Goal: Communication & Community: Answer question/provide support

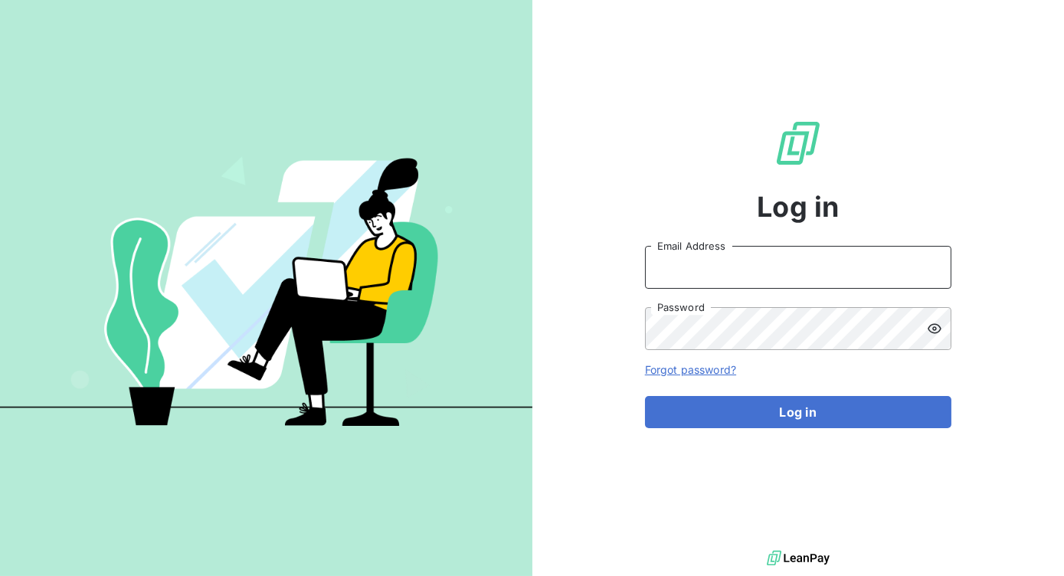
type input "richard.husband@graitec.com"
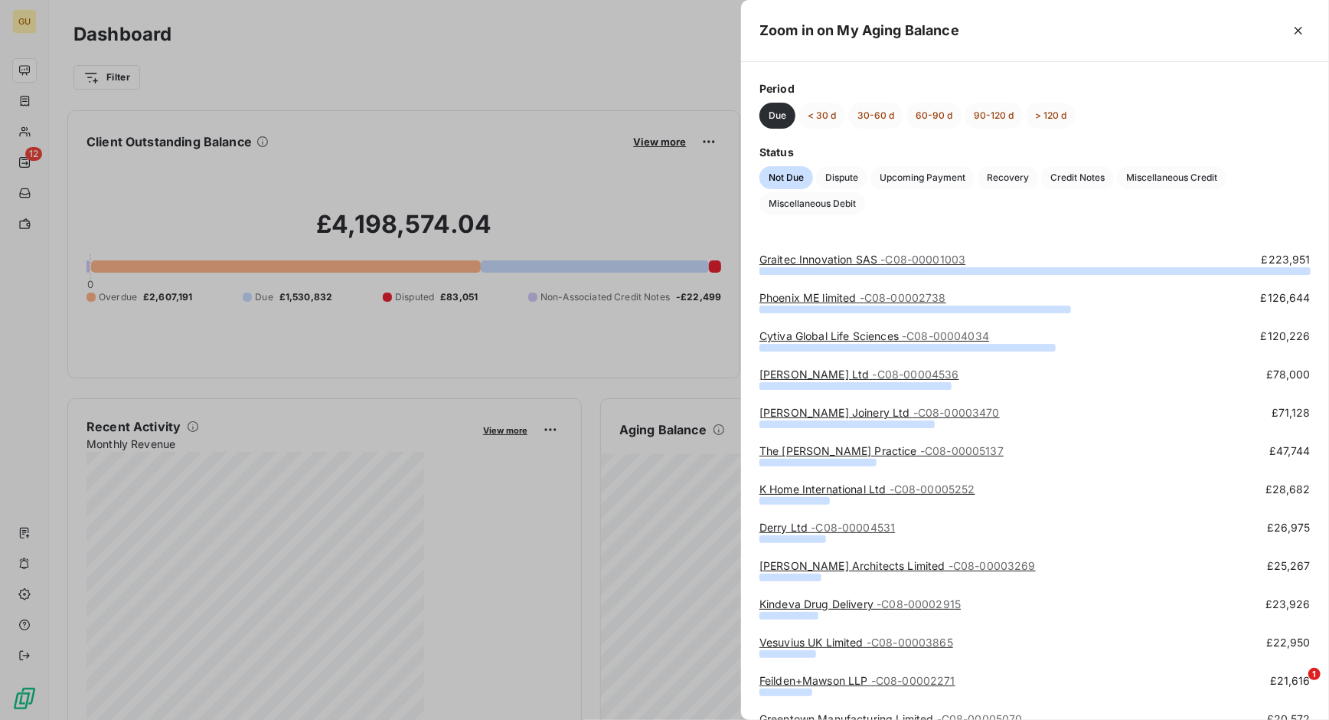
click at [810, 298] on link "Phoenix ME limited - C08-00002738" at bounding box center [853, 297] width 187 height 13
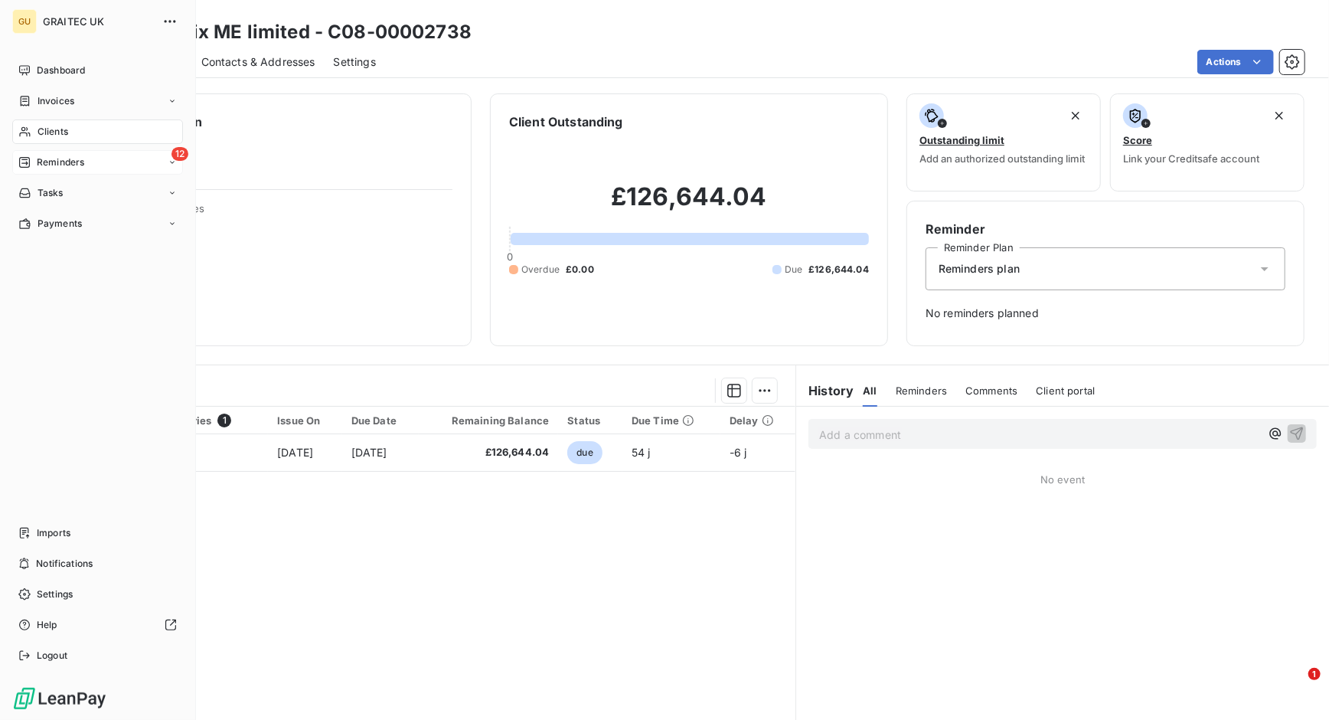
click at [28, 162] on icon at bounding box center [24, 162] width 11 height 11
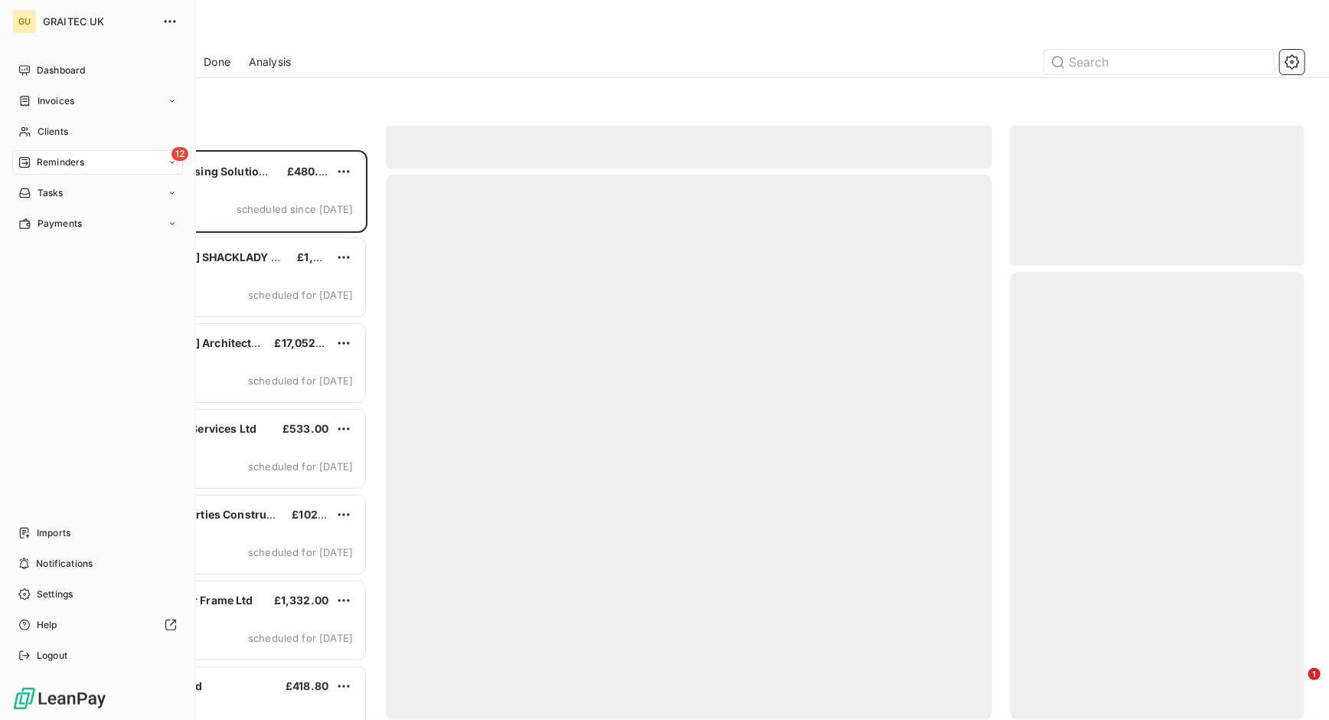
scroll to position [555, 279]
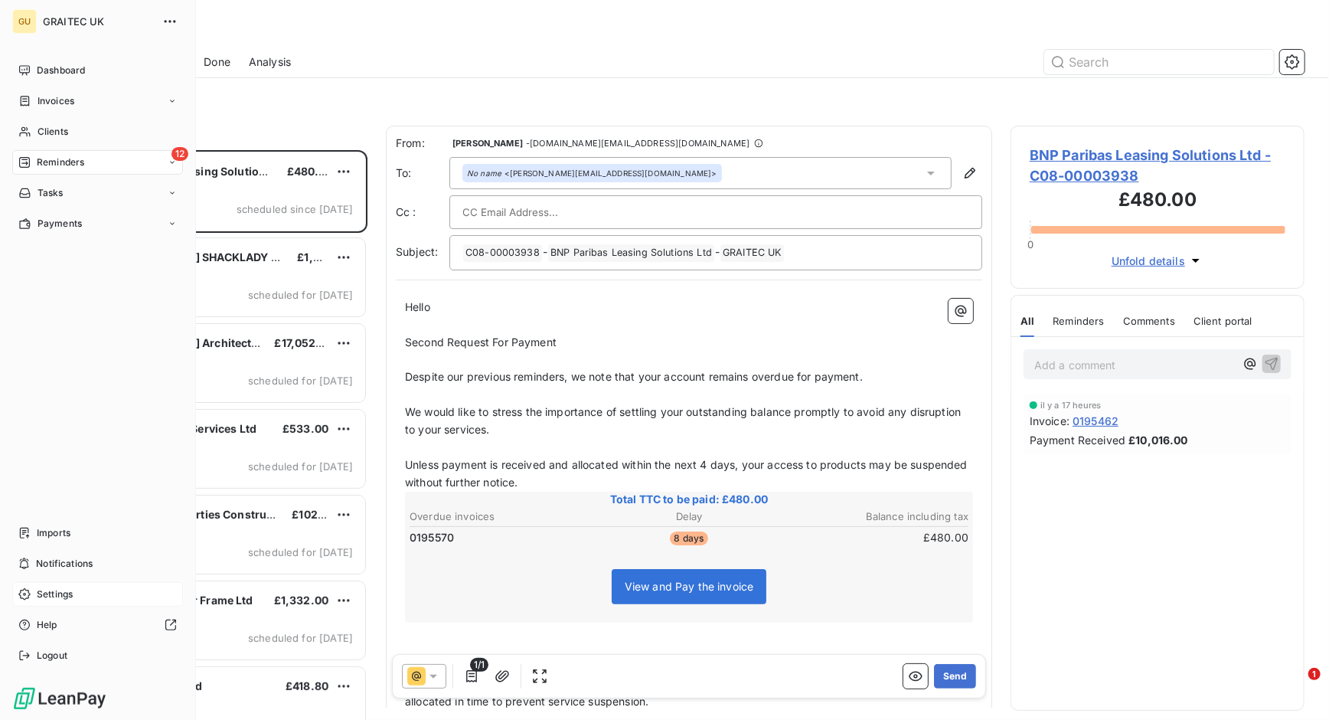
click at [54, 575] on span "Settings" at bounding box center [55, 594] width 36 height 14
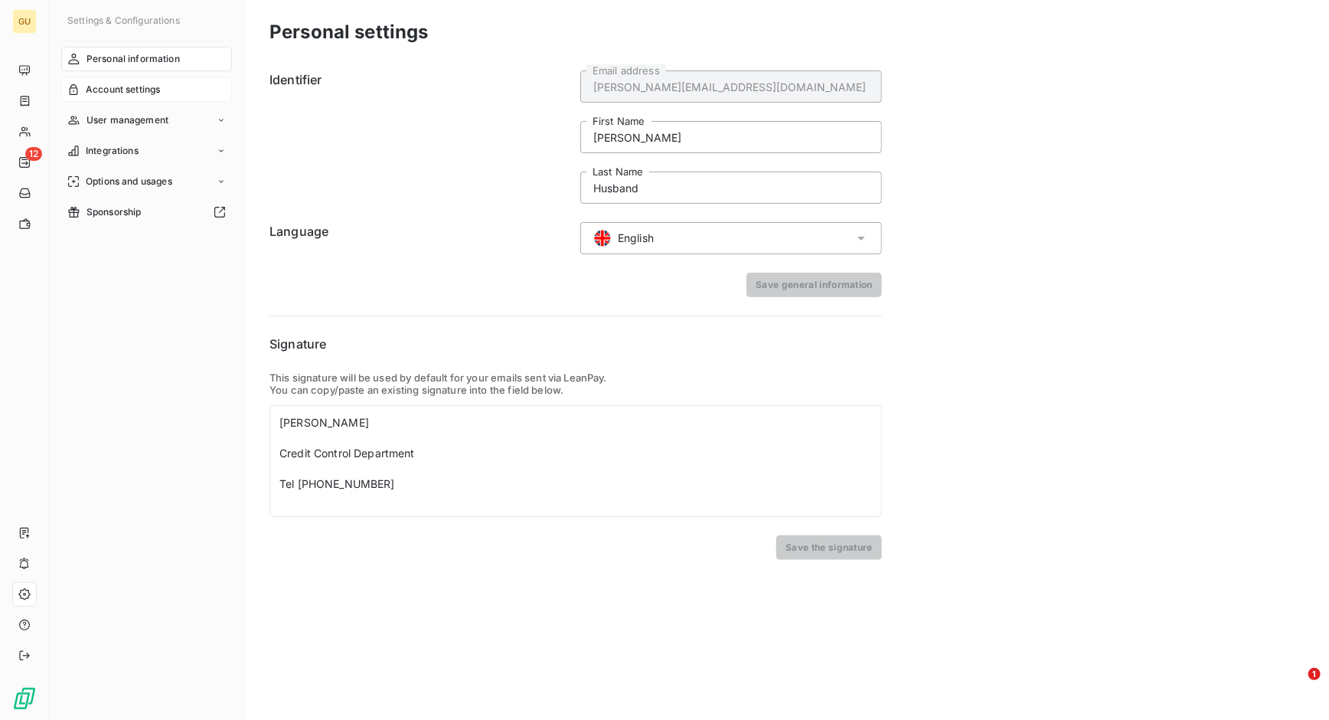
click at [137, 90] on span "Account settings" at bounding box center [123, 90] width 74 height 14
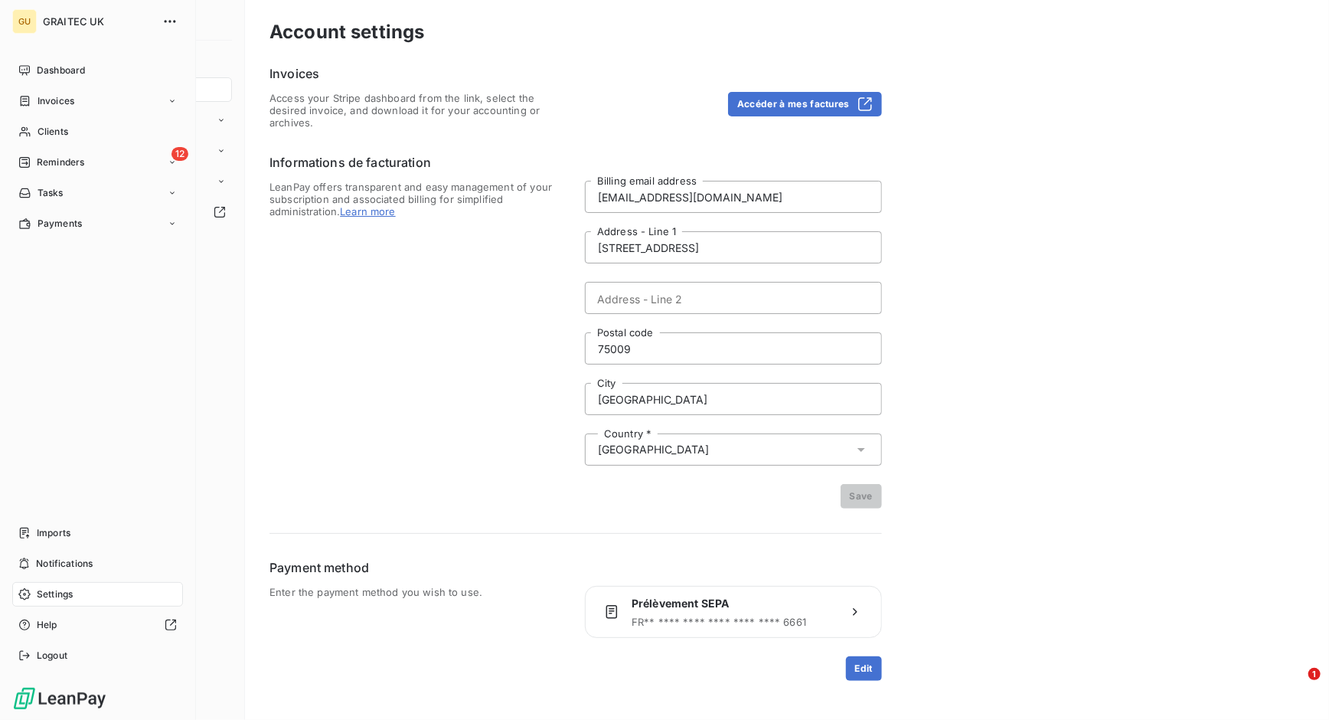
click at [80, 575] on div "Settings" at bounding box center [97, 594] width 171 height 25
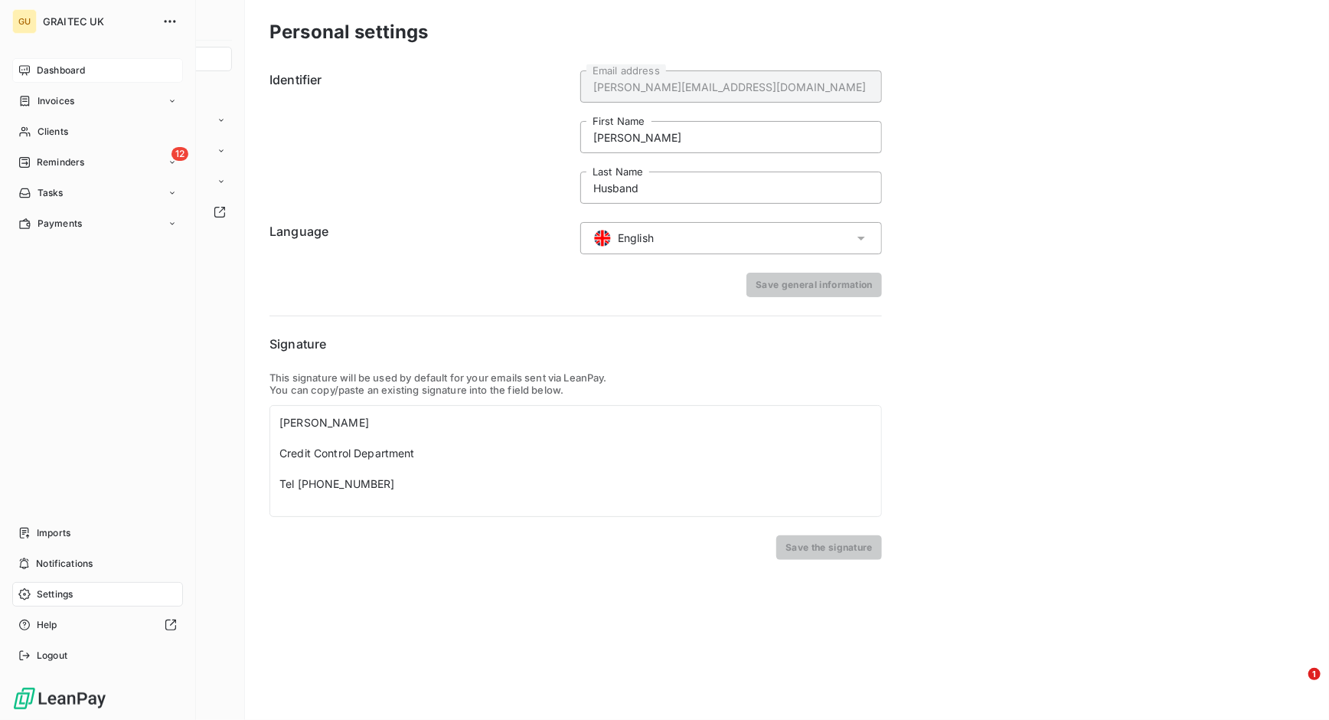
click at [74, 67] on span "Dashboard" at bounding box center [61, 71] width 48 height 14
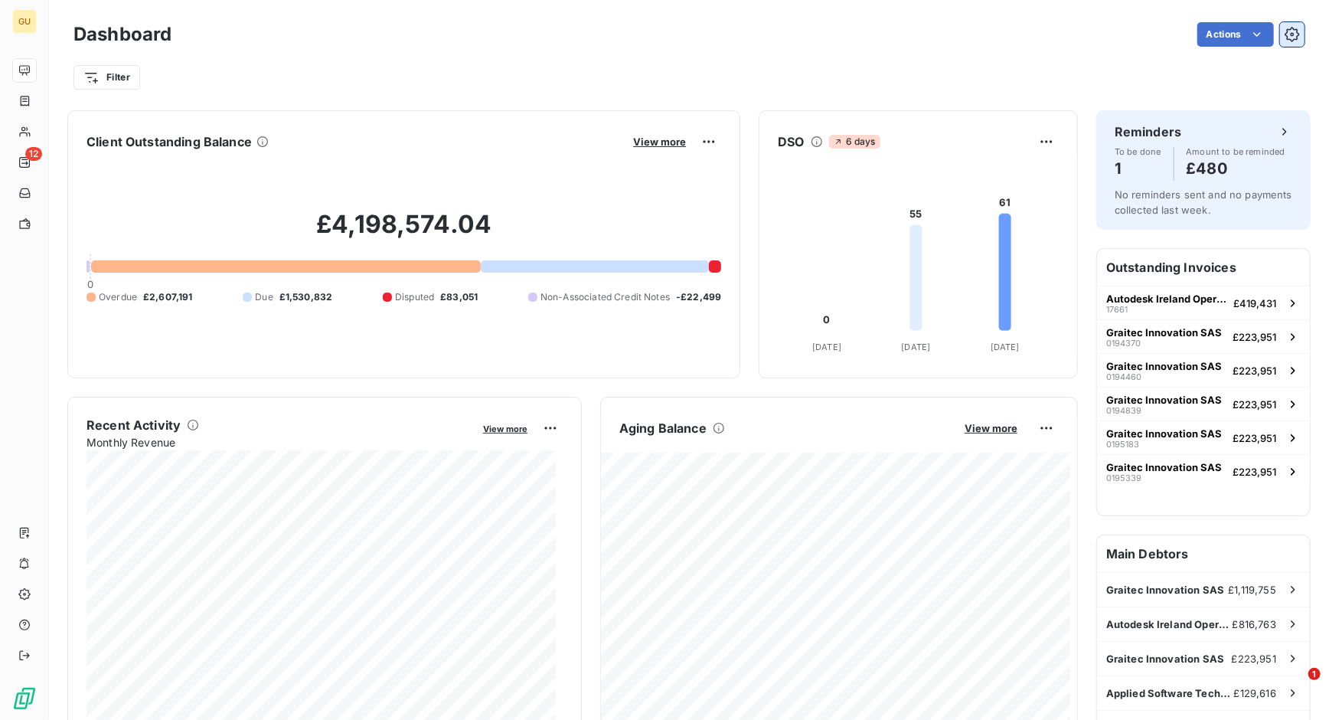
click at [1063, 38] on icon "button" at bounding box center [1292, 34] width 15 height 15
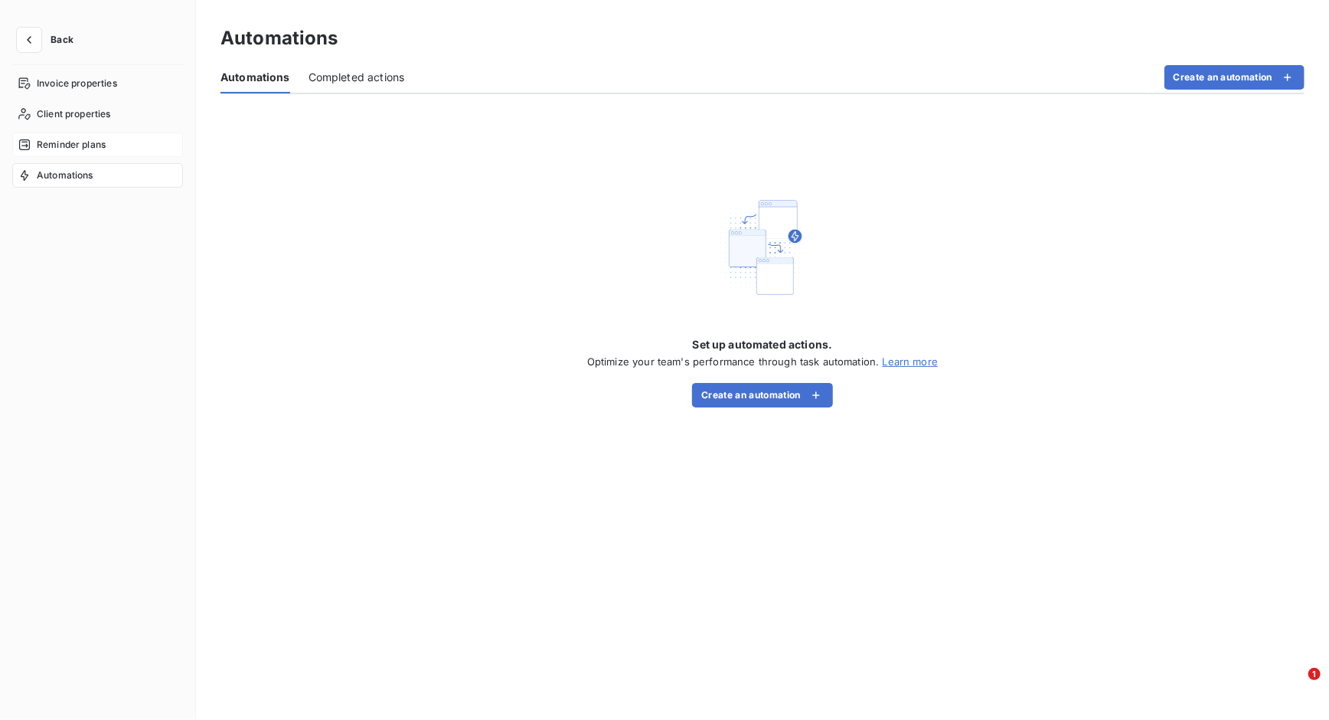
click at [83, 145] on span "Reminder plans" at bounding box center [71, 145] width 69 height 14
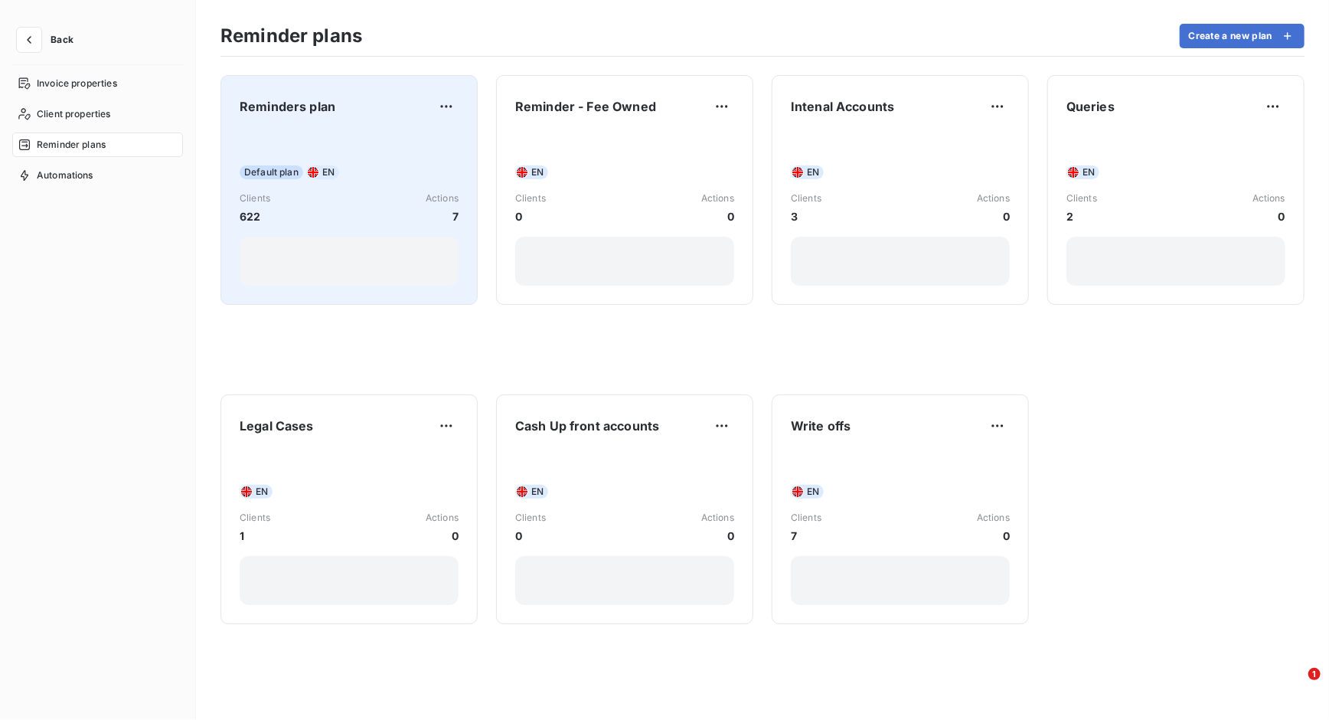
click at [353, 188] on div "Default plan EN Clients 622 Actions 7" at bounding box center [349, 208] width 219 height 155
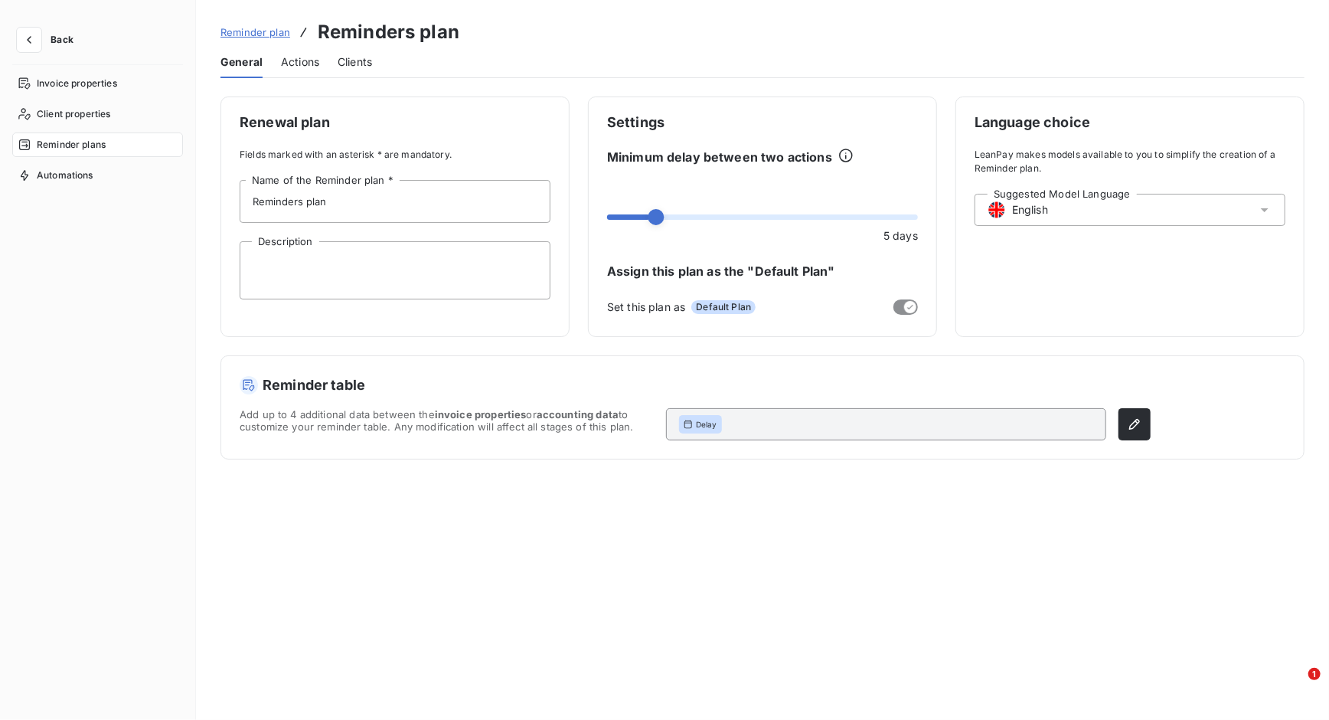
click at [100, 142] on span "Reminder plans" at bounding box center [71, 145] width 69 height 14
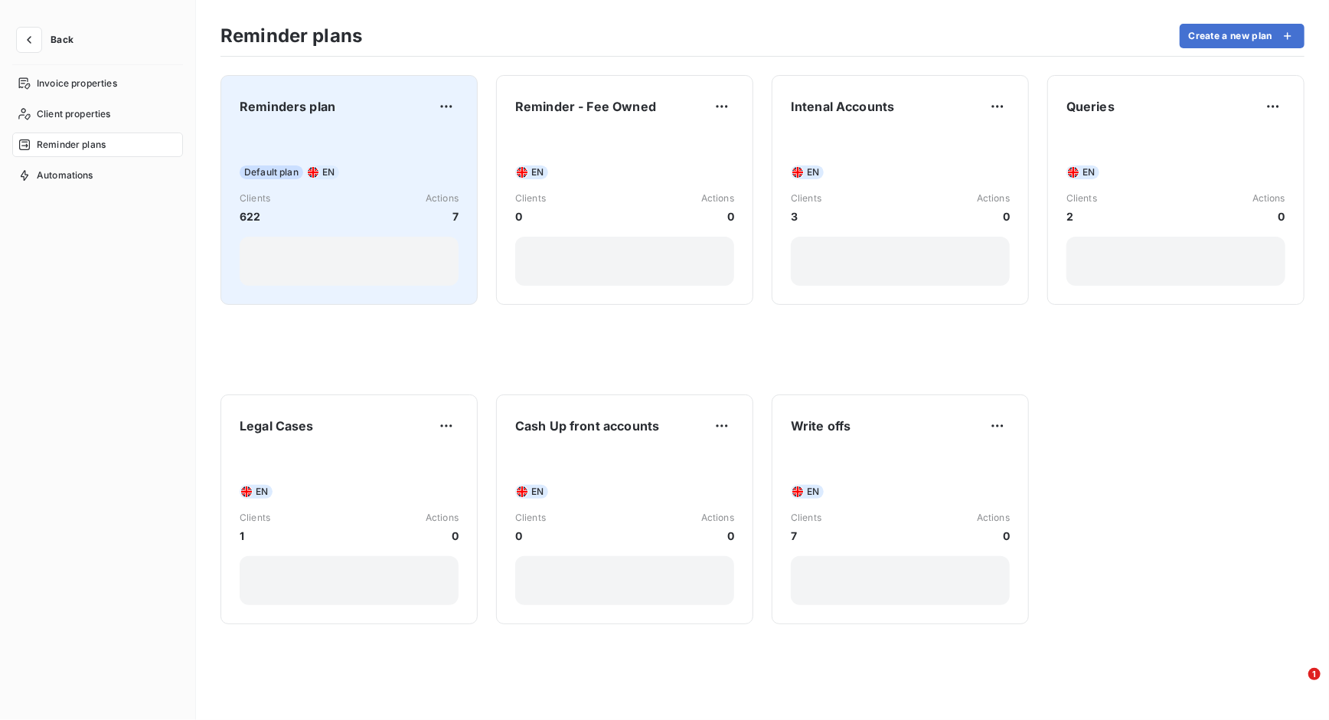
click at [335, 151] on div "Default plan EN Clients 622 Actions 7" at bounding box center [349, 208] width 219 height 155
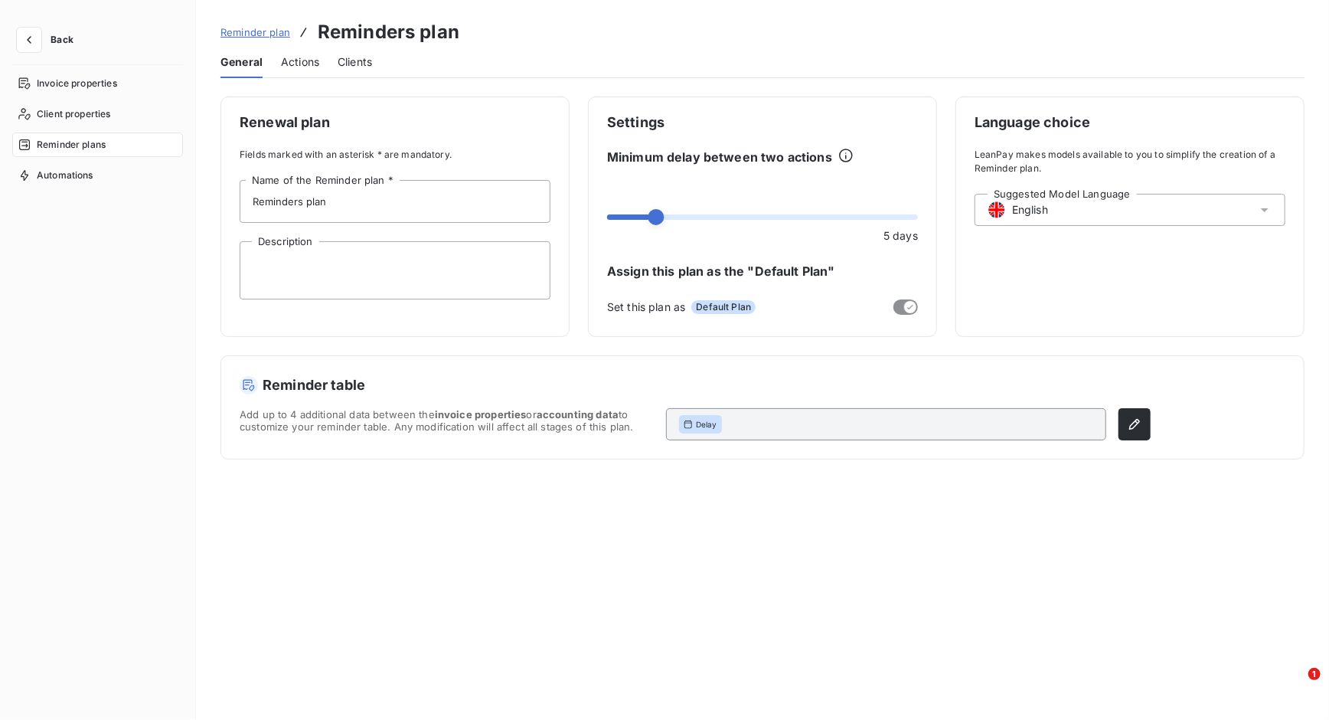
click at [309, 64] on span "Actions" at bounding box center [300, 61] width 38 height 15
click at [31, 44] on icon "button" at bounding box center [28, 39] width 15 height 15
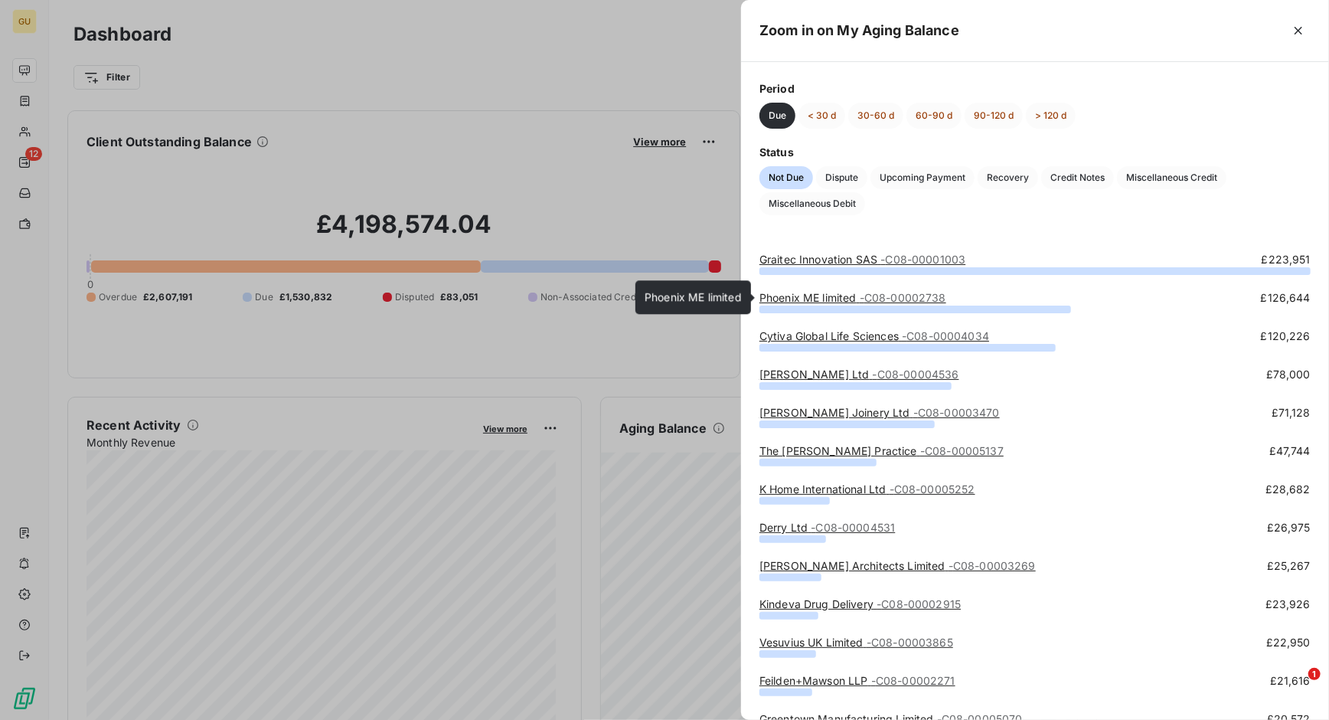
click at [819, 299] on link "Phoenix ME limited - C08-00002738" at bounding box center [853, 297] width 187 height 13
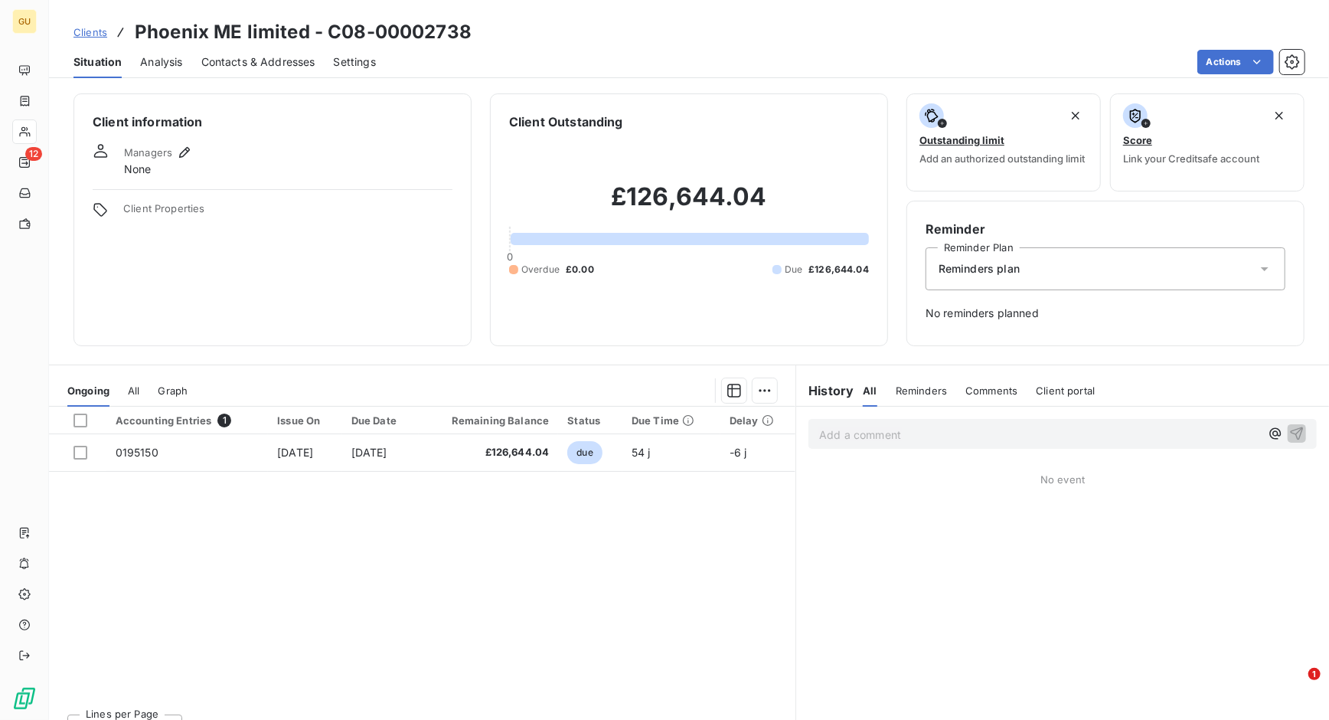
click at [910, 384] on span "Reminders" at bounding box center [921, 390] width 51 height 12
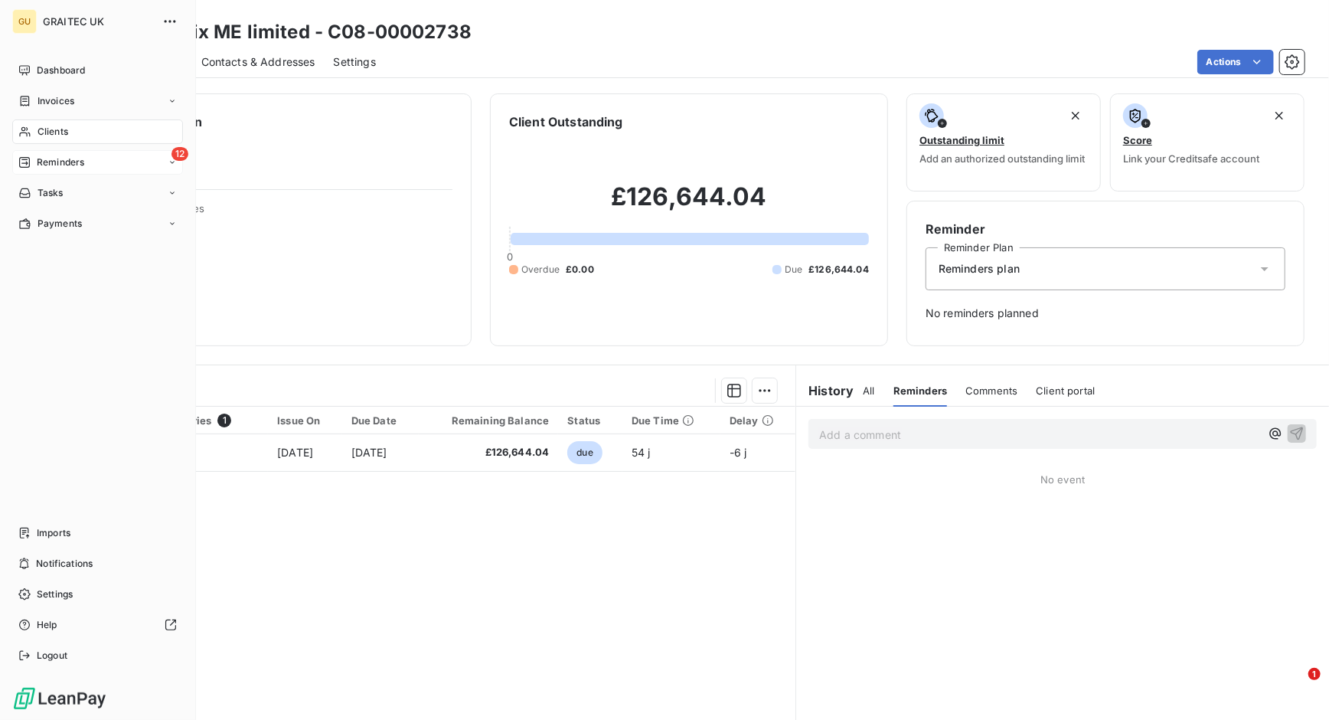
click at [61, 162] on span "Reminders" at bounding box center [60, 162] width 47 height 14
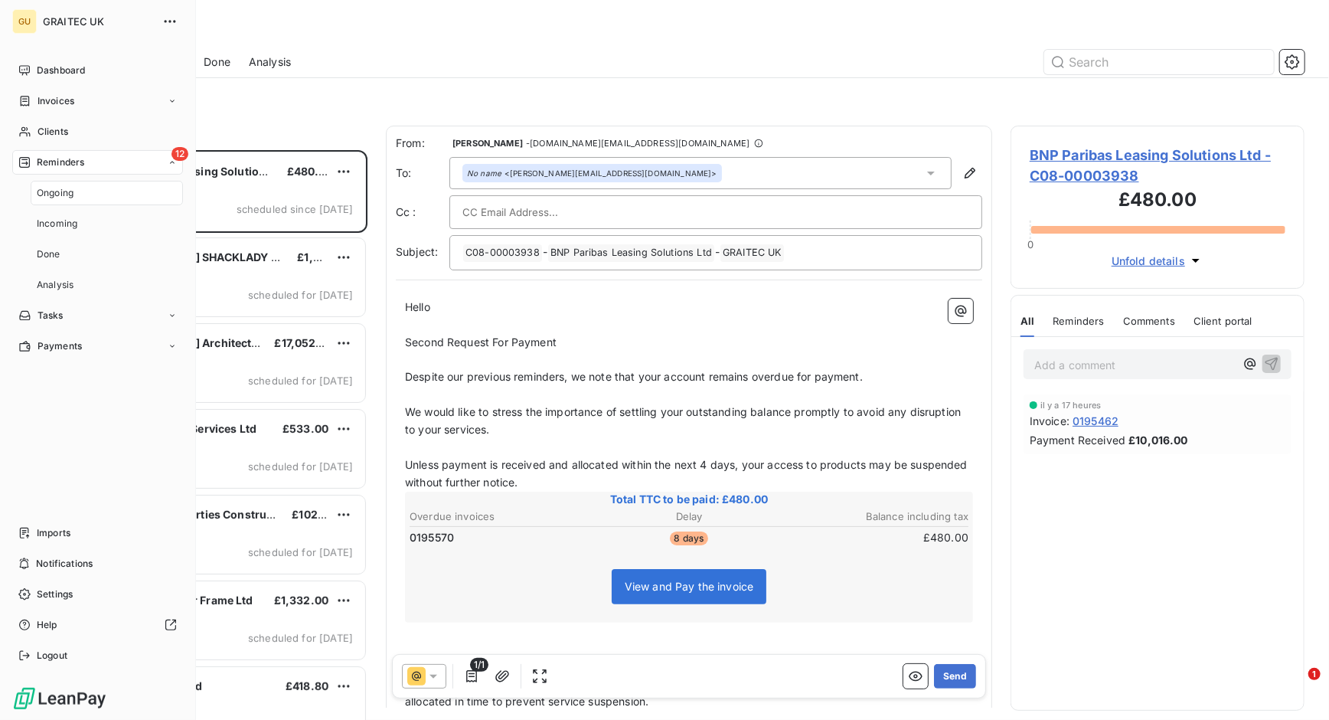
scroll to position [555, 279]
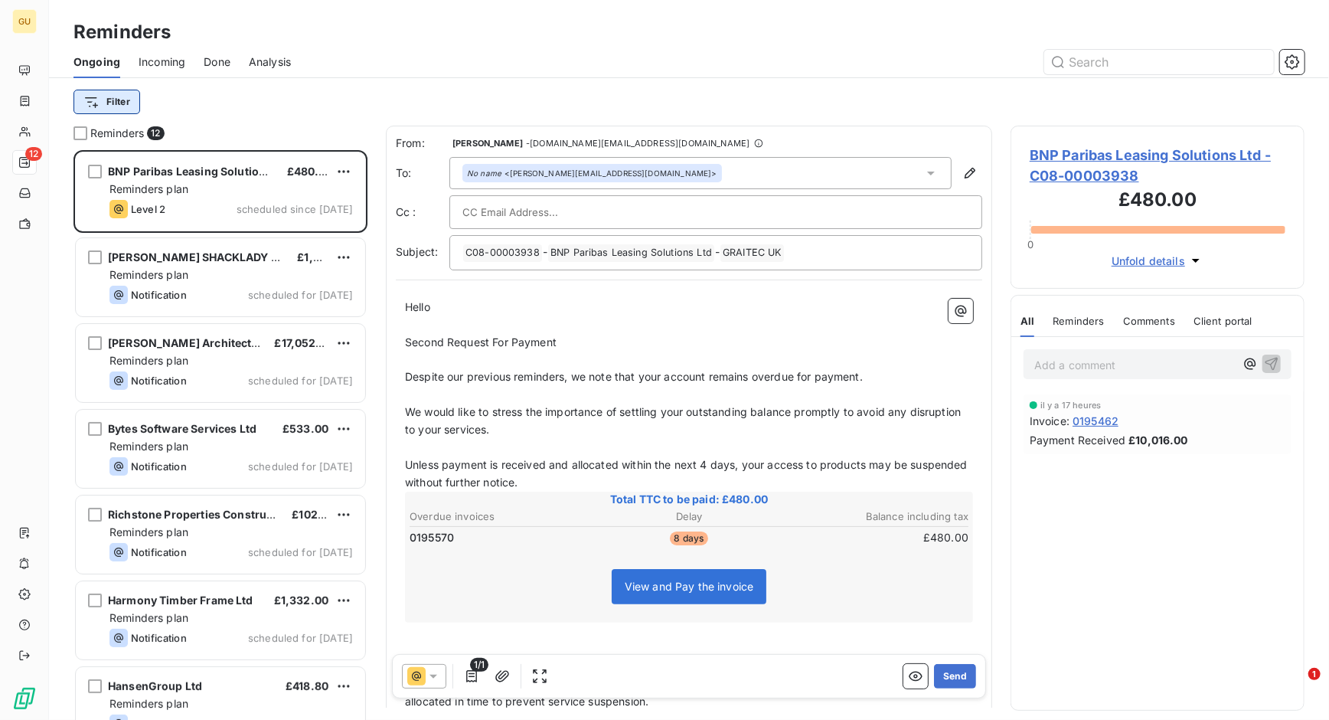
click at [111, 104] on html "GU 12 Reminders Ongoing Incoming Done Analysis Filter Reminders 12 BNP Paribas …" at bounding box center [664, 360] width 1329 height 720
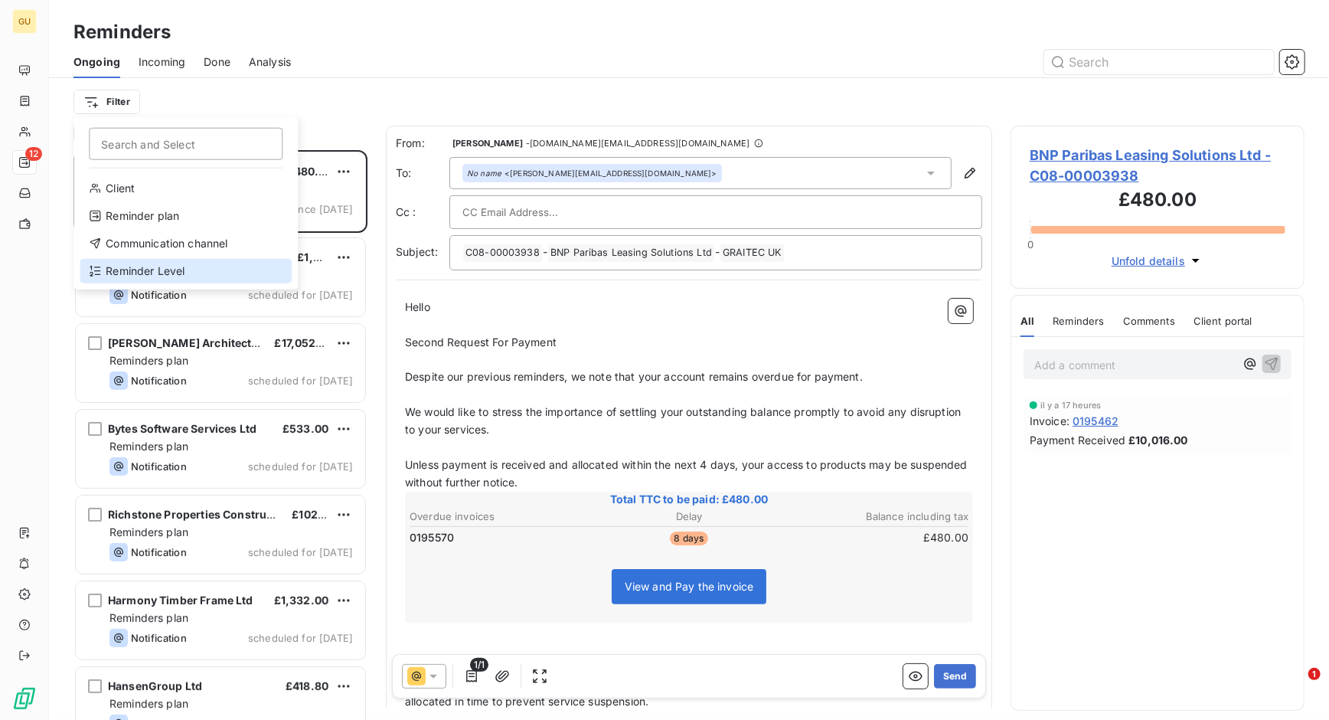
click at [150, 271] on div "Reminder Level" at bounding box center [186, 271] width 212 height 25
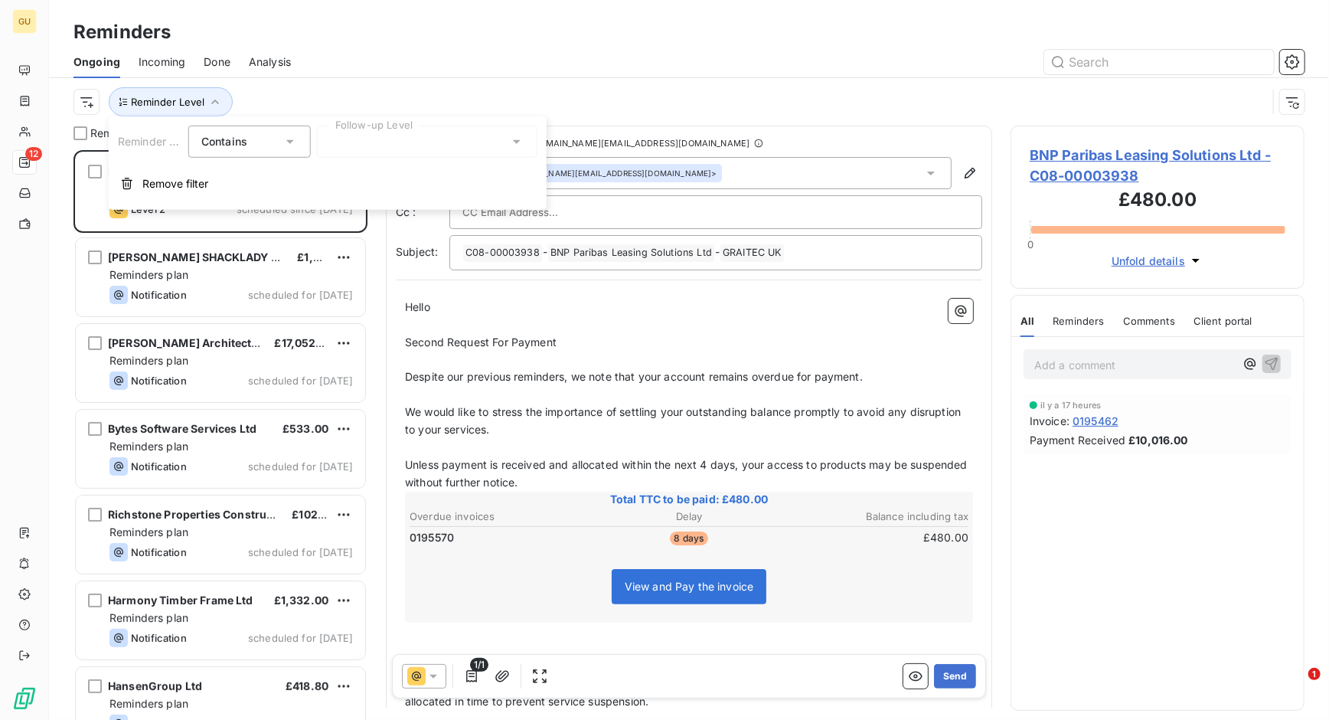
click at [407, 149] on div at bounding box center [427, 142] width 221 height 32
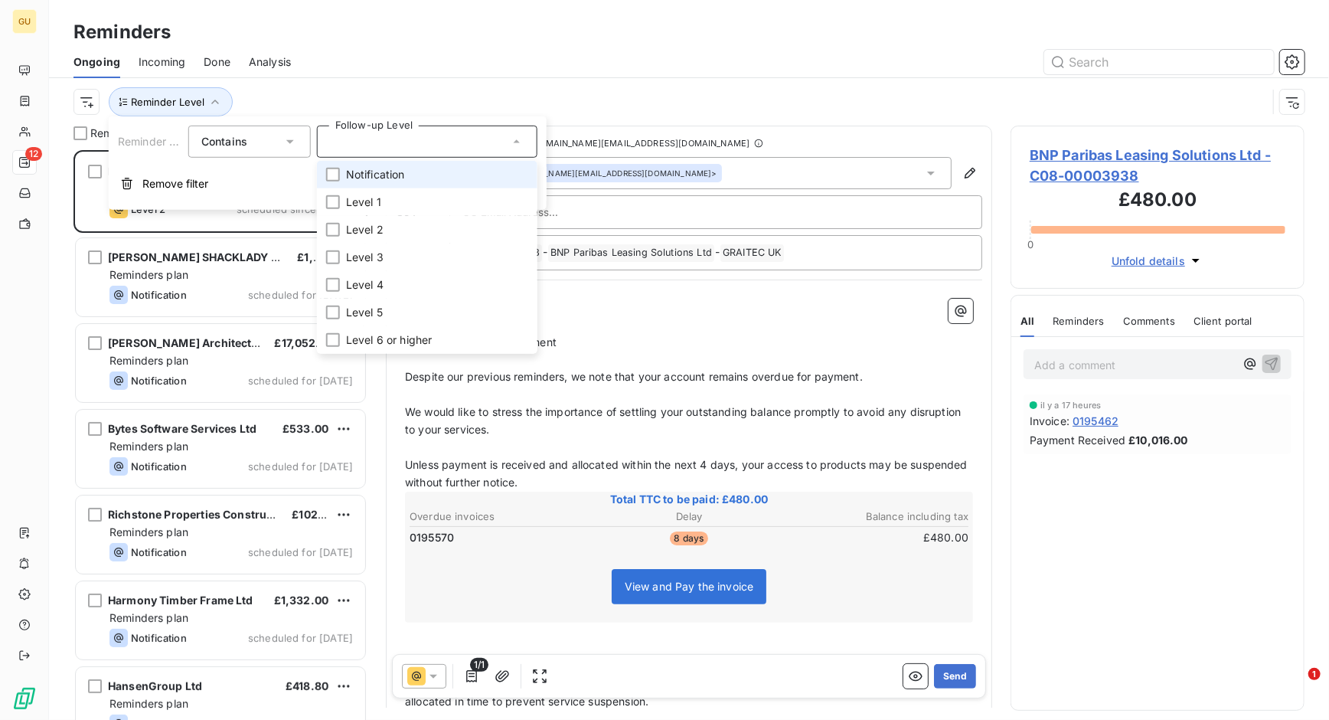
click at [395, 172] on span "Notification" at bounding box center [375, 174] width 59 height 15
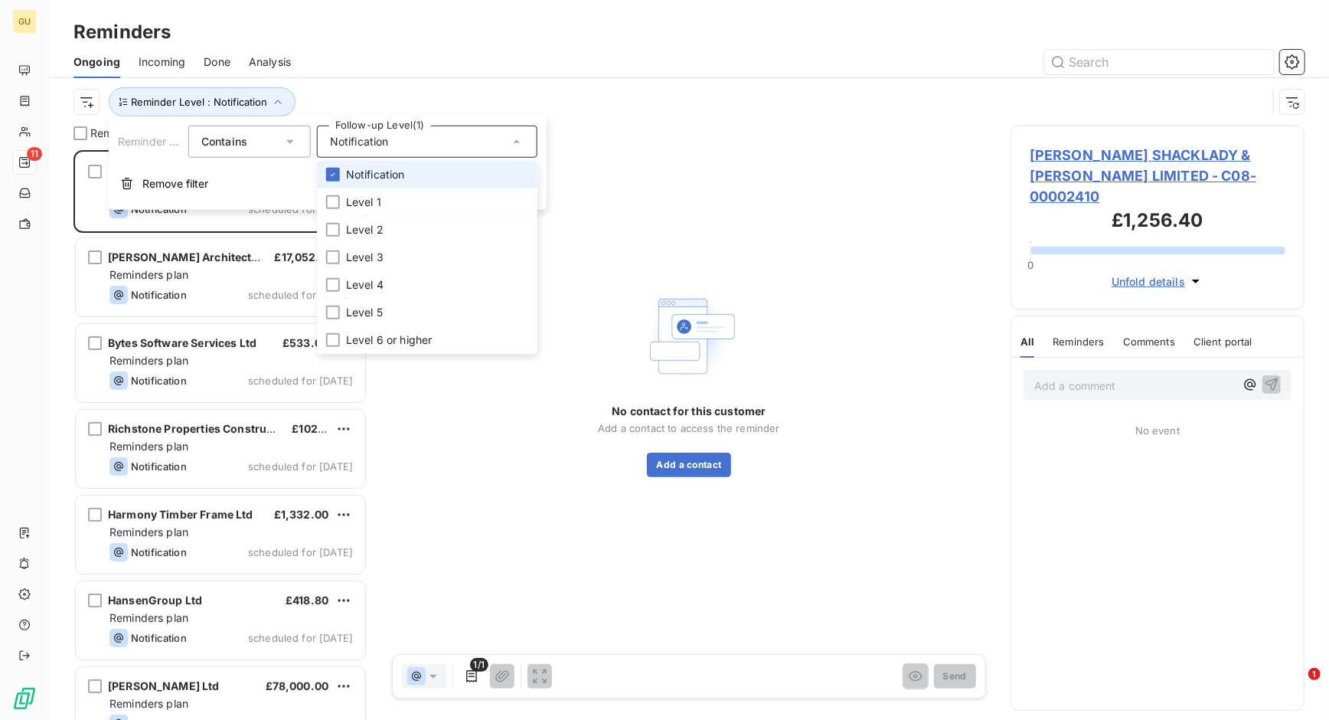
scroll to position [555, 279]
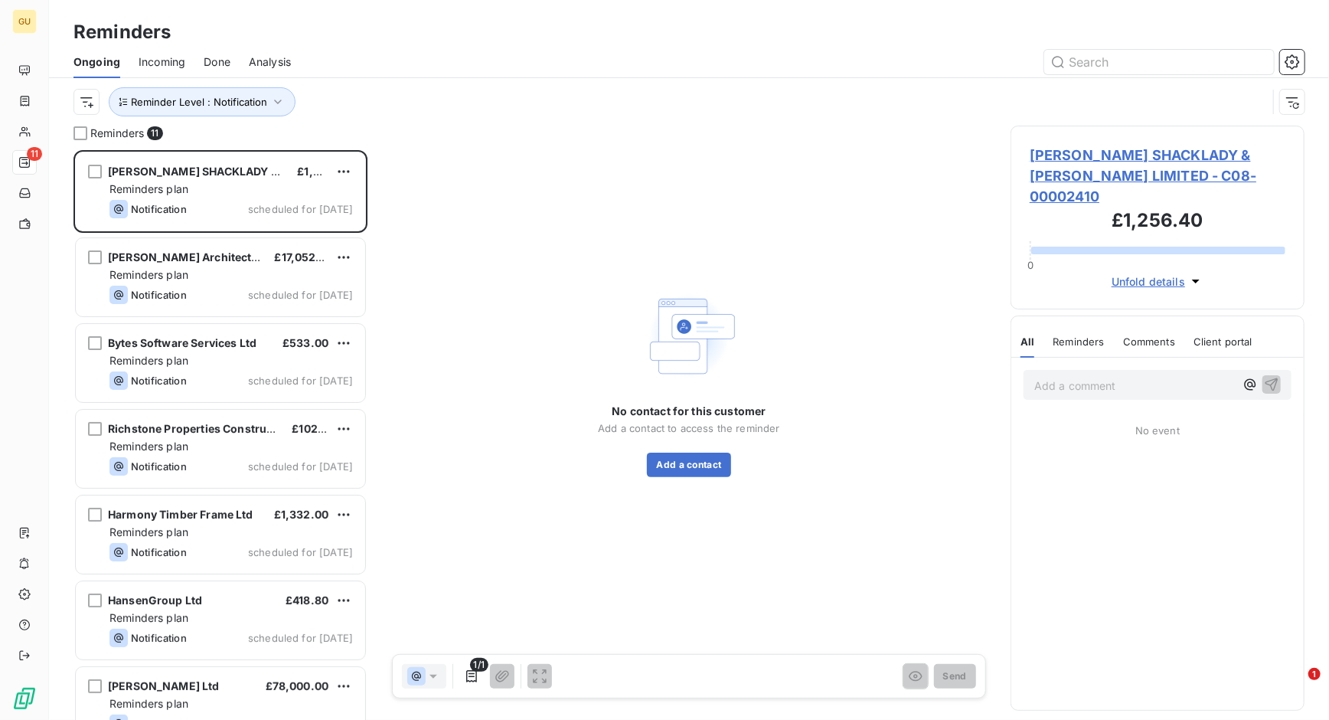
click at [221, 61] on span "Done" at bounding box center [217, 61] width 27 height 15
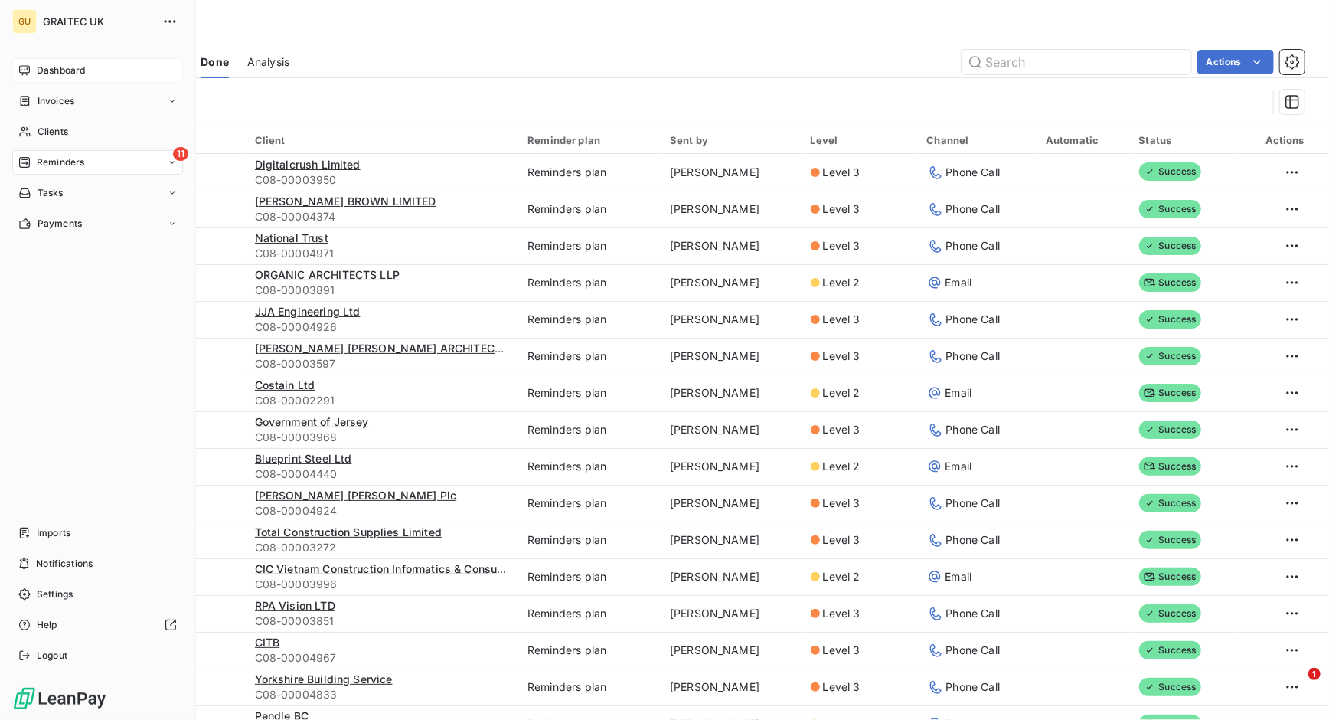
click at [39, 74] on span "Dashboard" at bounding box center [61, 71] width 48 height 14
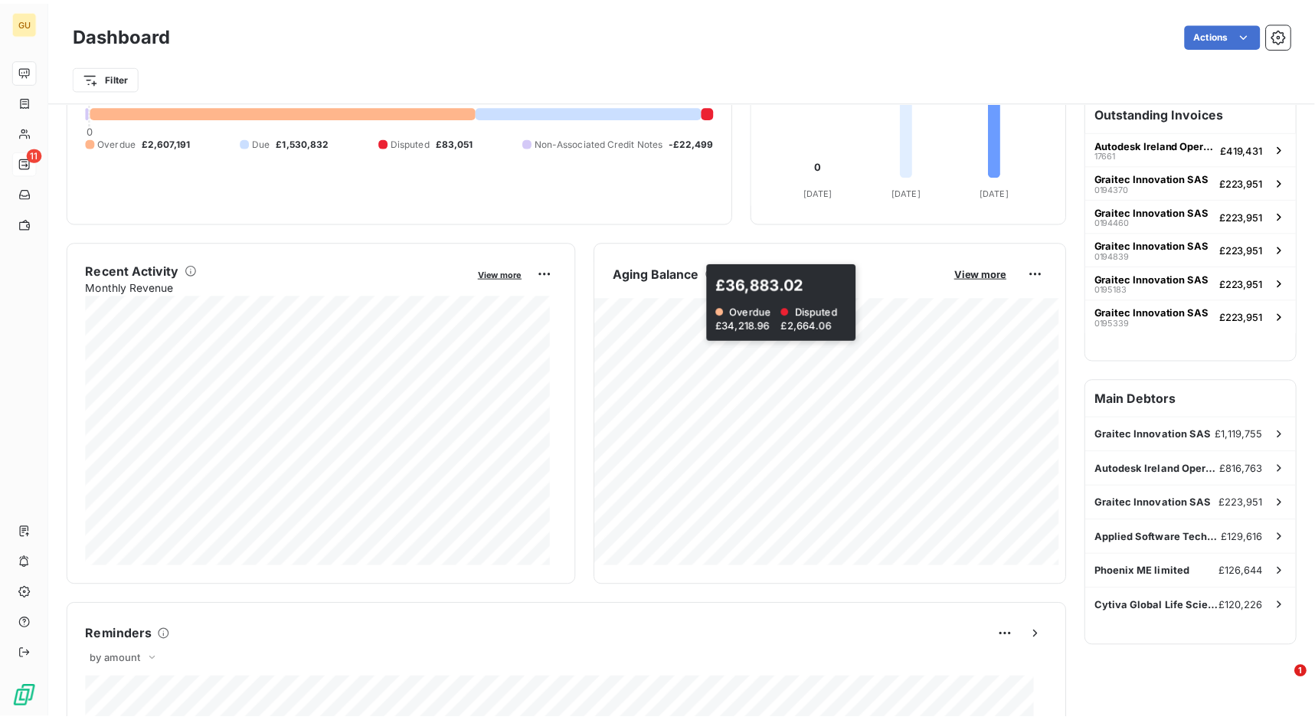
scroll to position [383, 0]
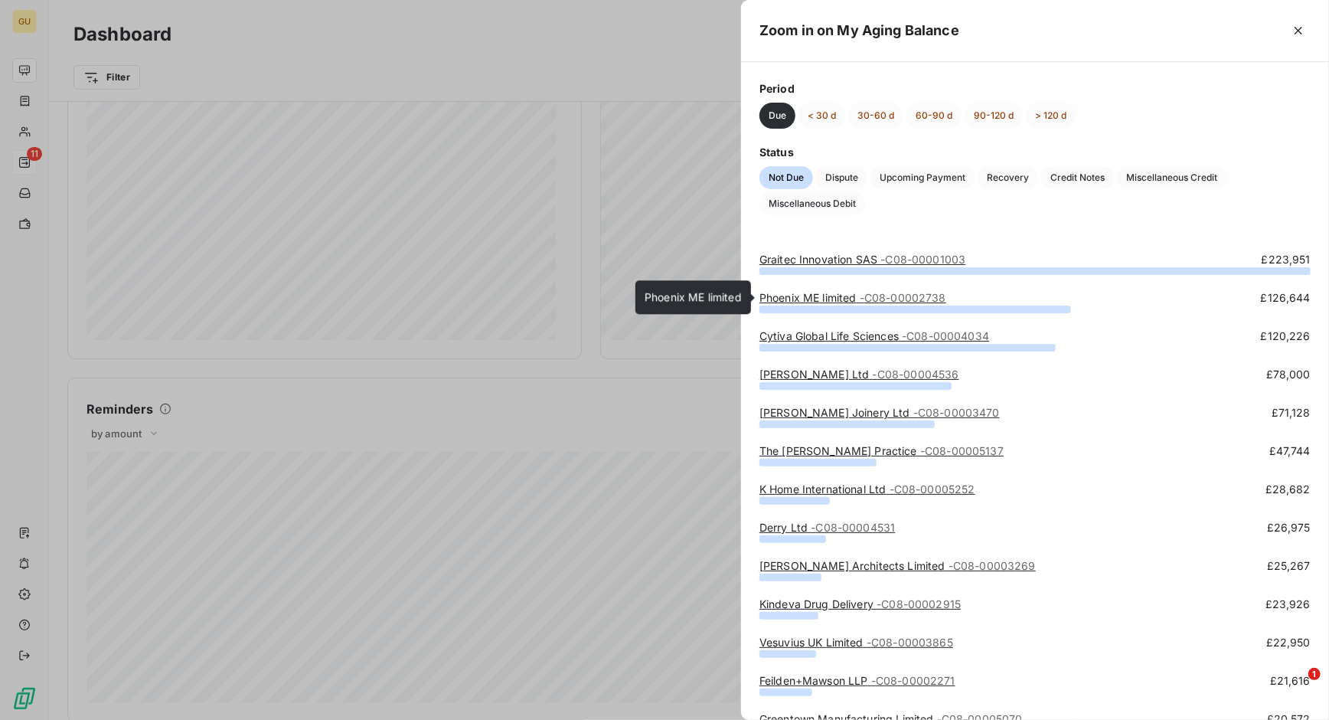
click at [844, 293] on link "Phoenix ME limited - C08-00002738" at bounding box center [853, 297] width 187 height 13
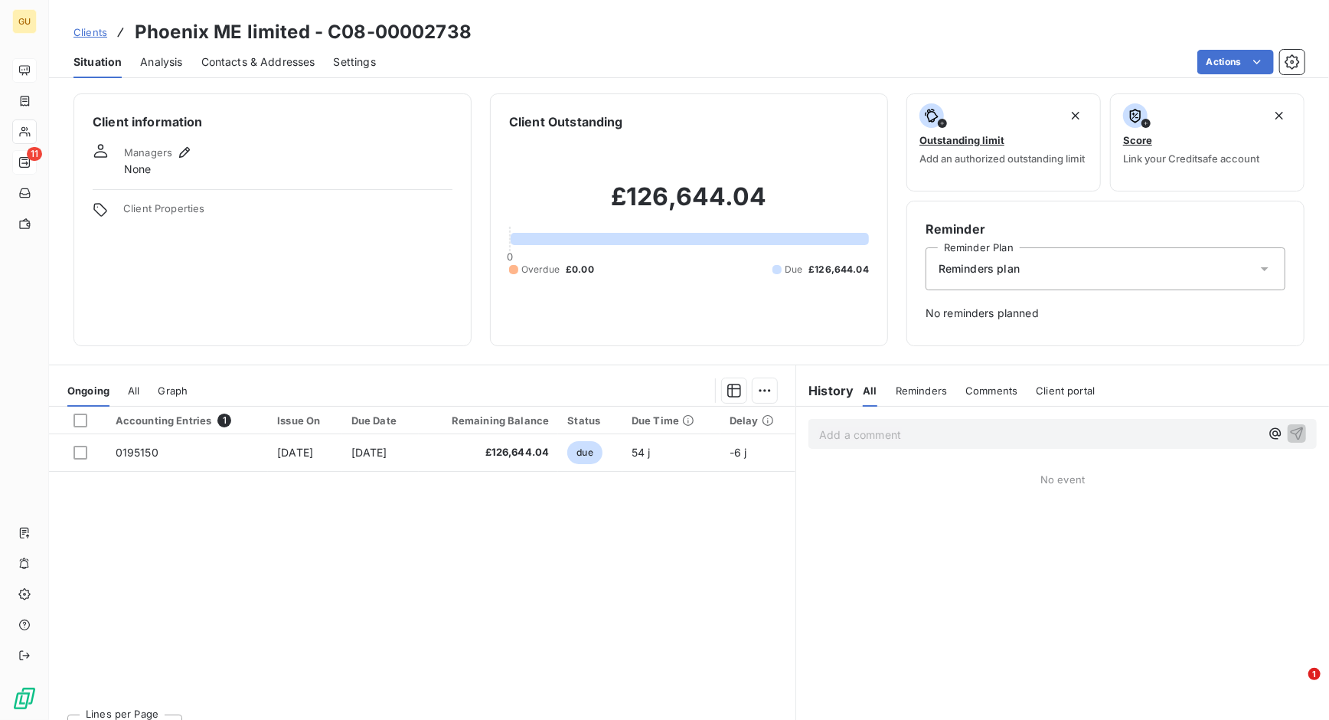
click at [307, 54] on span "Contacts & Addresses" at bounding box center [258, 61] width 114 height 15
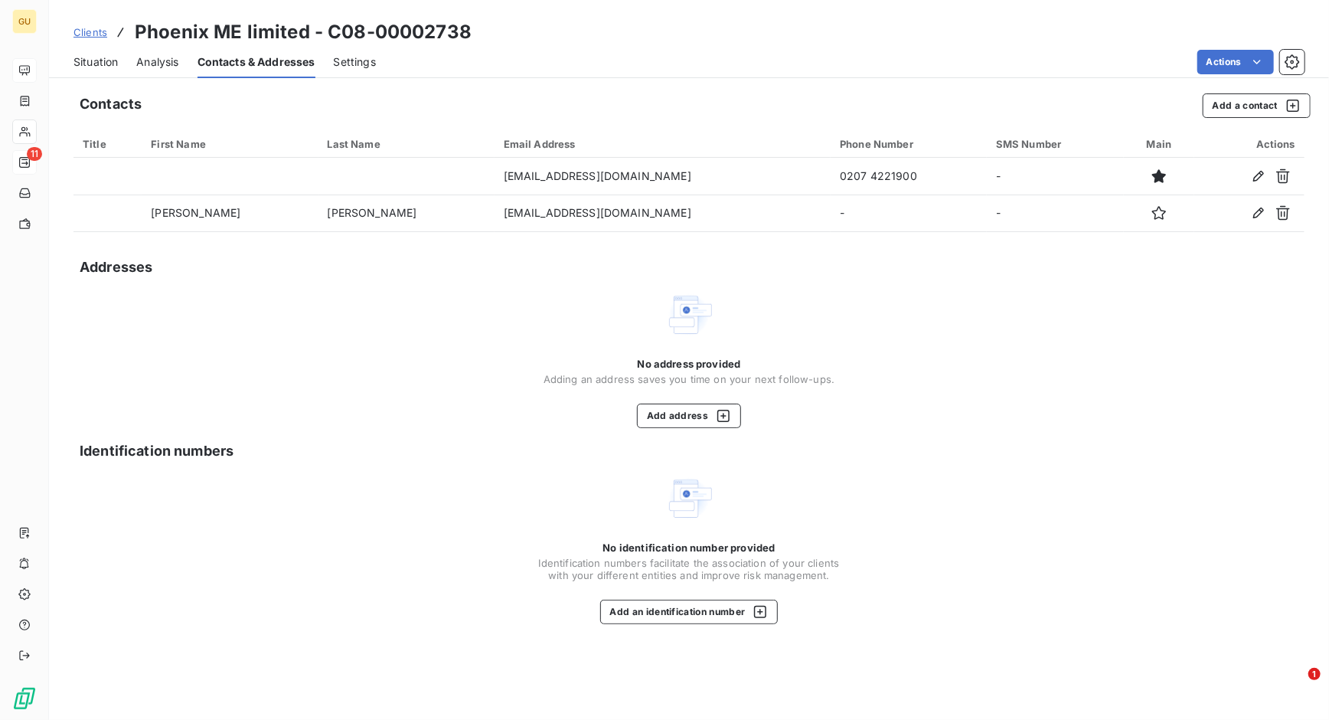
click at [168, 66] on span "Analysis" at bounding box center [157, 61] width 42 height 15
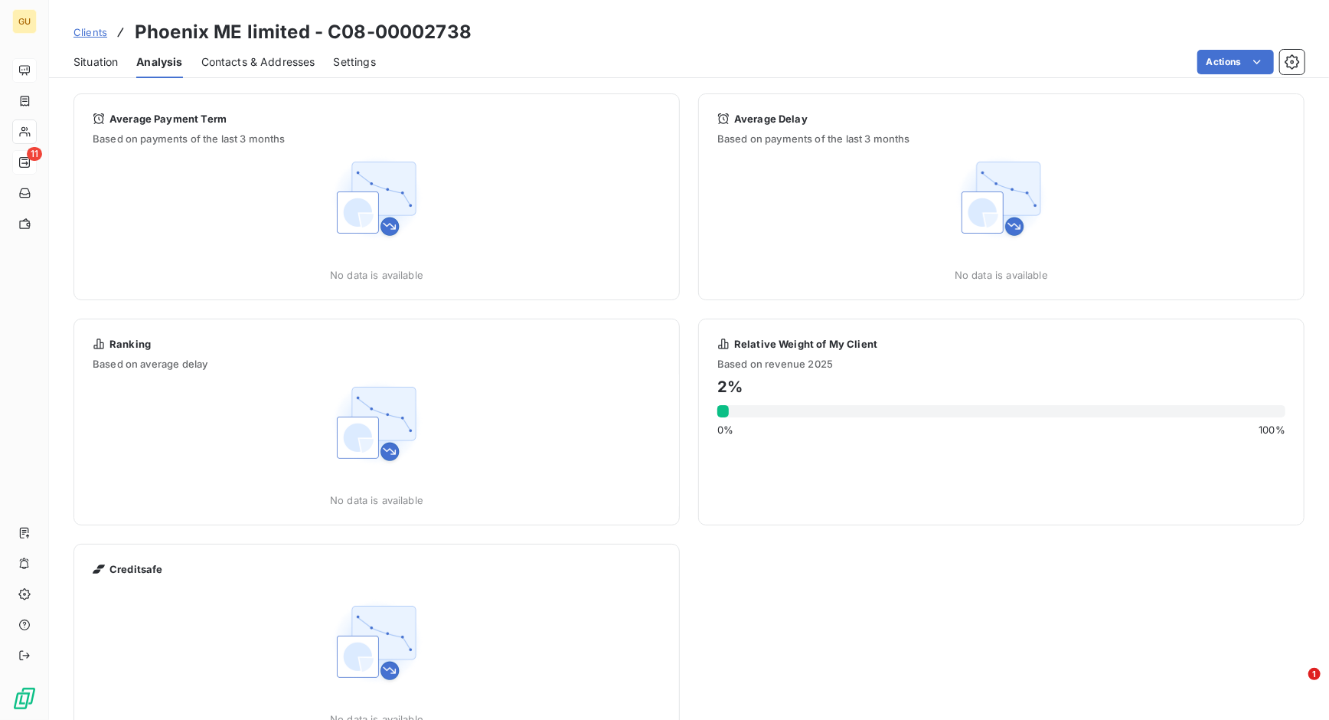
click at [118, 60] on span "Situation" at bounding box center [96, 61] width 44 height 15
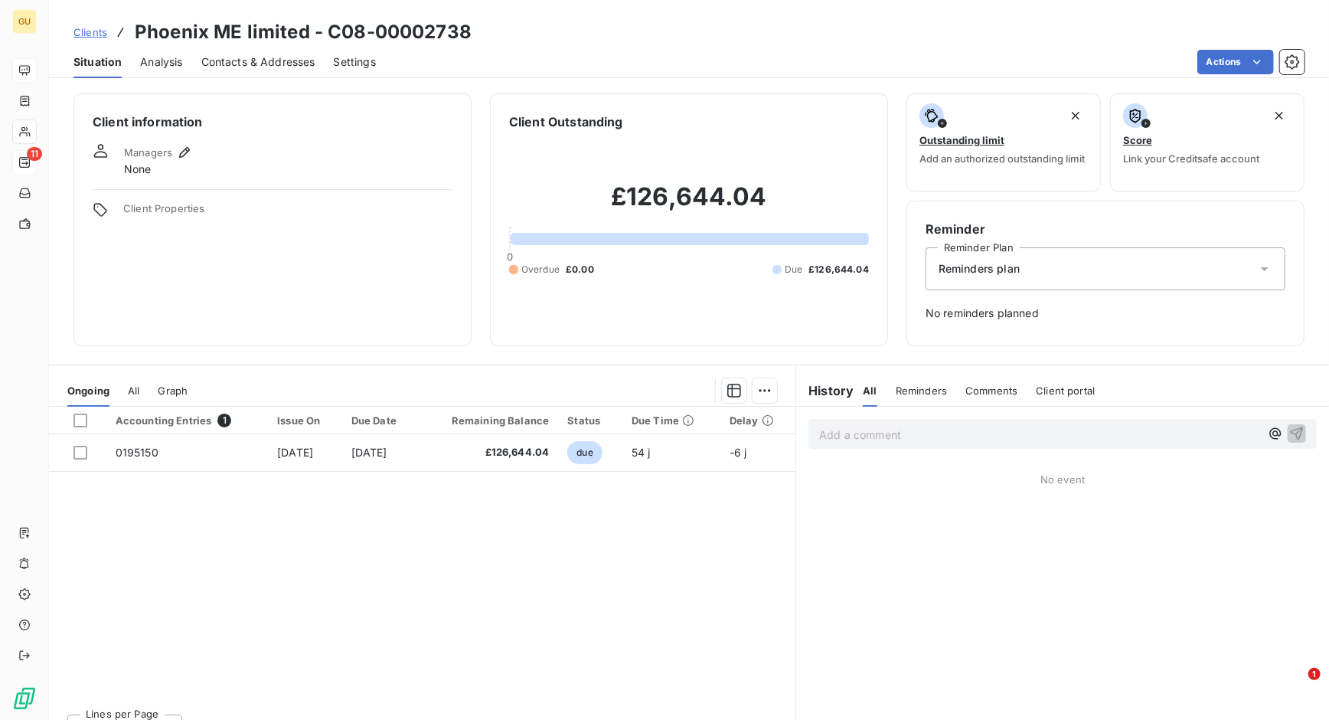
click at [1046, 267] on div "Reminders plan" at bounding box center [1106, 268] width 360 height 43
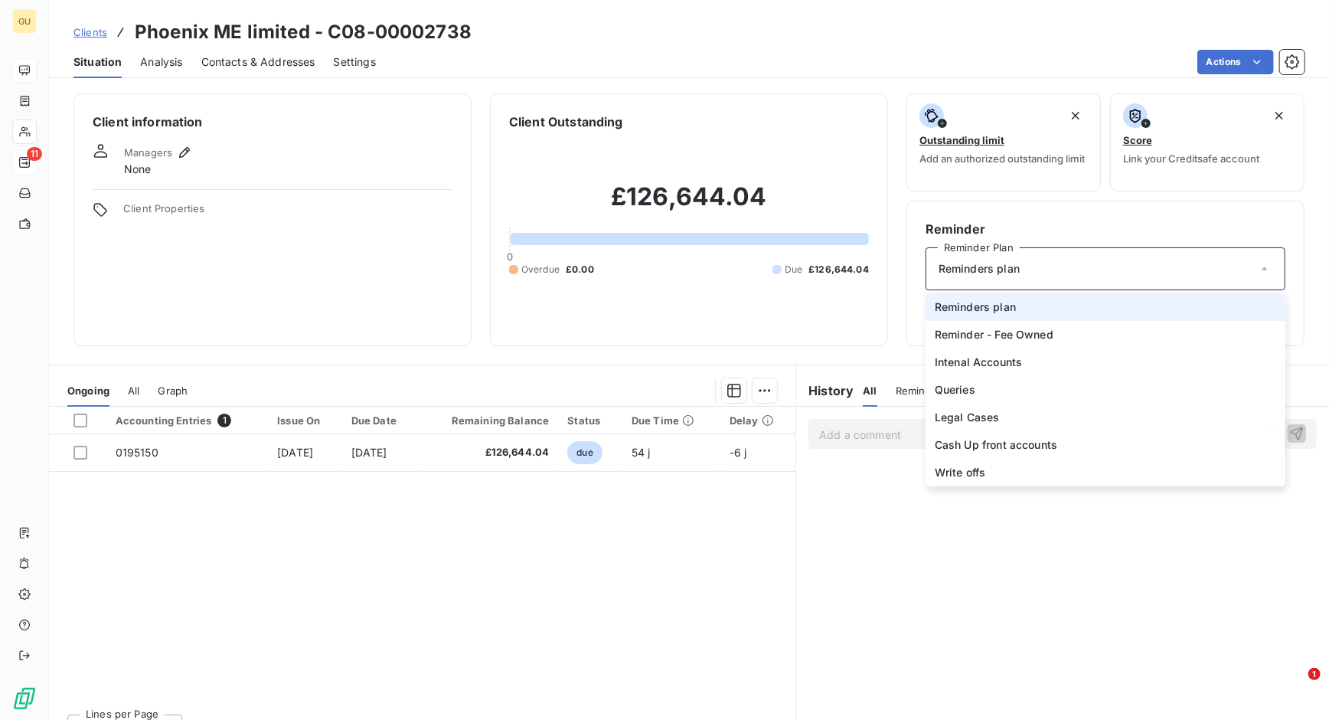
click at [1045, 267] on div "Reminders plan" at bounding box center [1106, 268] width 360 height 43
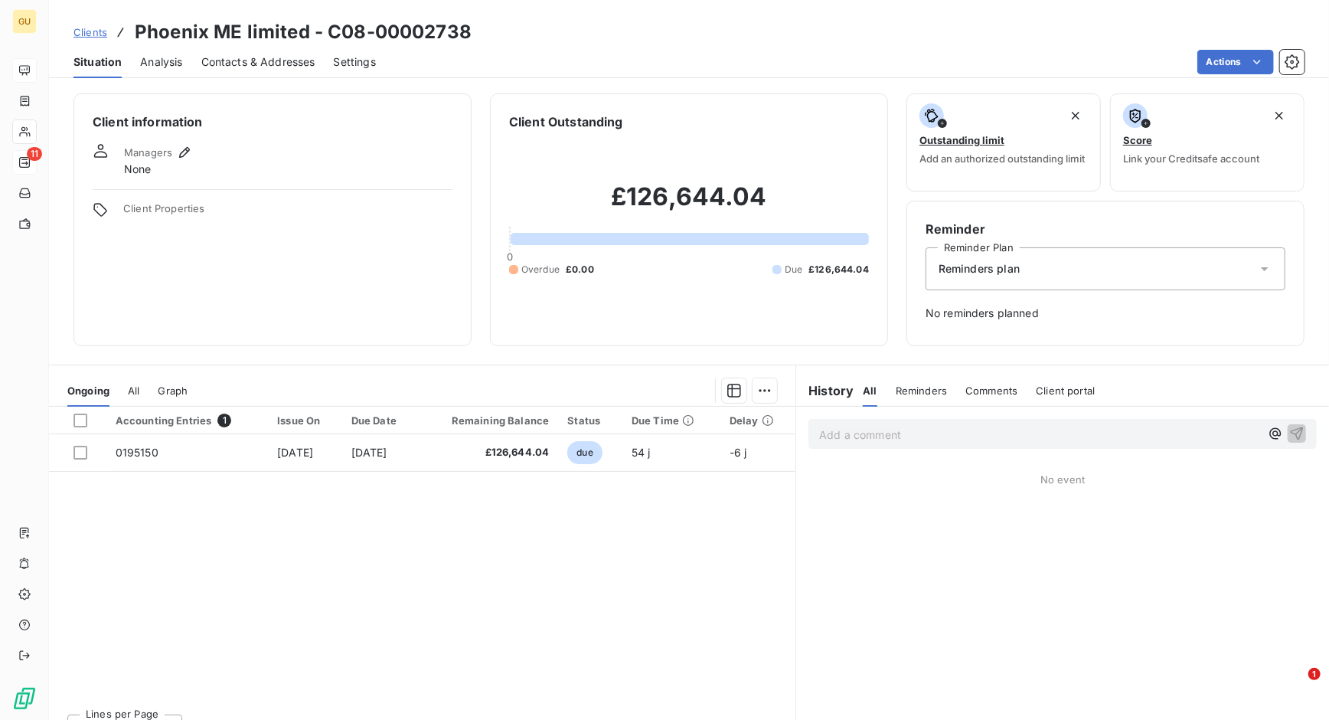
click at [1047, 277] on div "Reminders plan" at bounding box center [1106, 268] width 360 height 43
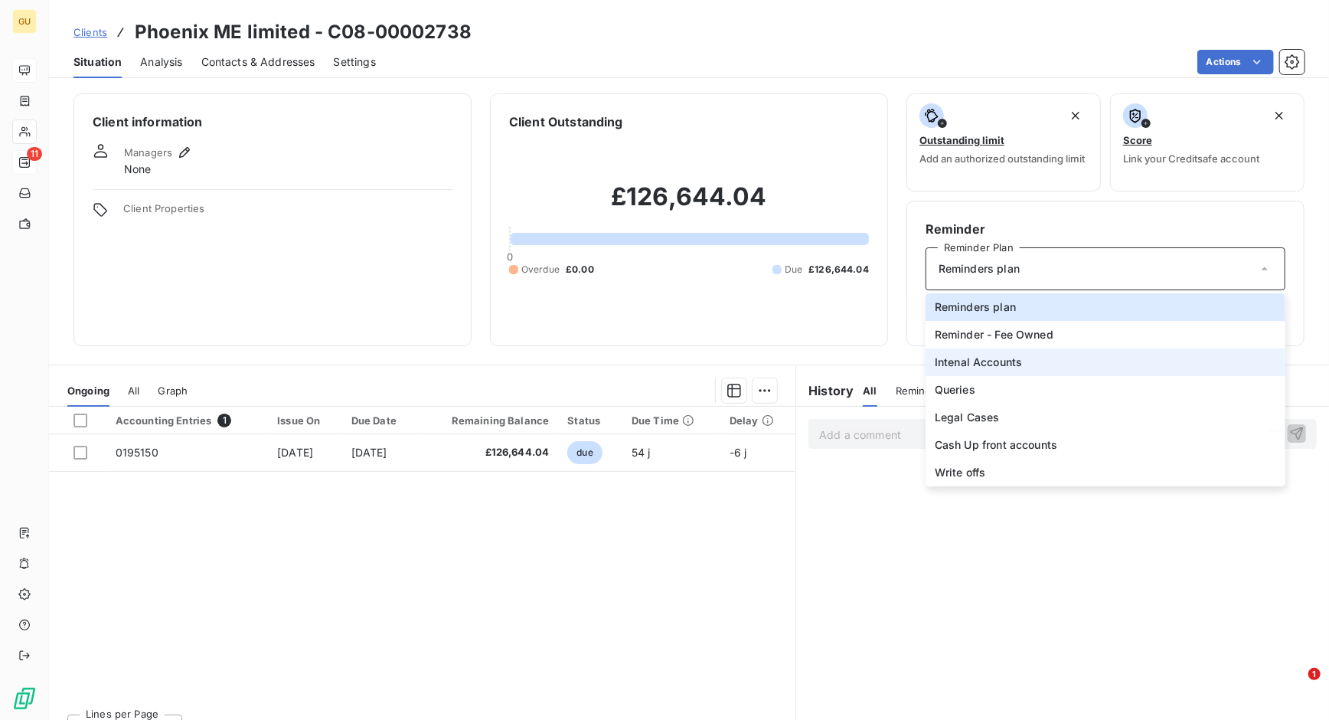
click at [993, 362] on span "Intenal Accounts" at bounding box center [978, 362] width 87 height 15
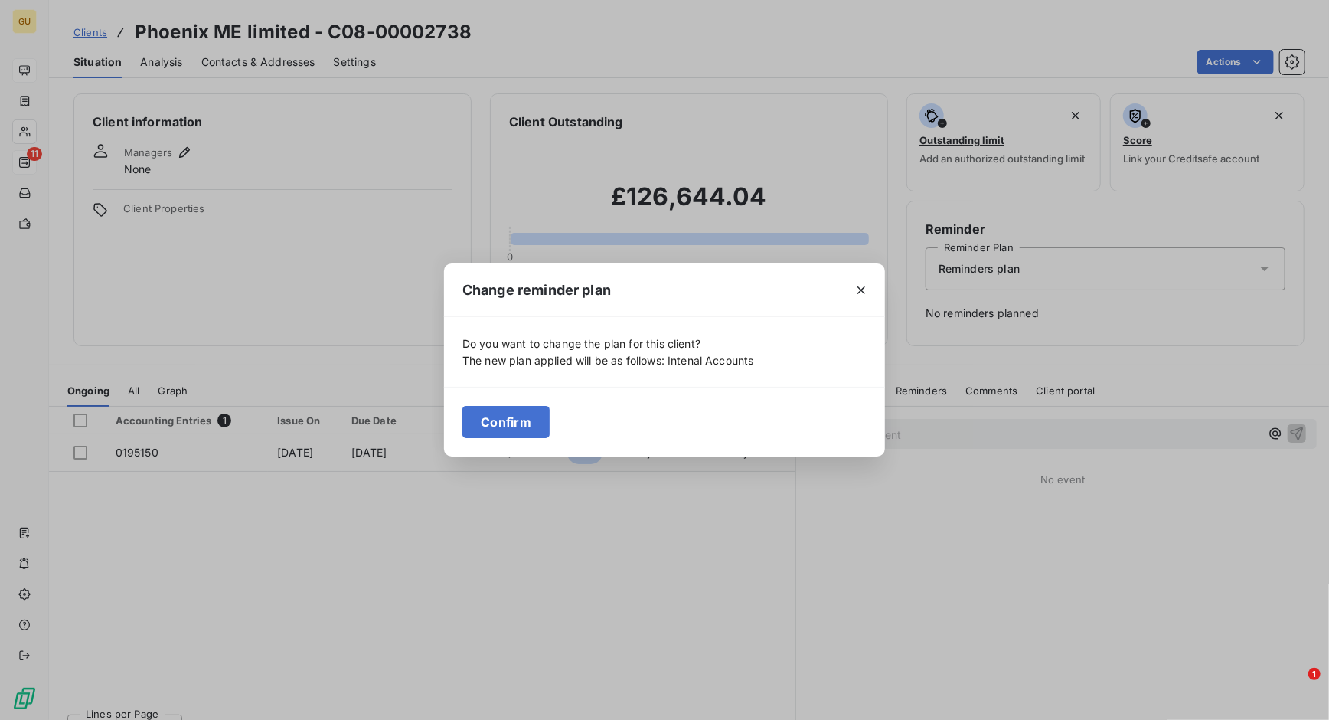
click at [516, 420] on button "Confirm" at bounding box center [506, 422] width 87 height 32
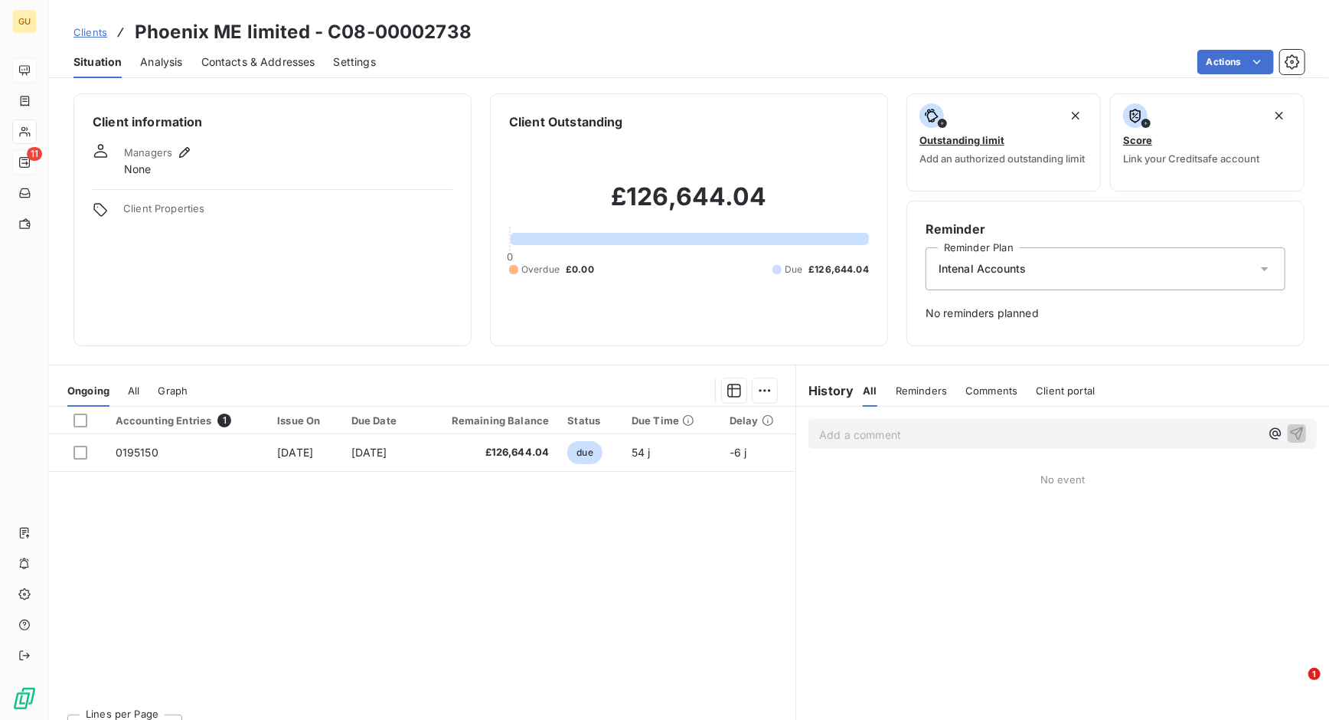
click at [1038, 273] on div "Intenal Accounts" at bounding box center [1106, 268] width 360 height 43
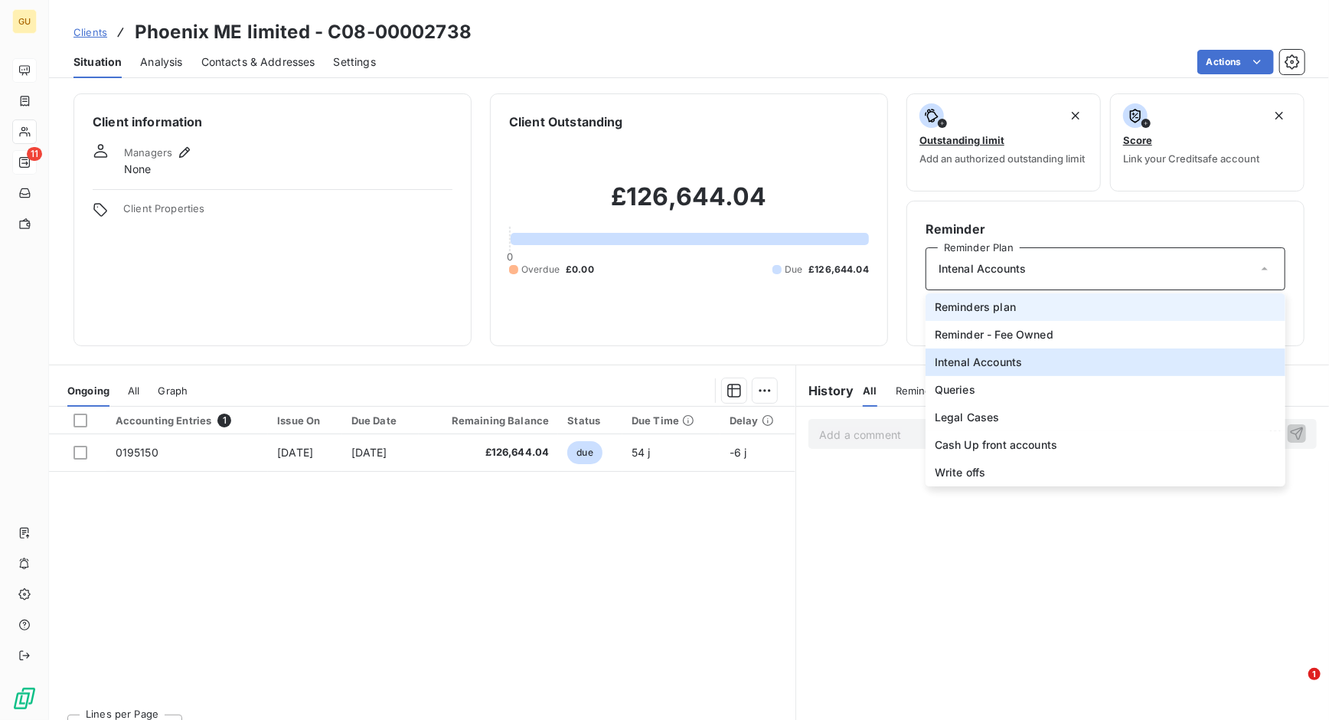
click at [964, 312] on span "Reminders plan" at bounding box center [975, 306] width 81 height 15
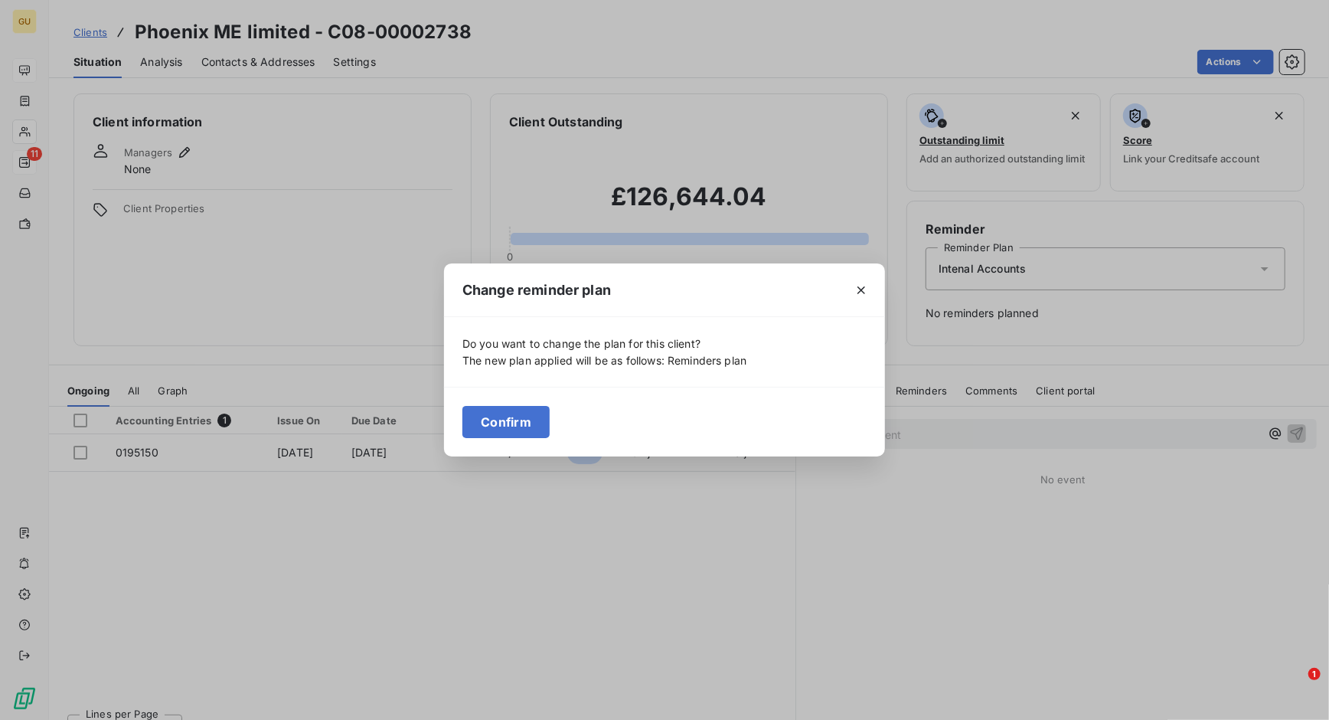
click at [508, 430] on button "Confirm" at bounding box center [506, 422] width 87 height 32
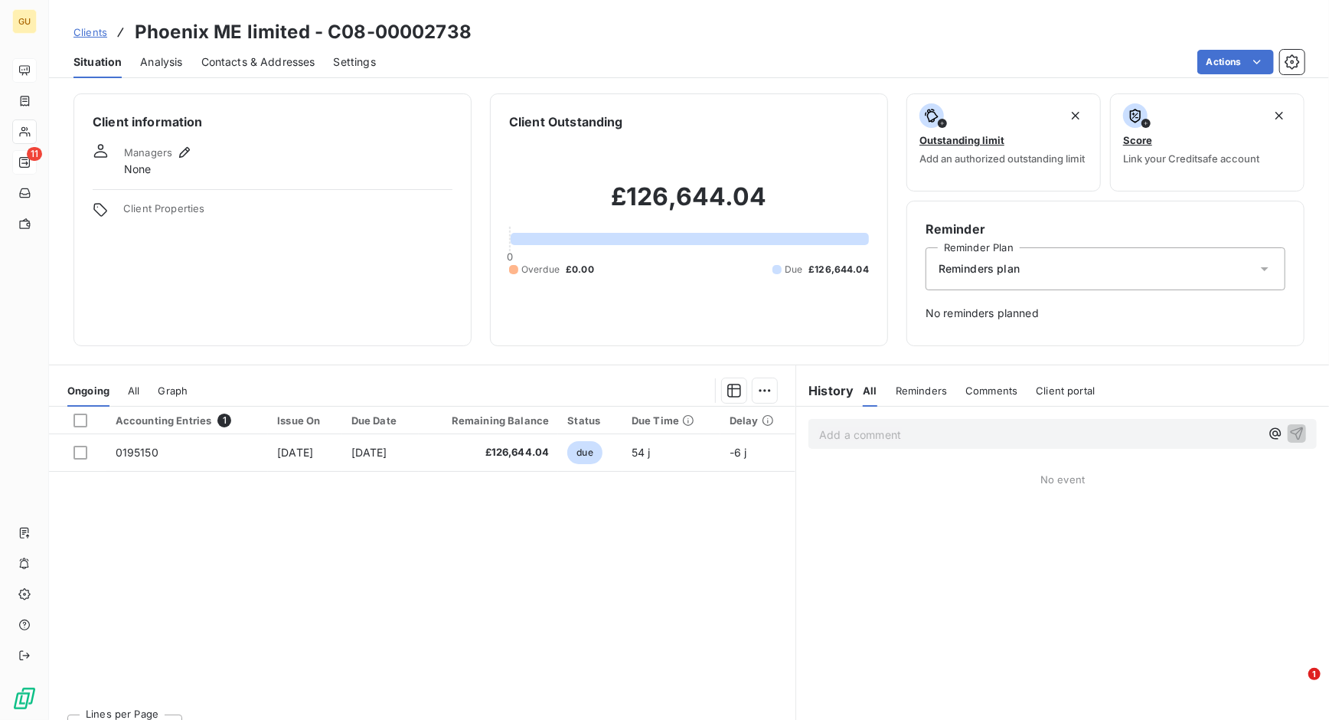
click at [993, 314] on span "No reminders planned" at bounding box center [1106, 313] width 360 height 15
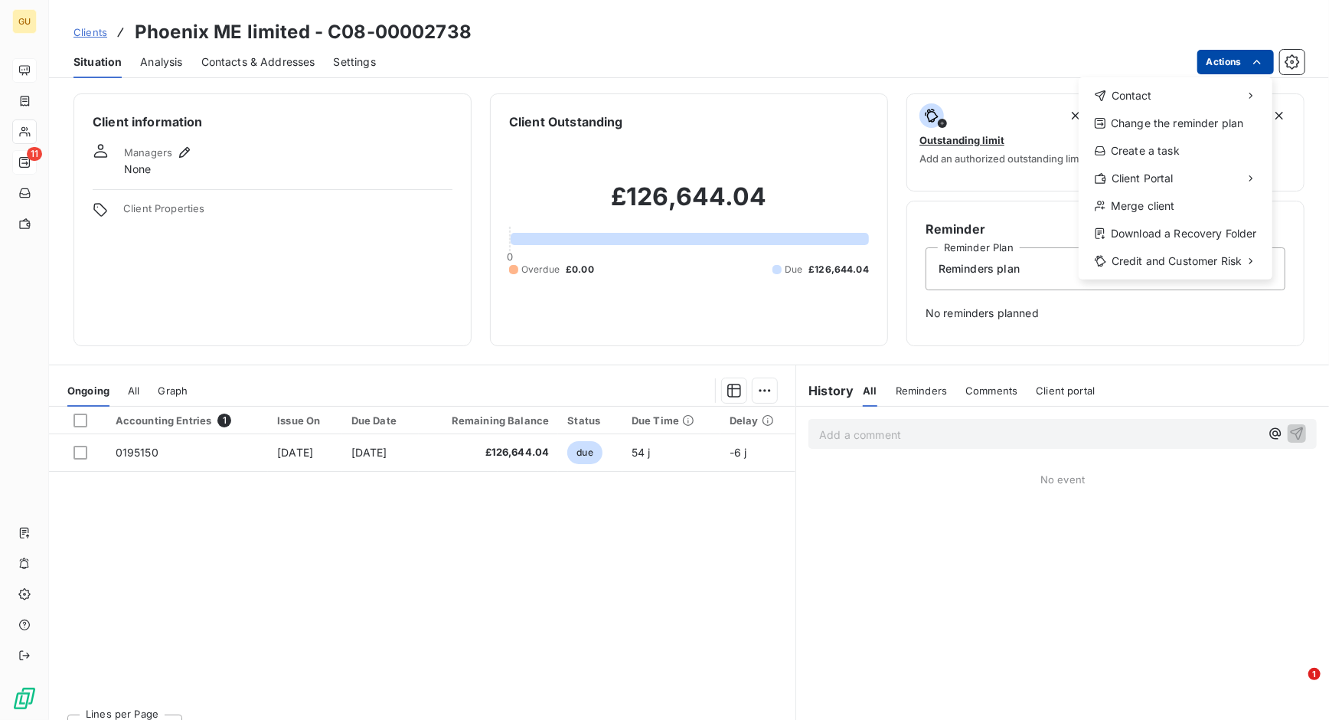
click at [1063, 59] on html "GU 11 Clients Phoenix ME limited - C08-00002738 Situation Analysis Contacts & A…" at bounding box center [664, 360] width 1329 height 720
click at [1032, 109] on div "Send an email" at bounding box center [992, 102] width 157 height 25
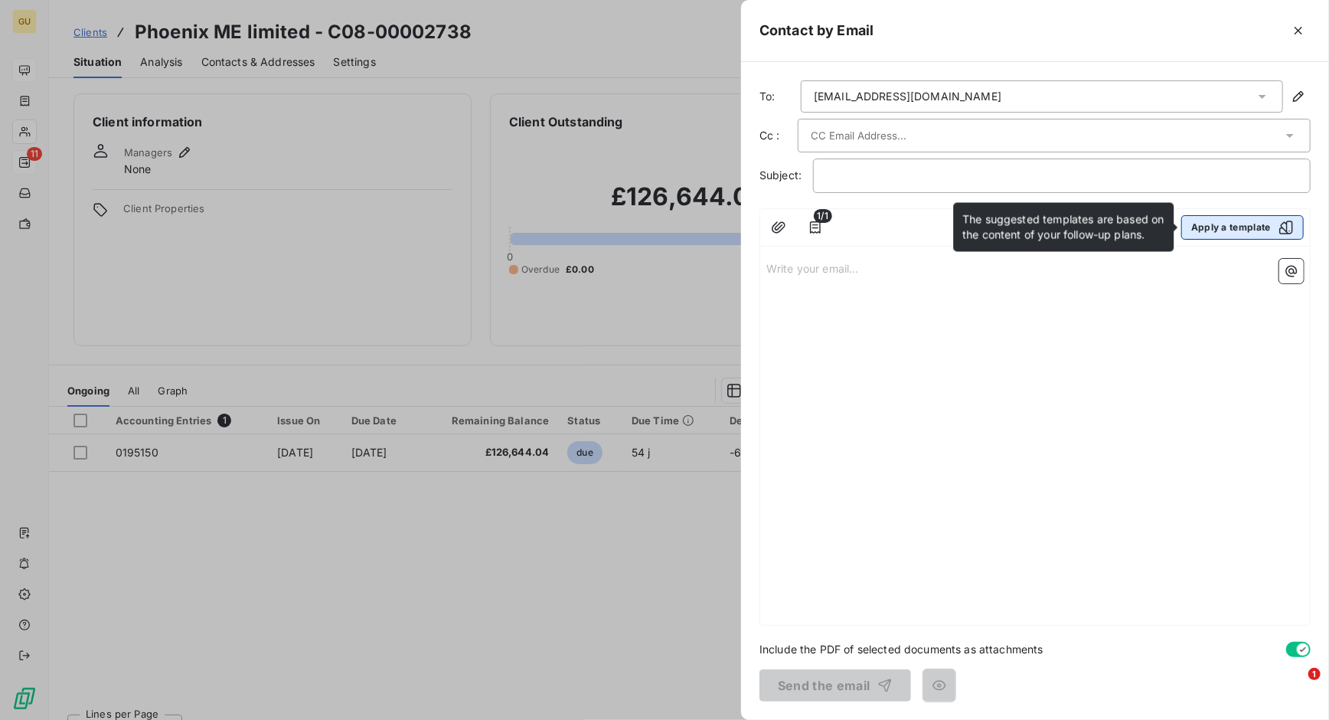
click at [1063, 224] on div "button" at bounding box center [1282, 227] width 23 height 15
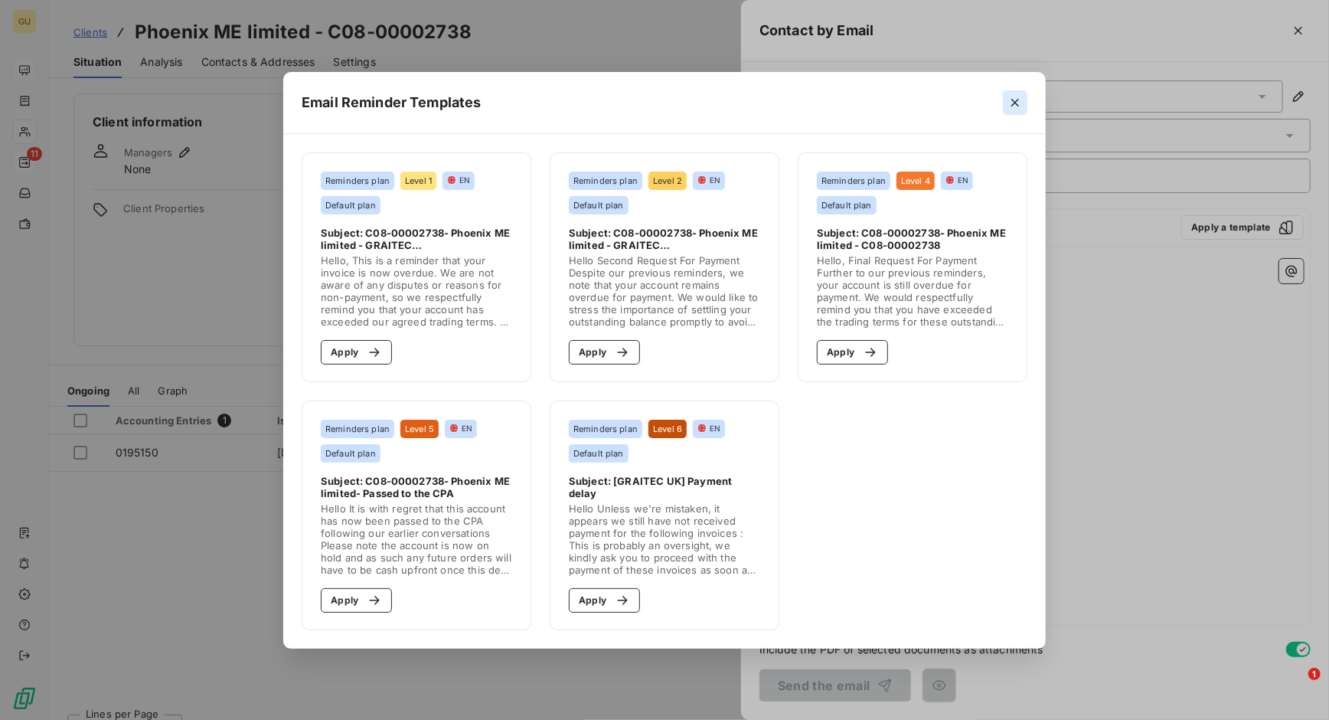
click at [1005, 101] on button "button" at bounding box center [1015, 102] width 25 height 25
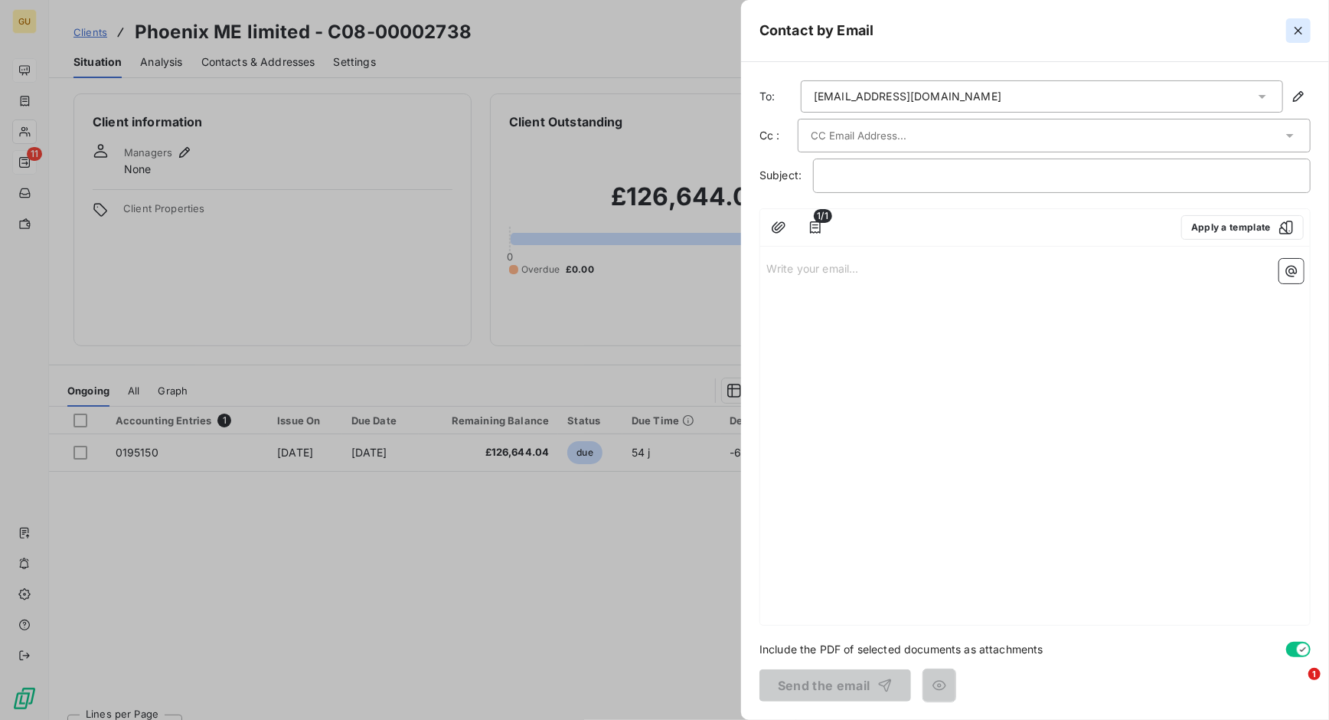
click at [1063, 37] on button "button" at bounding box center [1298, 30] width 25 height 25
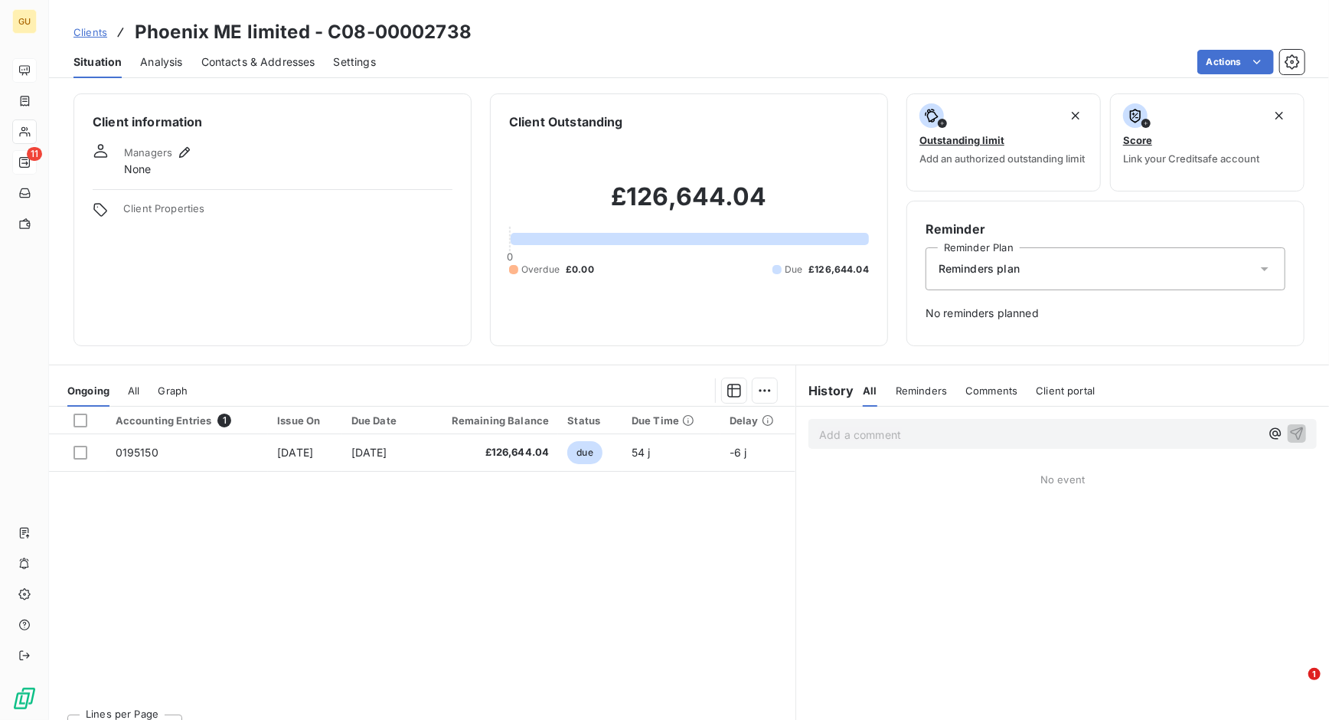
click at [1063, 47] on div "Situation Analysis Contacts & Addresses Settings Actions" at bounding box center [689, 62] width 1280 height 32
click at [1063, 57] on icon "button" at bounding box center [1292, 61] width 15 height 15
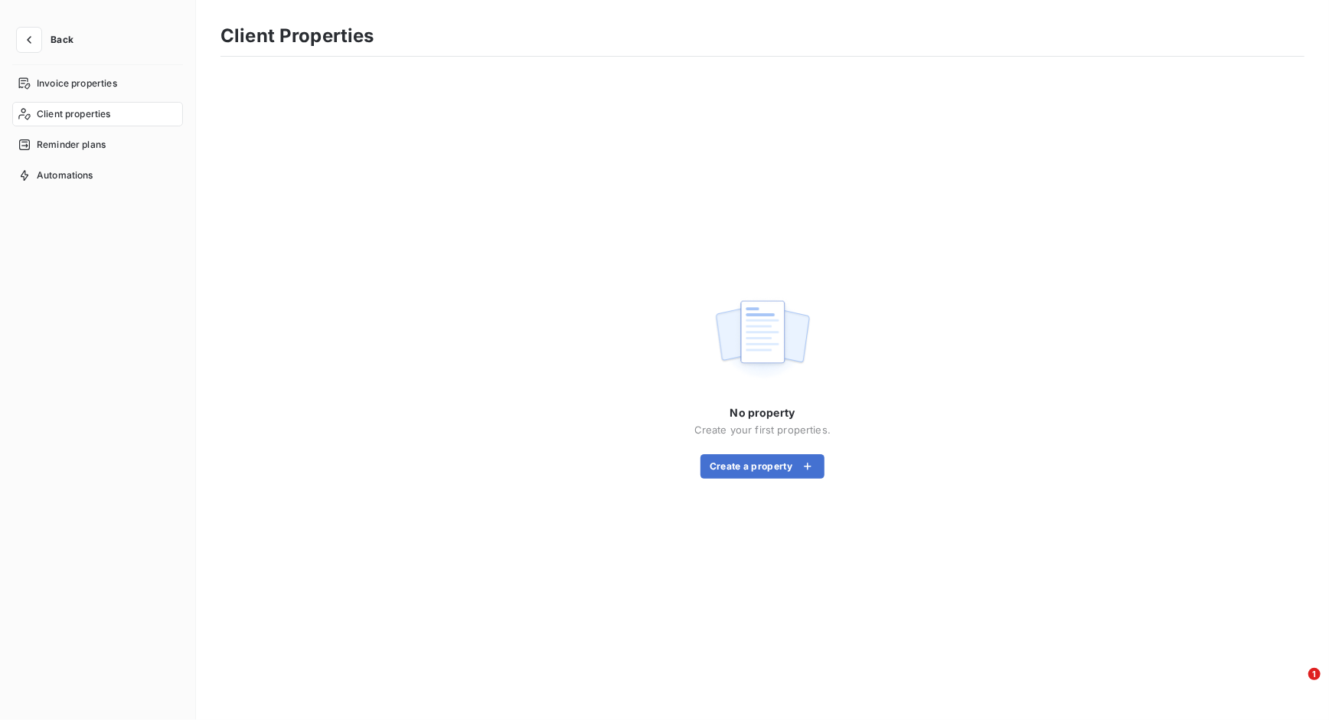
click at [81, 130] on nav "Invoice properties Client properties Reminder plans Automations" at bounding box center [97, 129] width 171 height 116
click at [86, 136] on div "Reminder plans" at bounding box center [97, 144] width 171 height 25
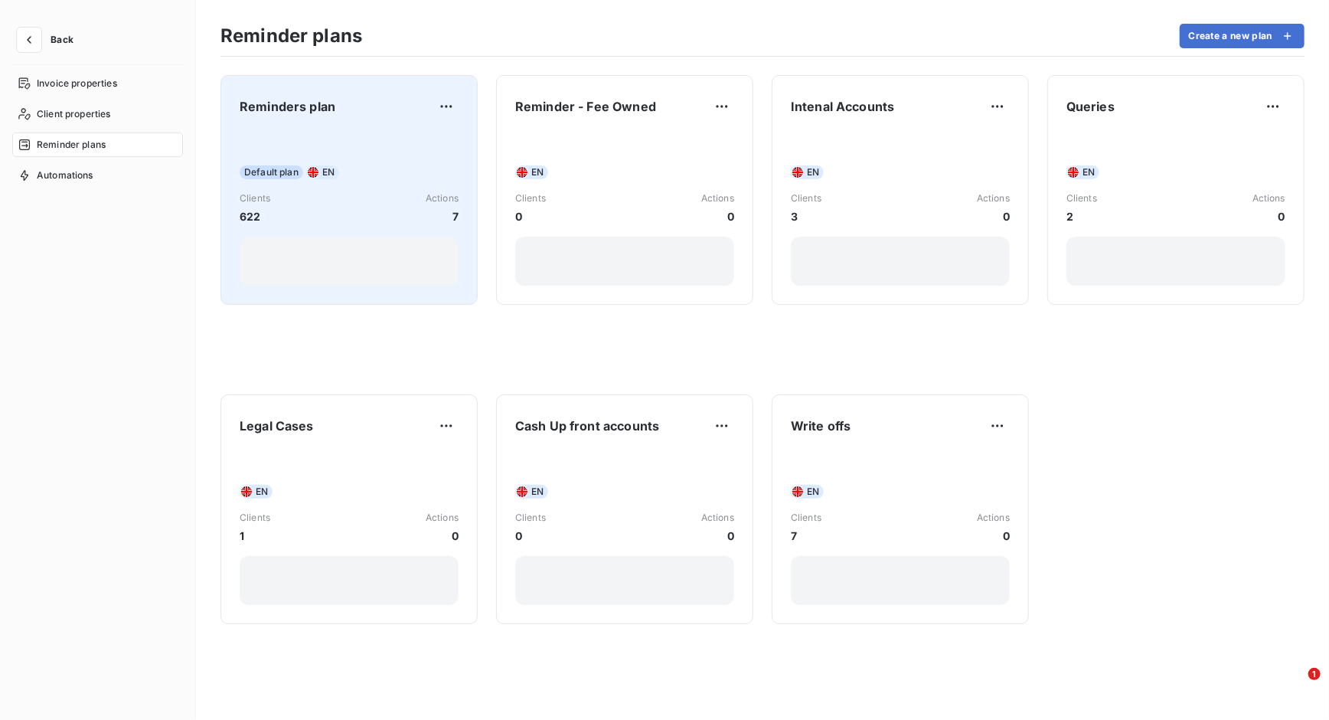
click at [387, 108] on div "Reminders plan" at bounding box center [349, 106] width 219 height 25
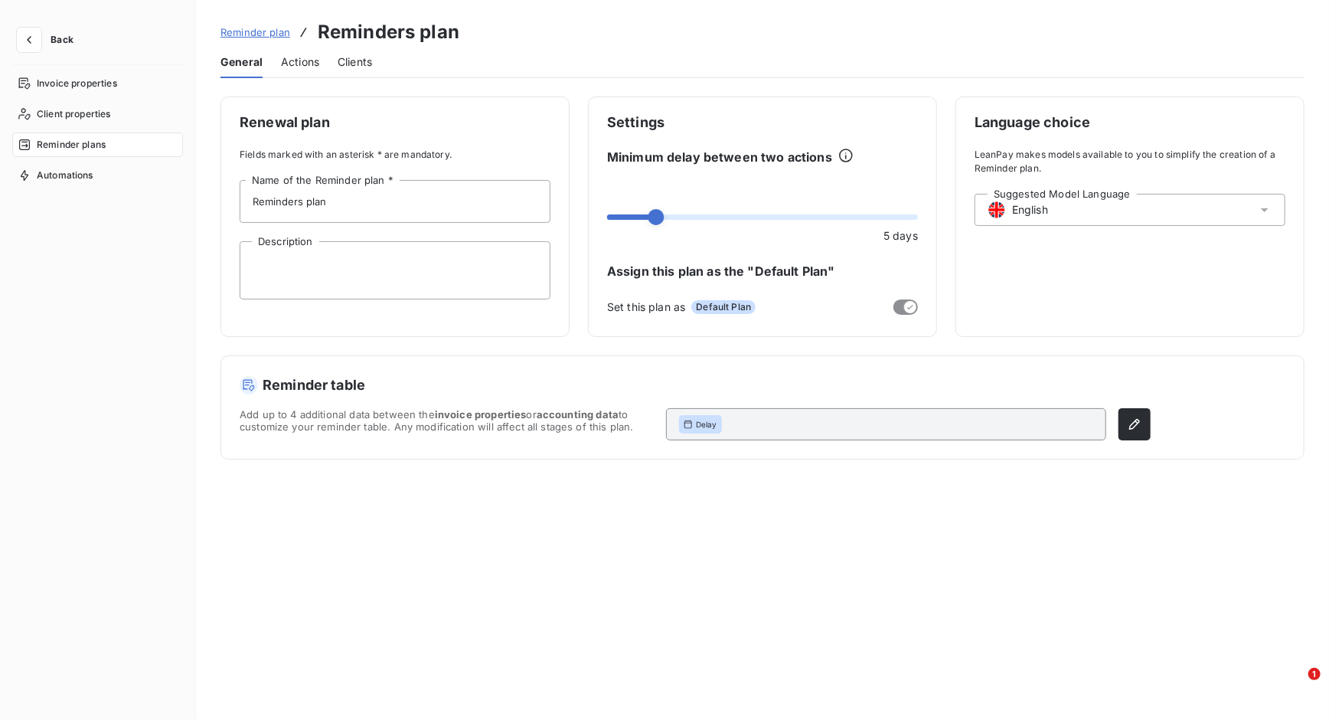
click at [303, 59] on span "Actions" at bounding box center [300, 61] width 38 height 15
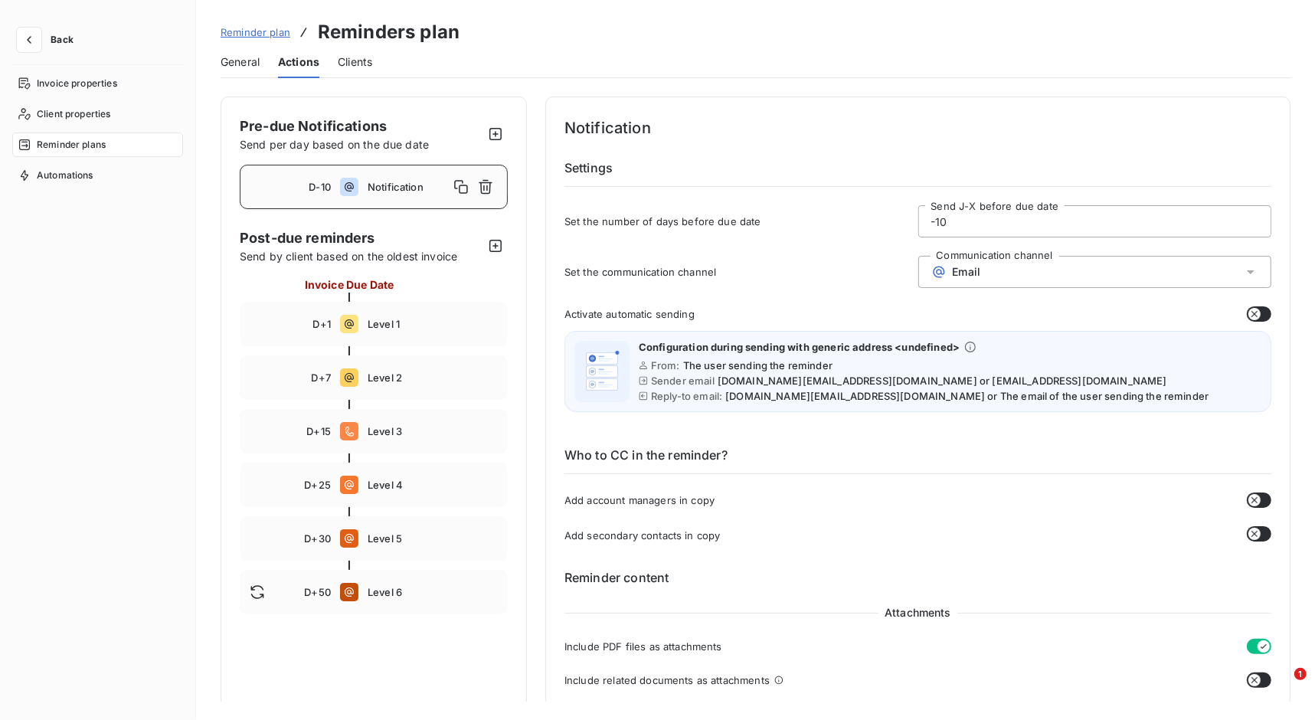
click at [345, 175] on div "D-10 Notification" at bounding box center [374, 187] width 268 height 44
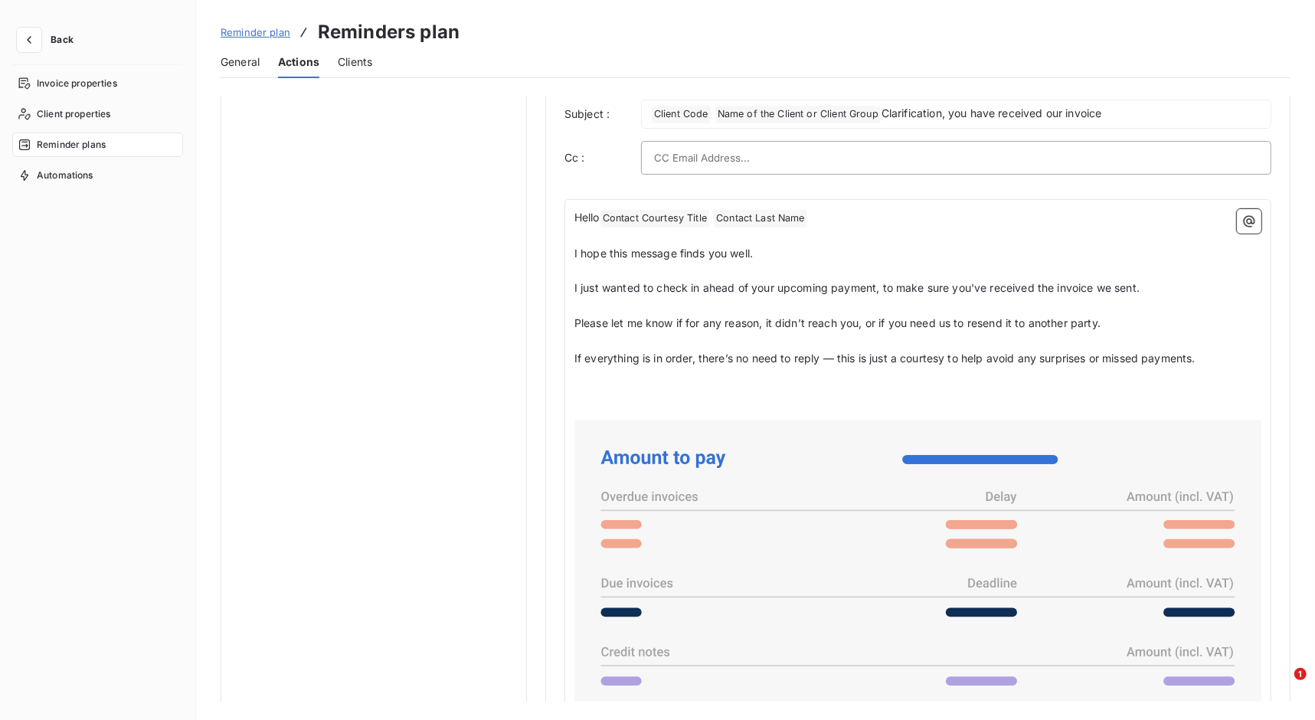
scroll to position [574, 0]
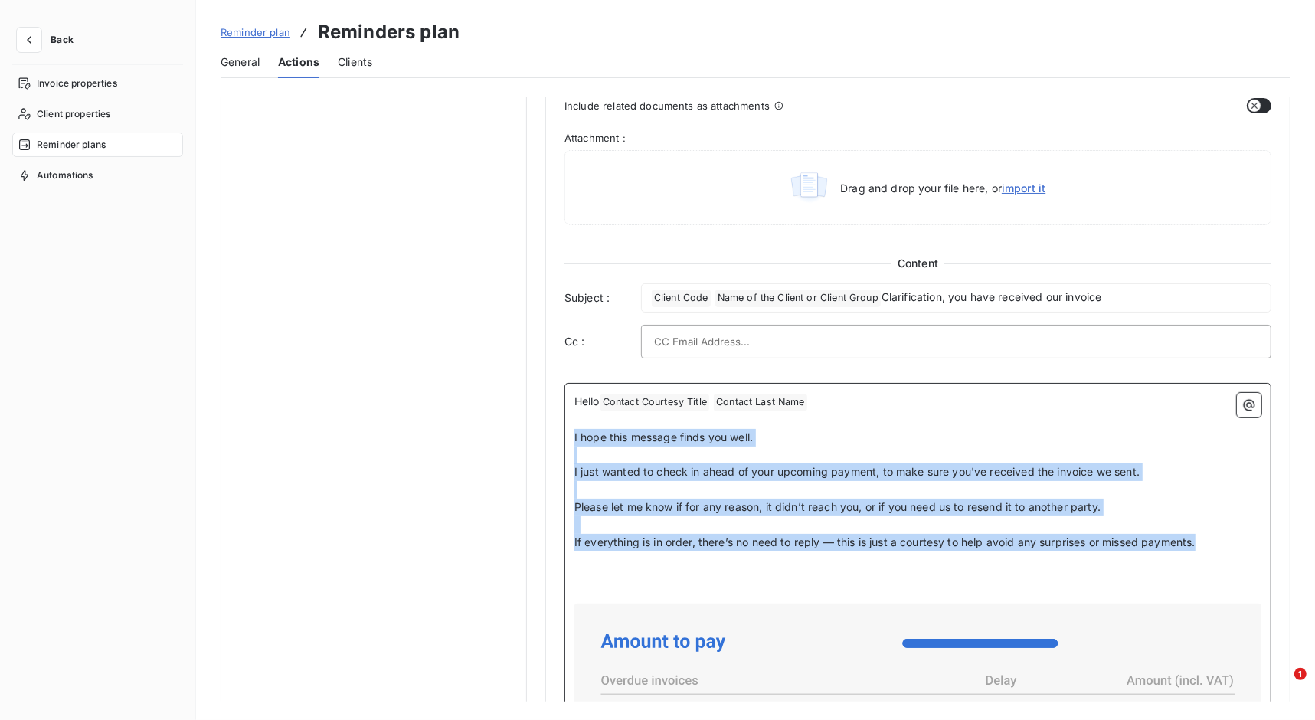
drag, startPoint x: 574, startPoint y: 430, endPoint x: 1224, endPoint y: 541, distance: 659.5
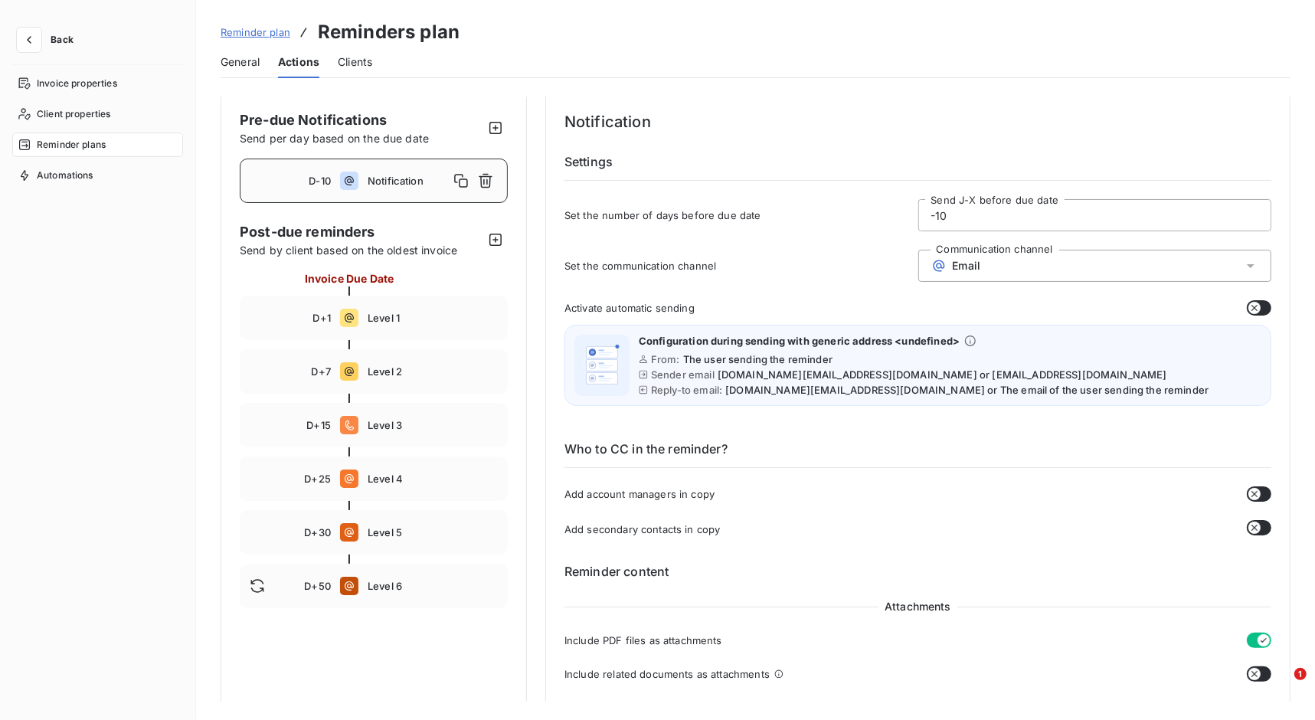
scroll to position [0, 0]
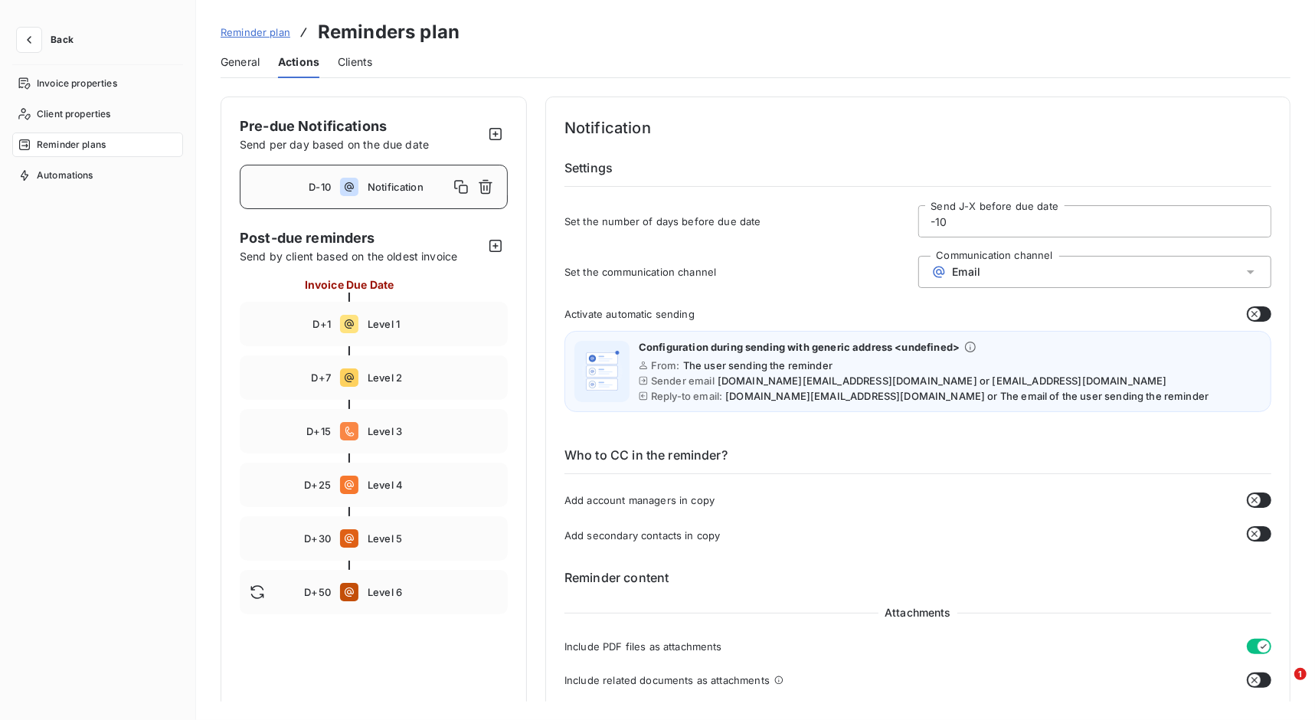
click at [713, 152] on div "Notification Settings Set the number of days before due date -10 Send J-X befor…" at bounding box center [917, 181] width 707 height 131
click at [458, 184] on icon "button" at bounding box center [460, 186] width 15 height 15
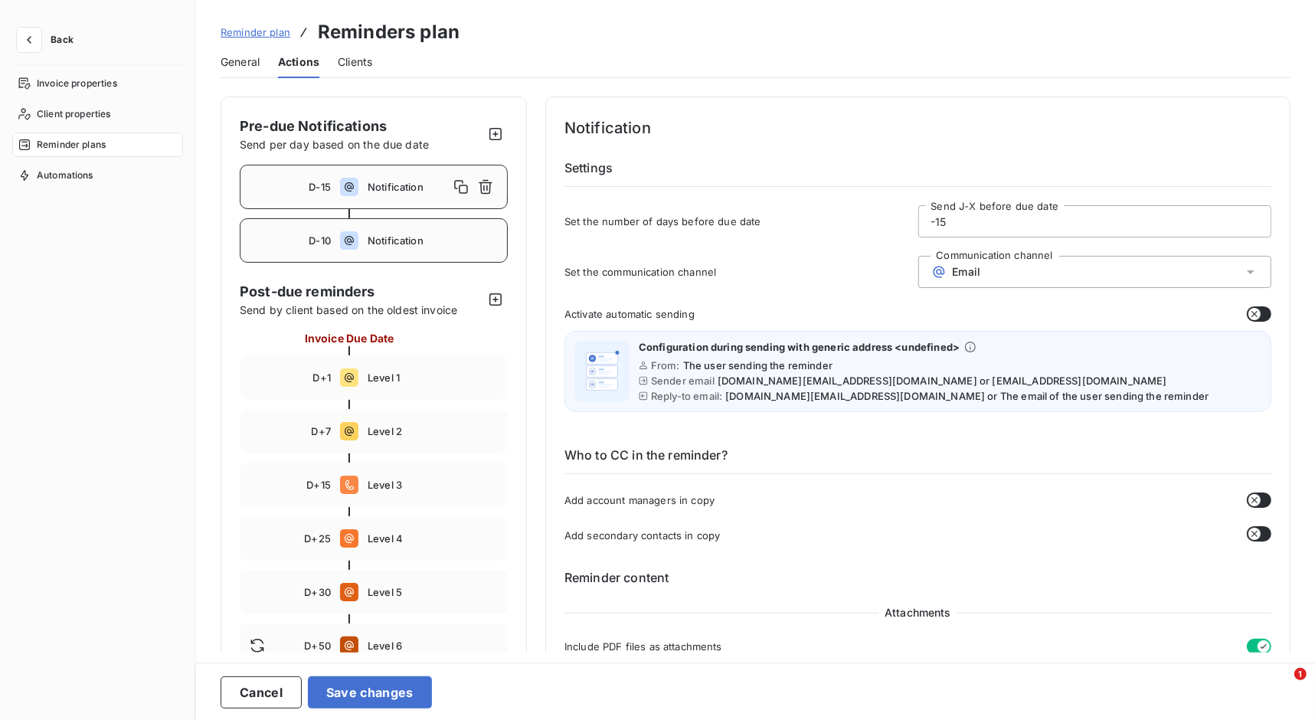
click at [480, 237] on span "Notification" at bounding box center [433, 240] width 130 height 12
type input "-10"
click at [485, 240] on icon "button" at bounding box center [485, 240] width 15 height 15
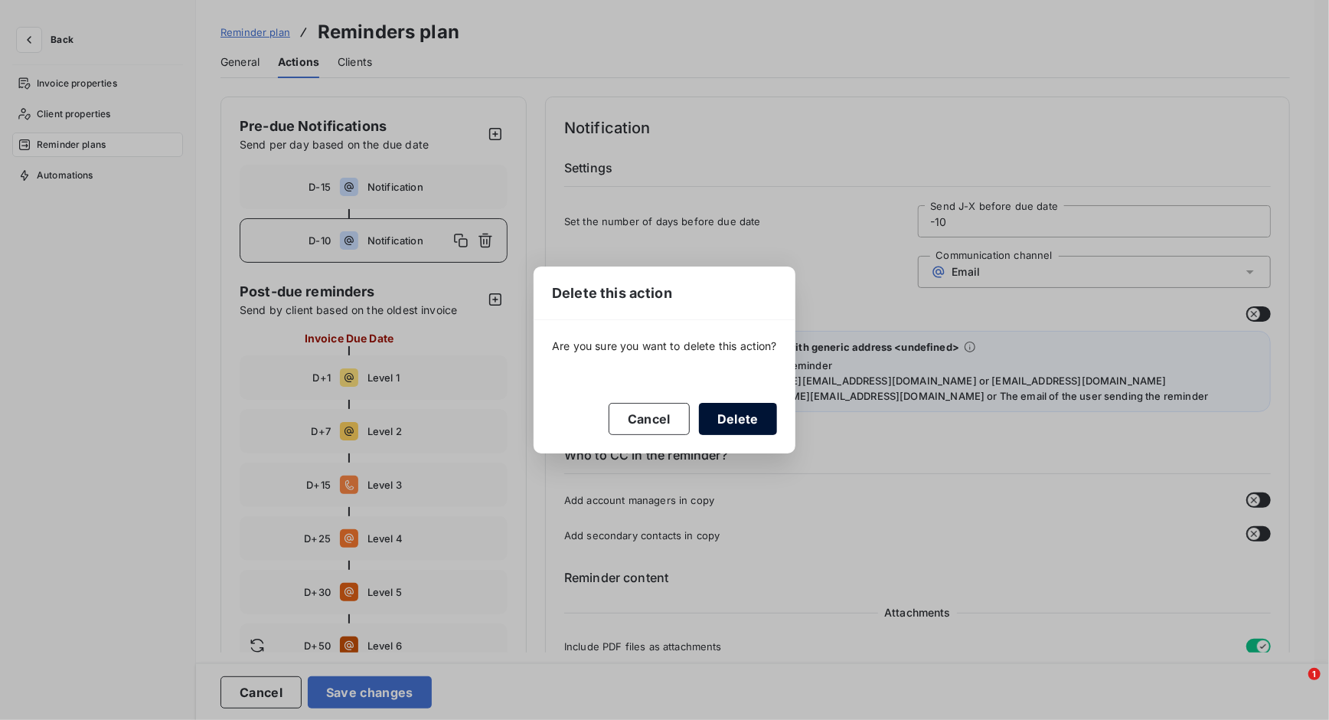
click at [731, 421] on button "Delete" at bounding box center [738, 419] width 78 height 32
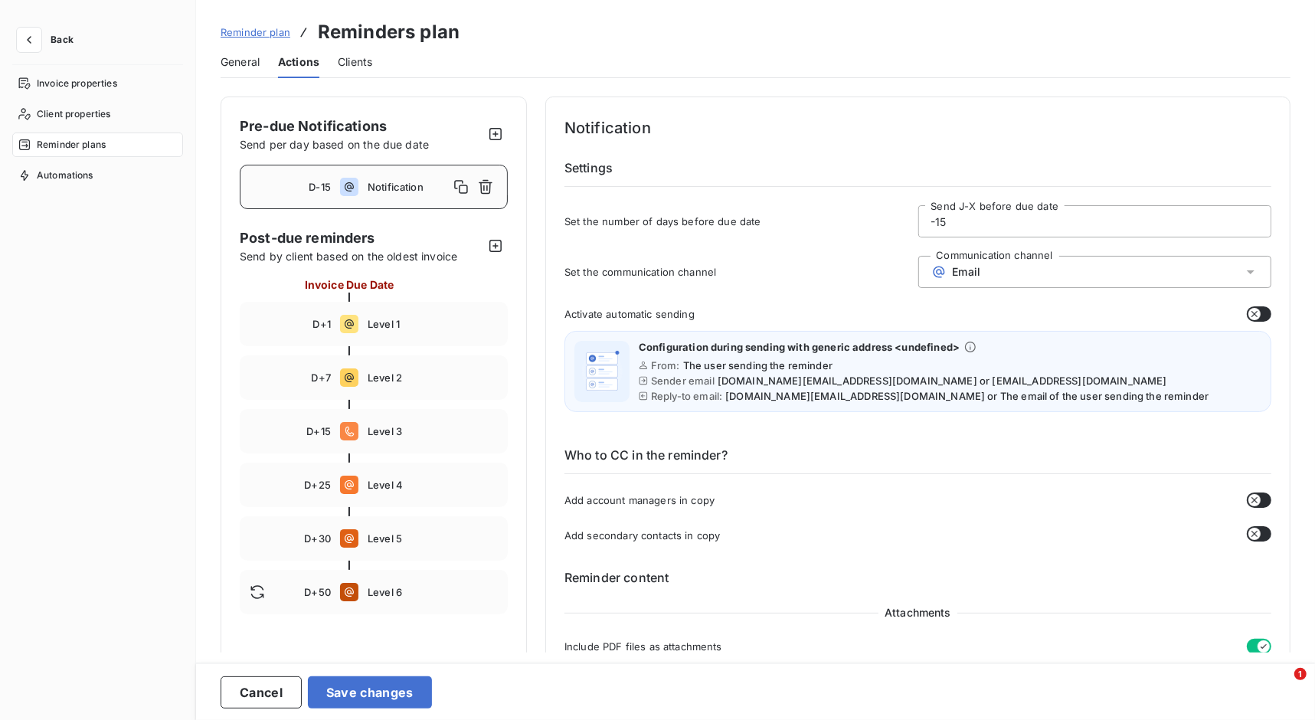
click at [319, 174] on div "D-15 Notification" at bounding box center [374, 187] width 268 height 44
click at [953, 220] on input "-15" at bounding box center [1095, 221] width 352 height 31
type input "-10"
click at [329, 575] on button "Save changes" at bounding box center [370, 692] width 124 height 32
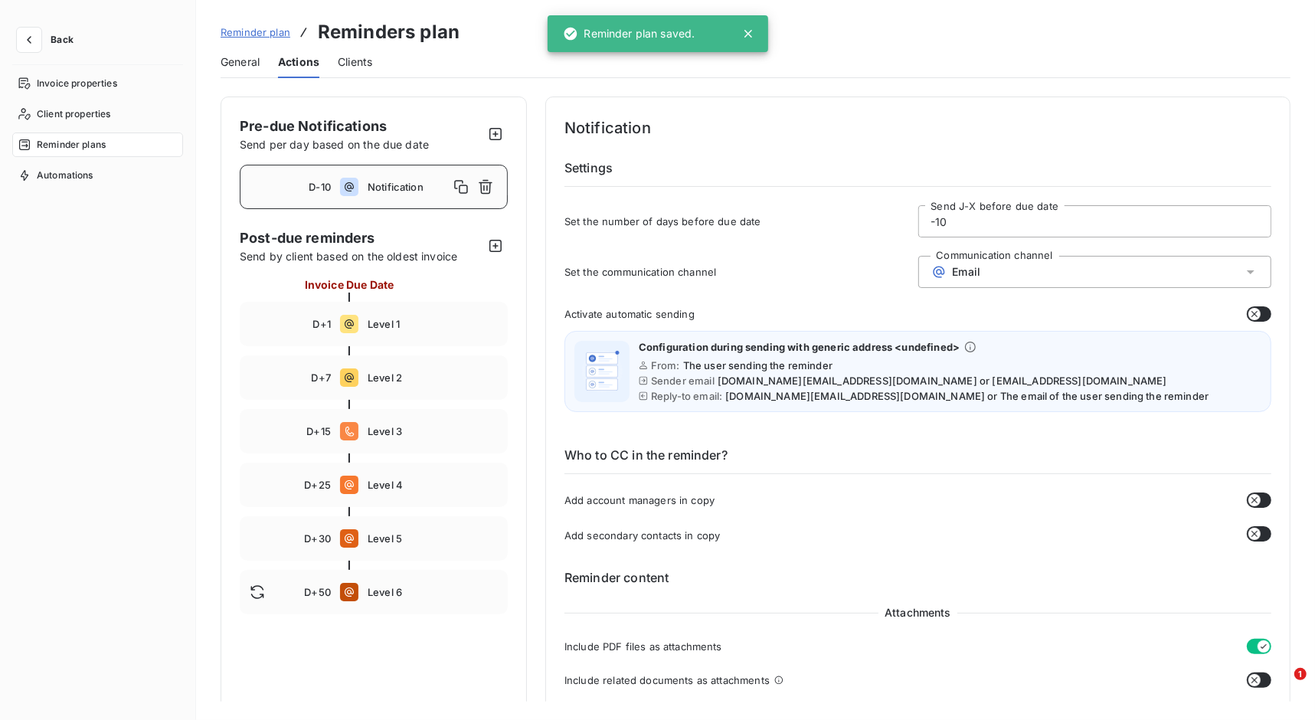
click at [366, 59] on span "Clients" at bounding box center [355, 61] width 34 height 15
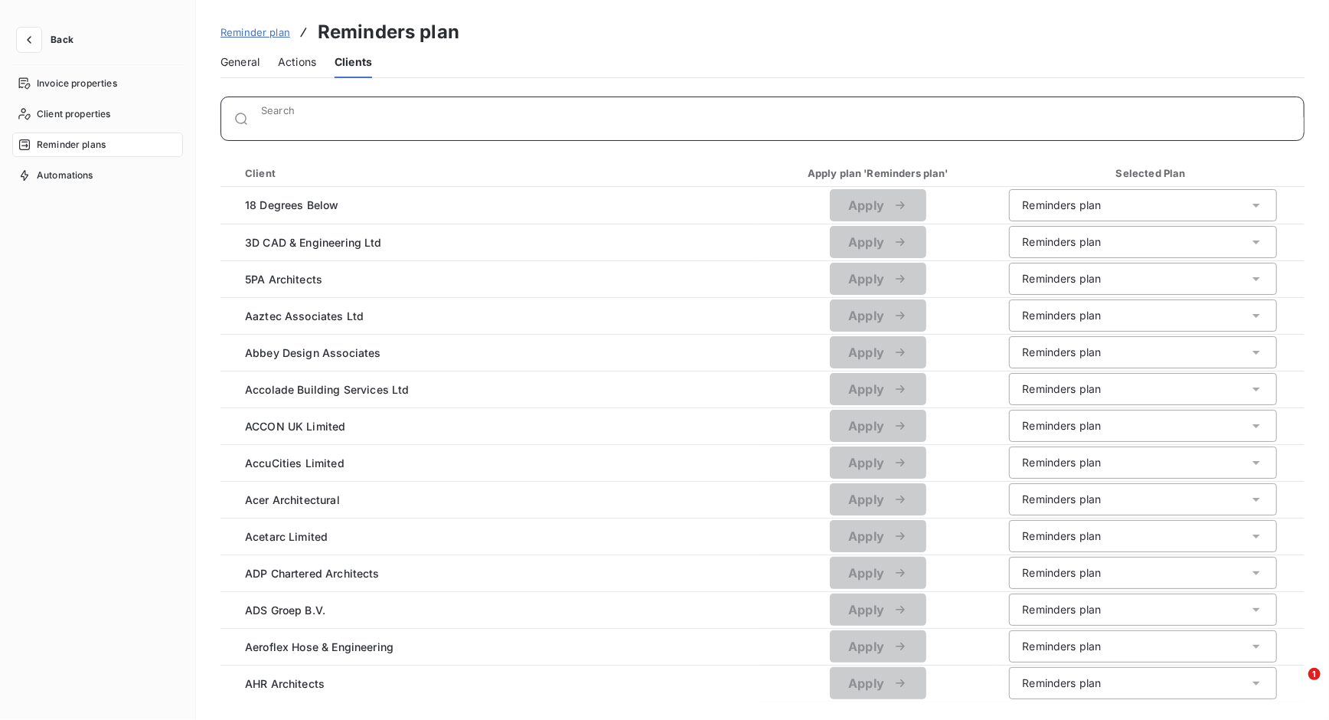
click at [373, 117] on input "Search" at bounding box center [782, 124] width 1043 height 15
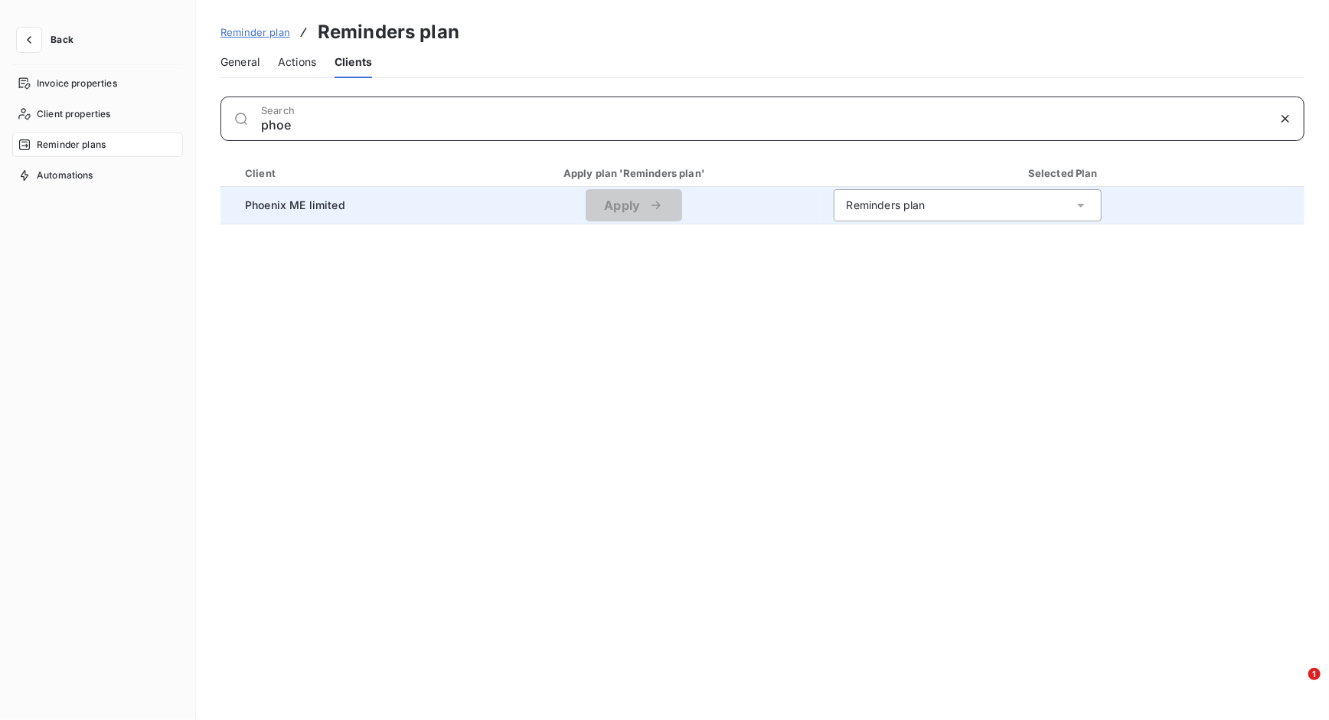
type input "phoe"
click at [353, 205] on span "Phoenix ME limited" at bounding box center [333, 205] width 201 height 16
click at [325, 208] on span "Phoenix ME limited" at bounding box center [333, 205] width 201 height 16
click at [370, 206] on span "Phoenix ME limited" at bounding box center [333, 205] width 201 height 16
click at [1063, 201] on icon at bounding box center [1081, 205] width 15 height 15
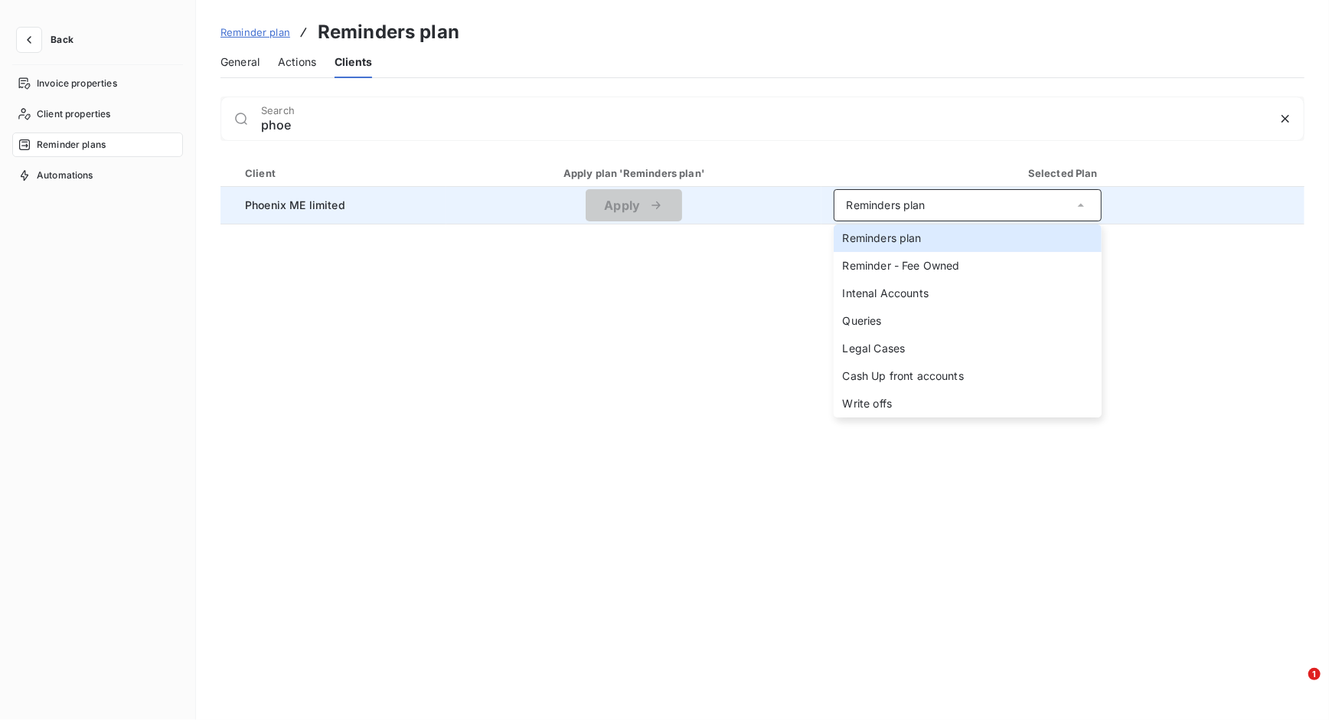
click at [654, 364] on div "Client Apply plan 'Reminders plan' Selected Plan Phoenix ME limited Apply Remin…" at bounding box center [763, 430] width 1084 height 542
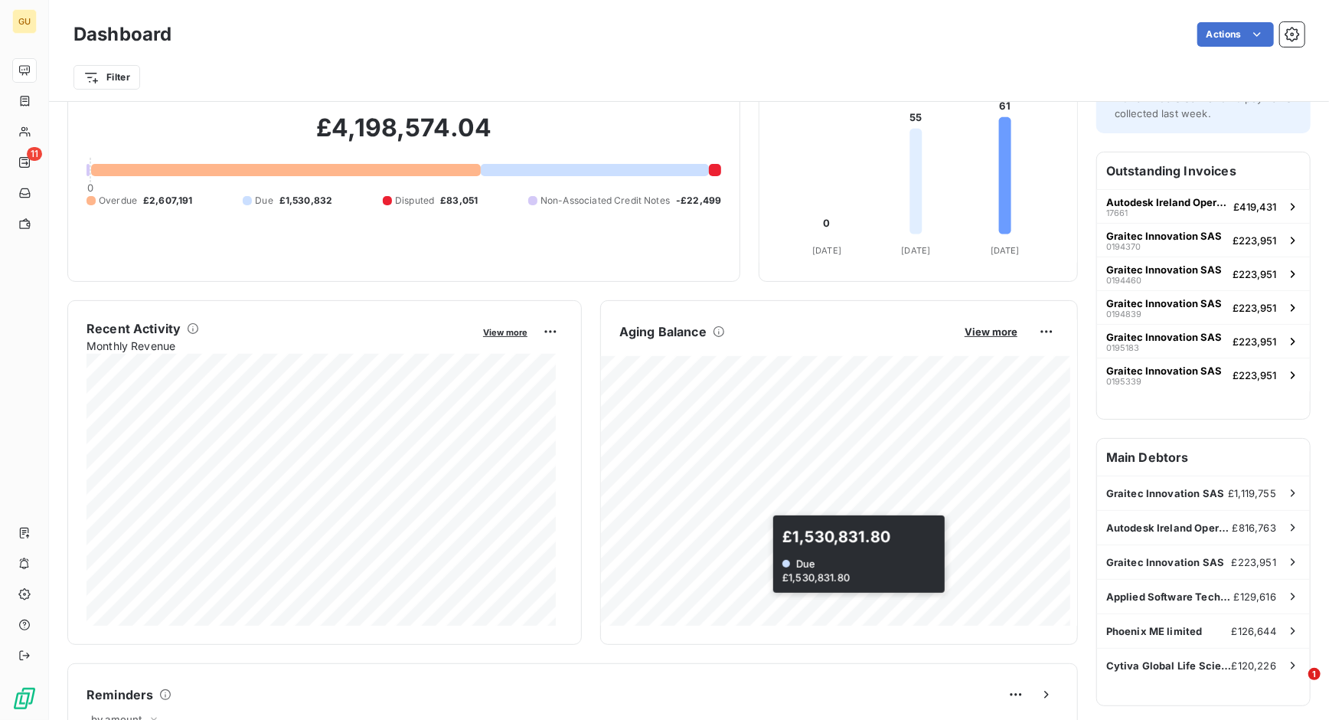
scroll to position [191, 0]
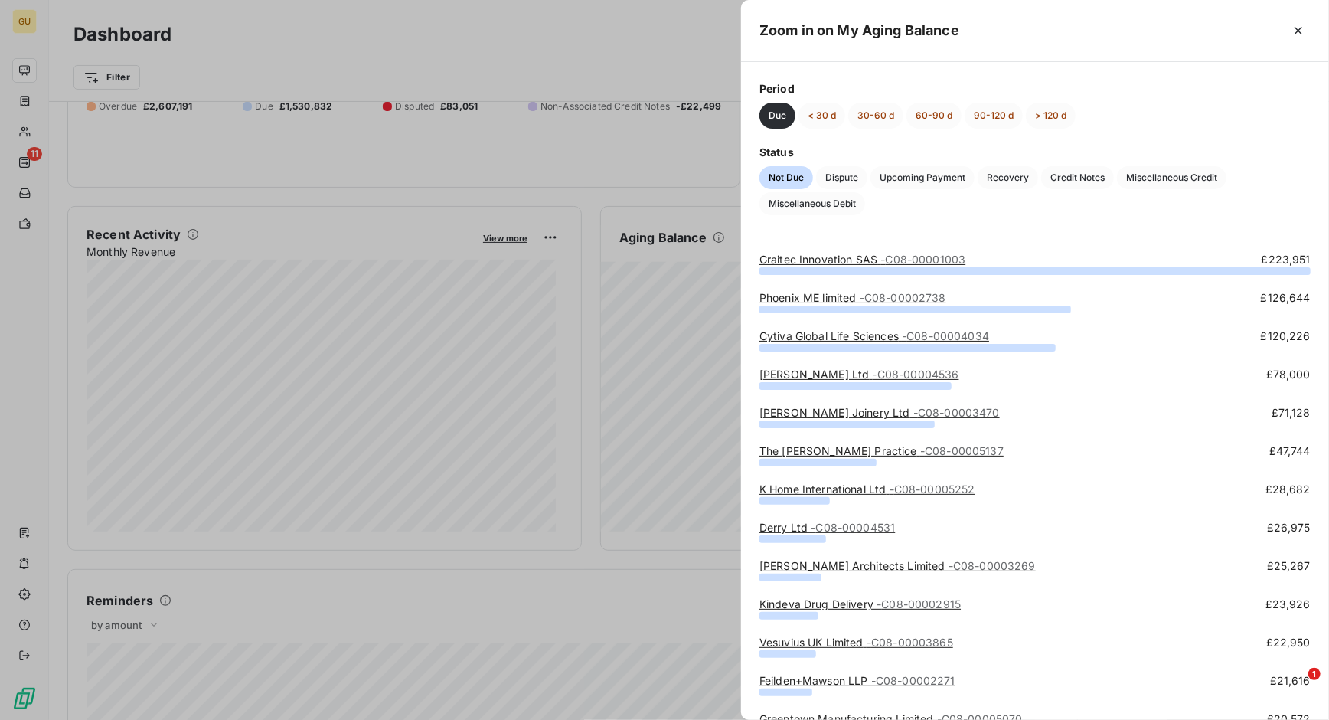
click at [900, 296] on span "- C08-00002738" at bounding box center [903, 297] width 87 height 13
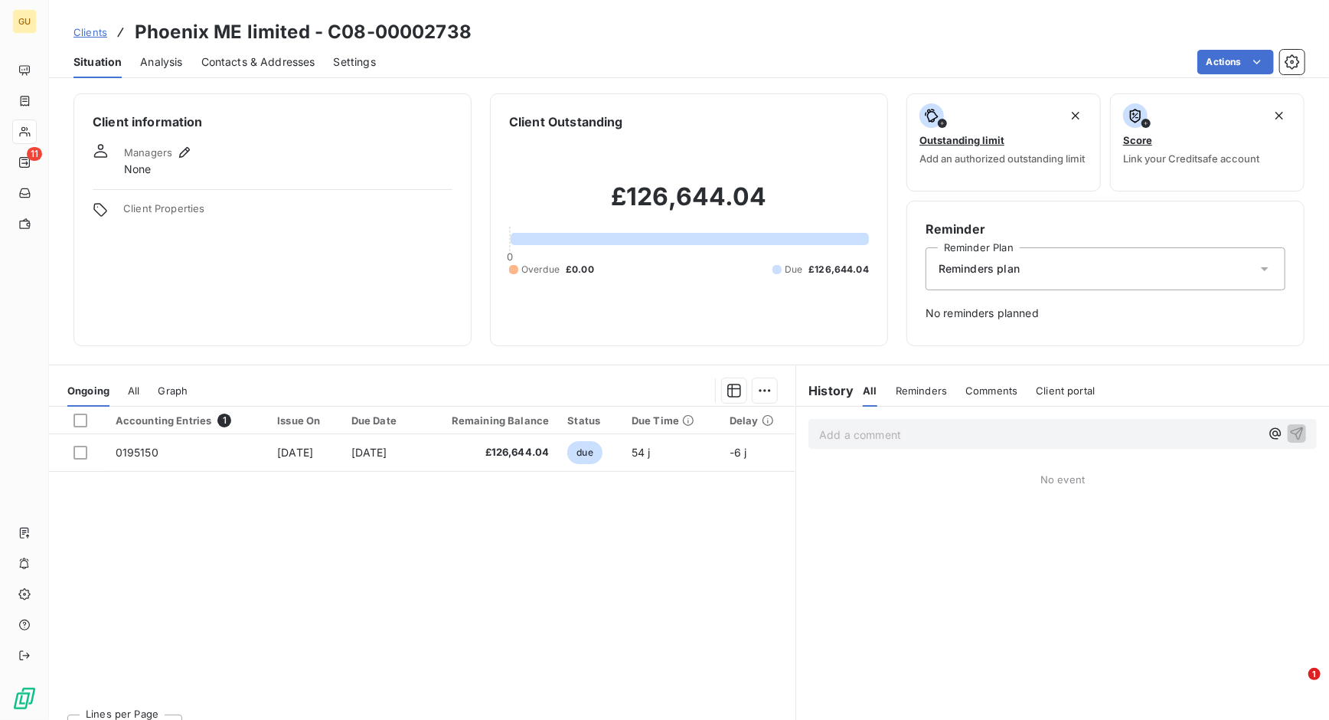
click at [357, 59] on span "Settings" at bounding box center [355, 61] width 42 height 15
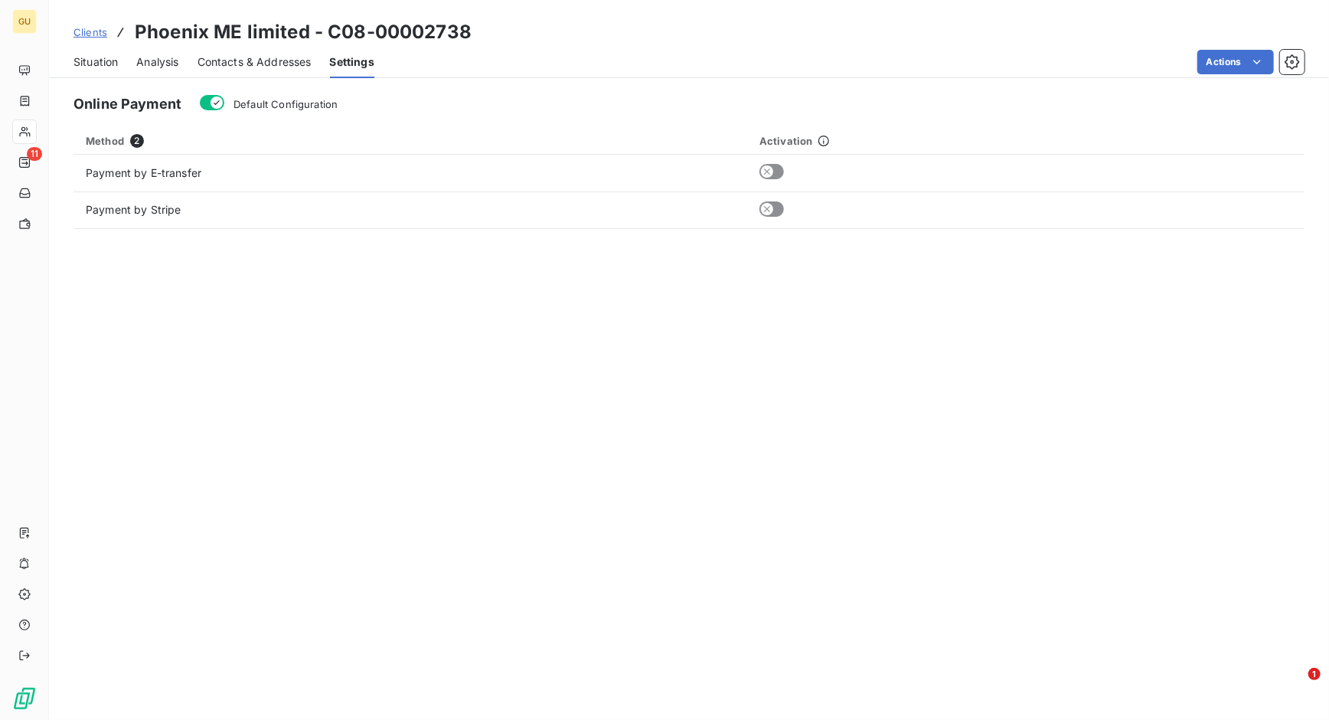
click at [295, 63] on span "Contacts & Addresses" at bounding box center [255, 61] width 114 height 15
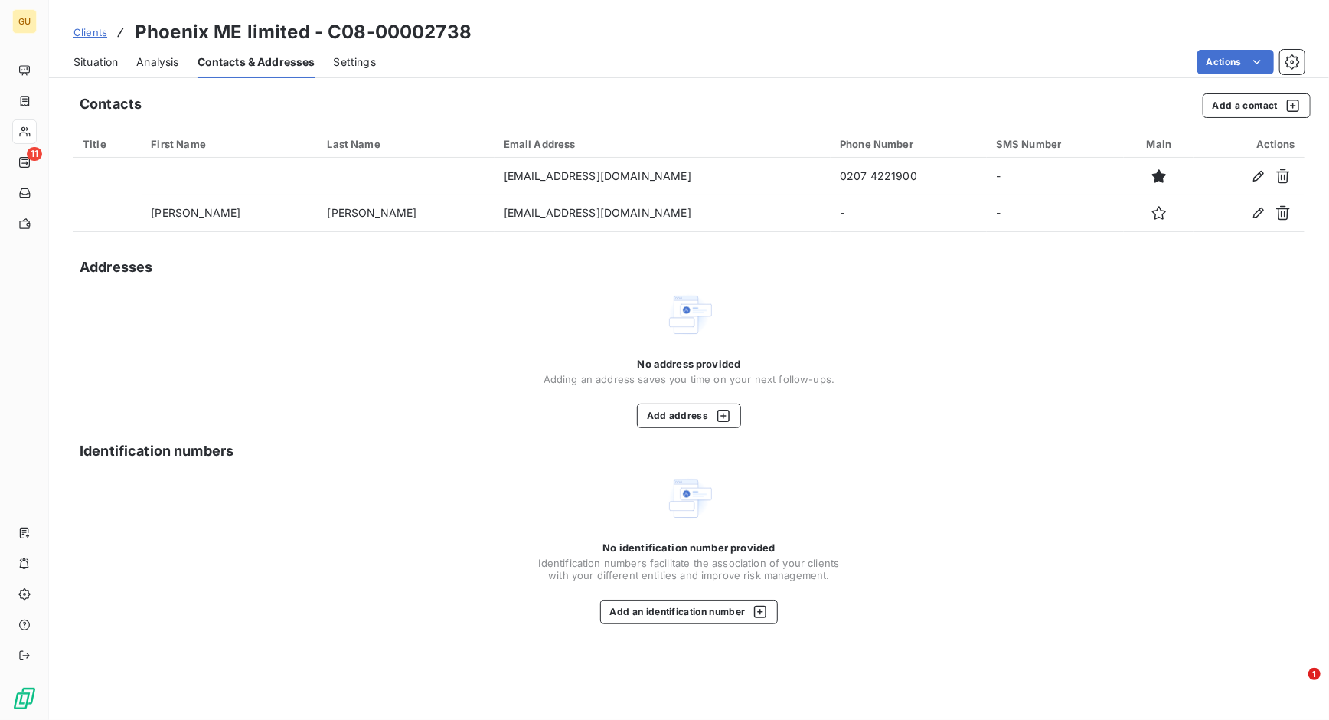
click at [156, 70] on div "Analysis" at bounding box center [157, 62] width 42 height 32
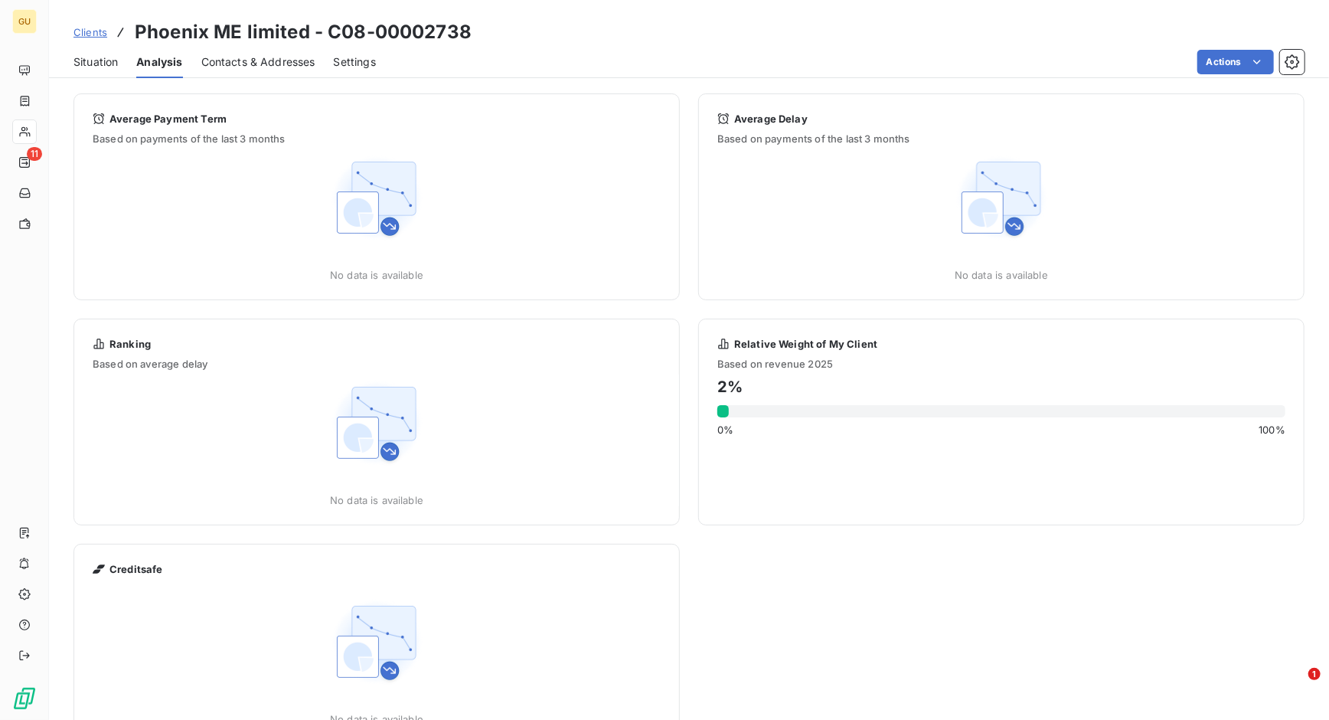
click at [106, 50] on div "Situation" at bounding box center [96, 62] width 44 height 32
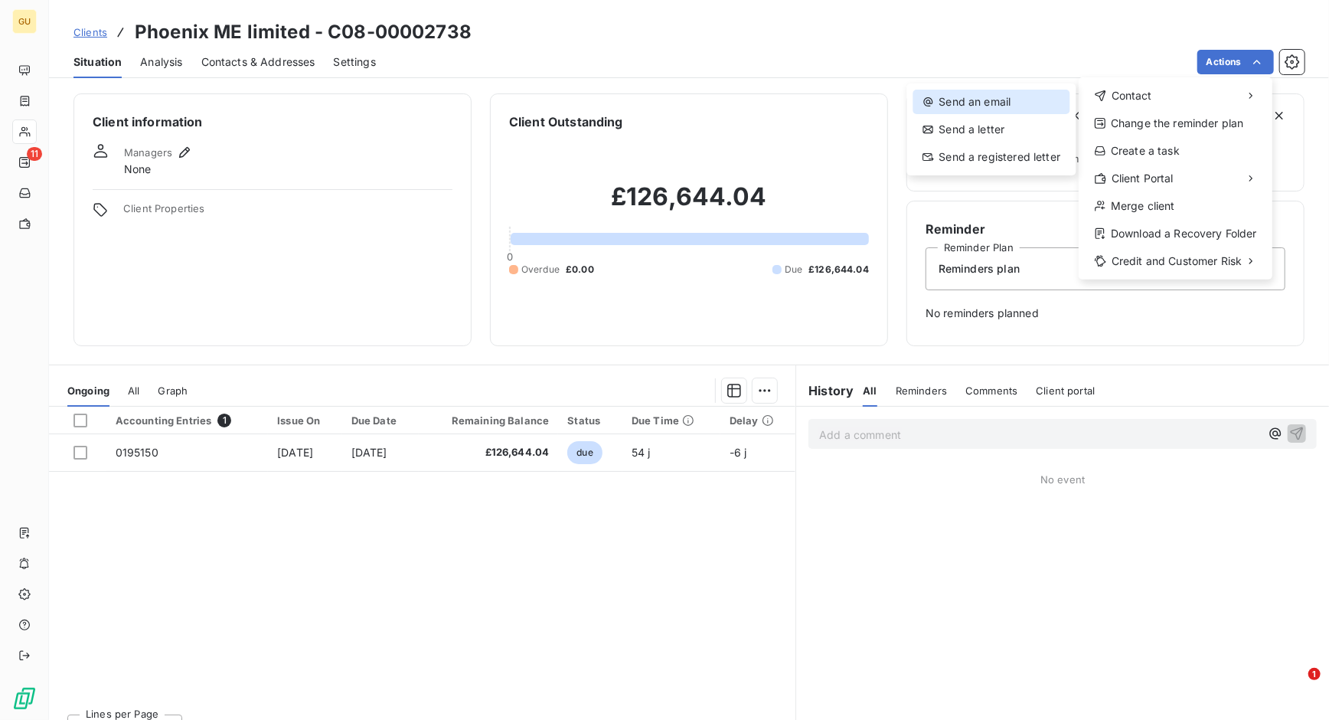
click at [1013, 106] on div "Send an email" at bounding box center [992, 102] width 157 height 25
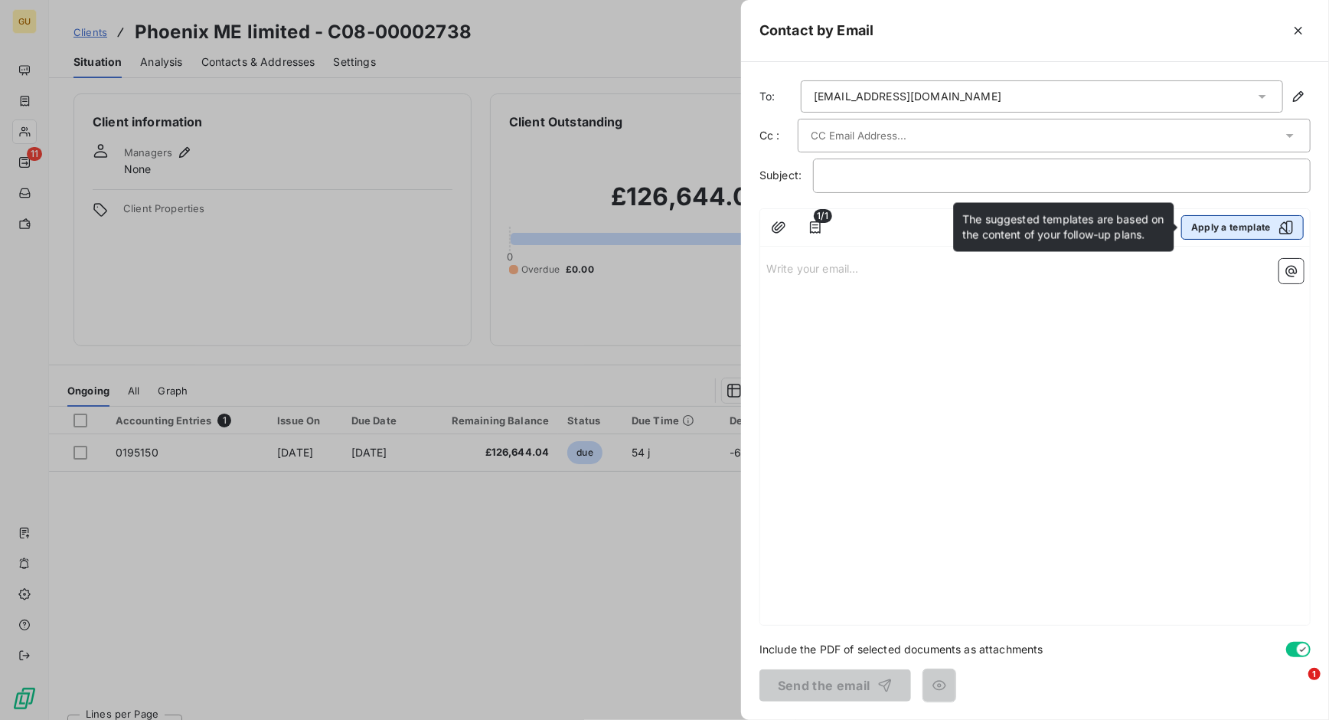
click at [1272, 234] on div "button" at bounding box center [1282, 227] width 23 height 15
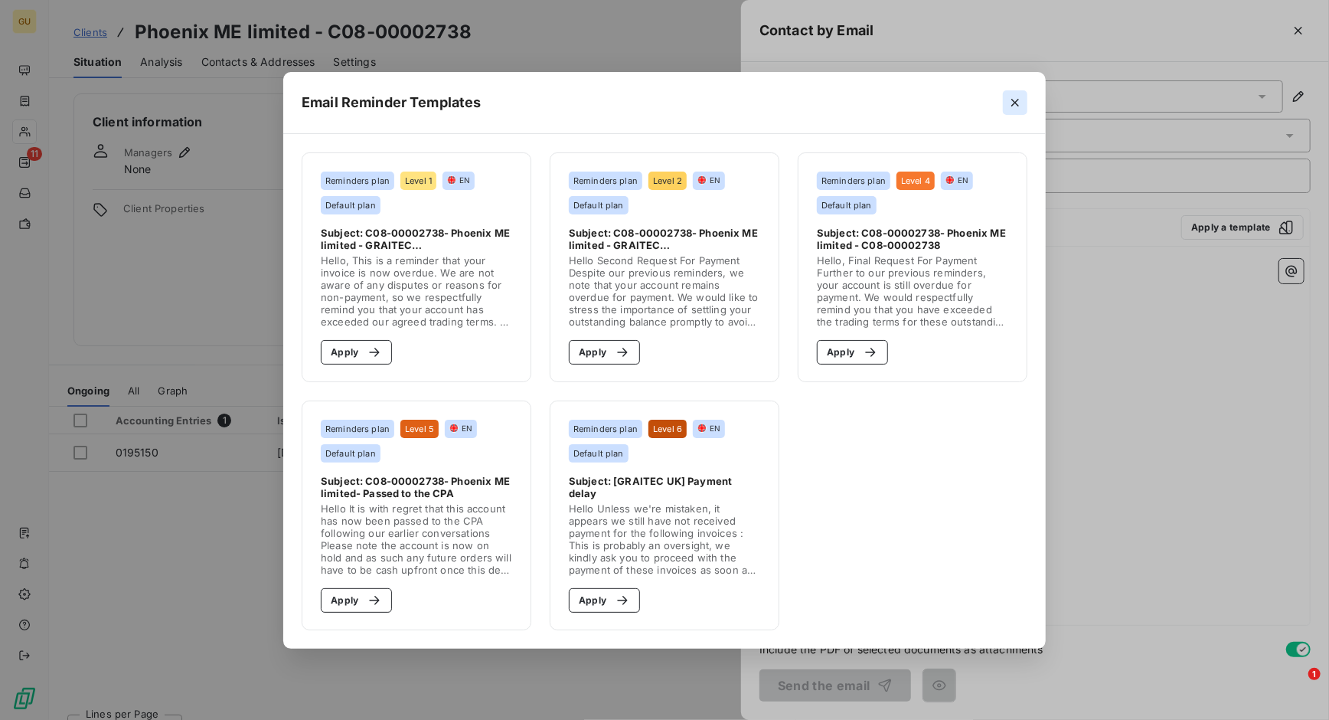
click at [1011, 106] on icon "button" at bounding box center [1015, 102] width 15 height 15
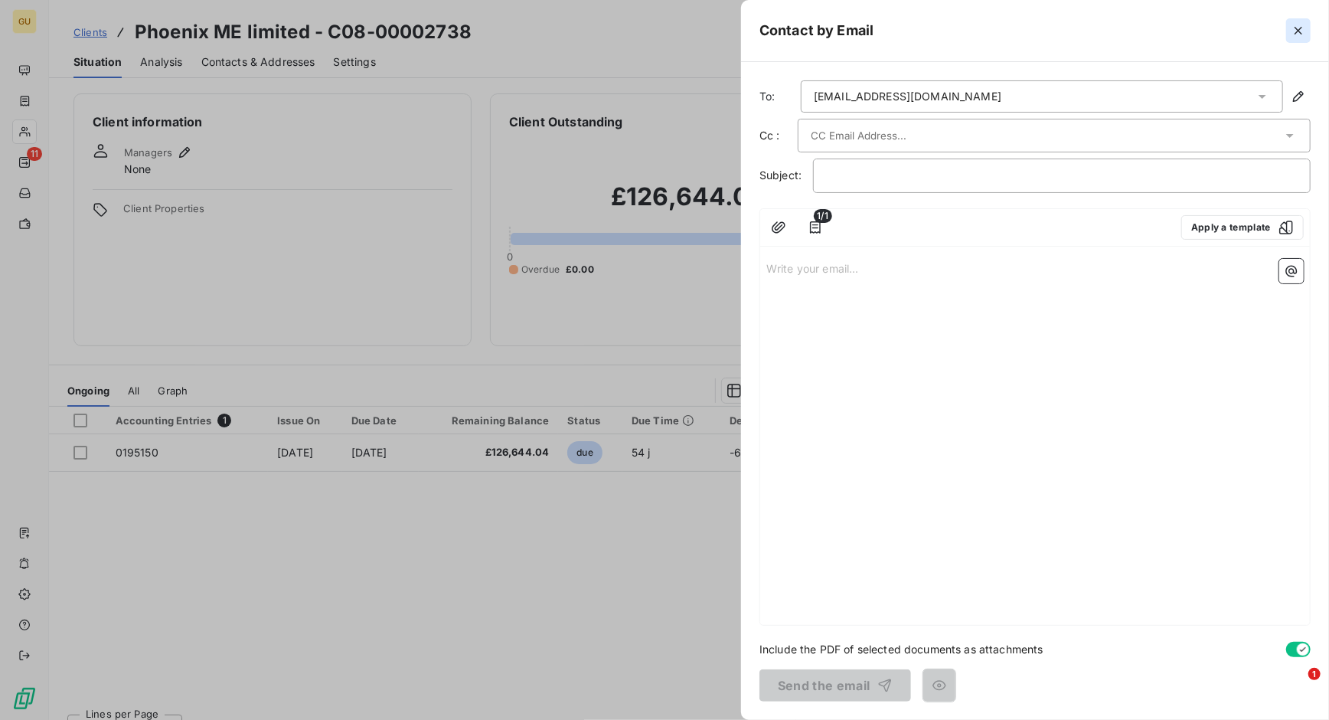
click at [1293, 33] on icon "button" at bounding box center [1298, 30] width 15 height 15
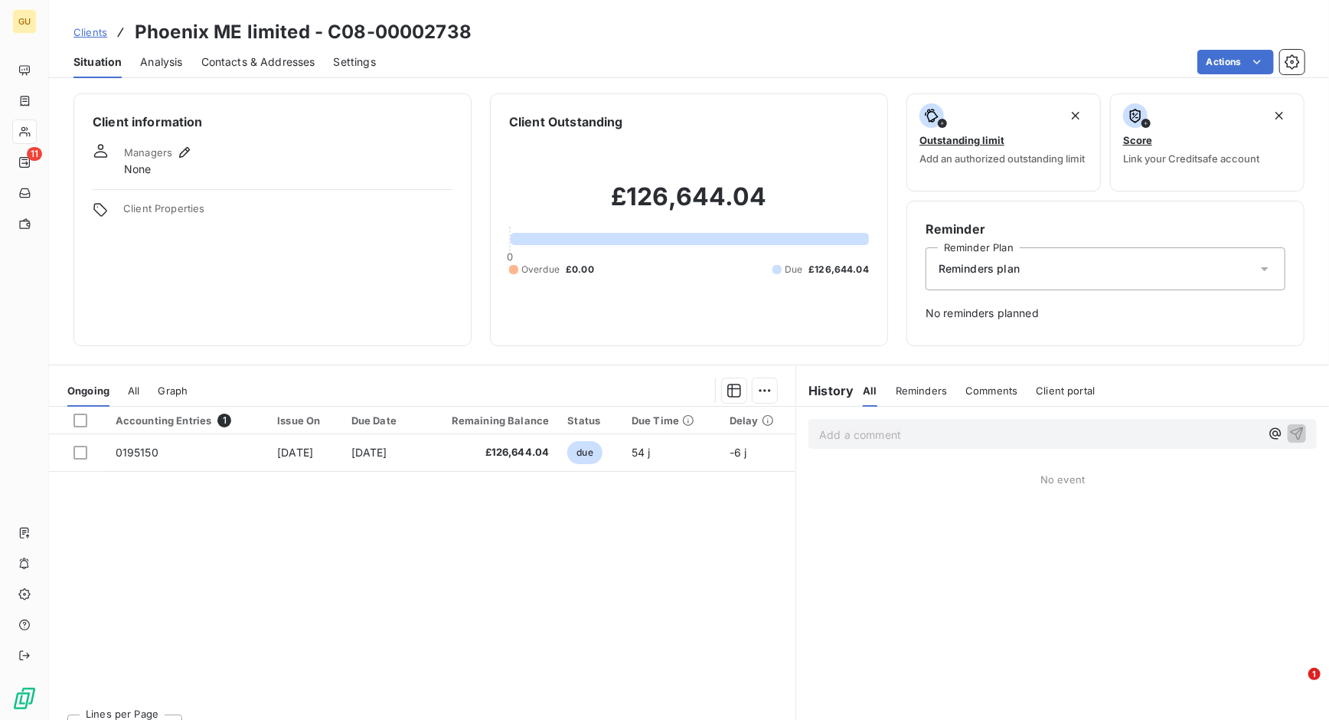
click at [93, 34] on span "Clients" at bounding box center [91, 32] width 34 height 12
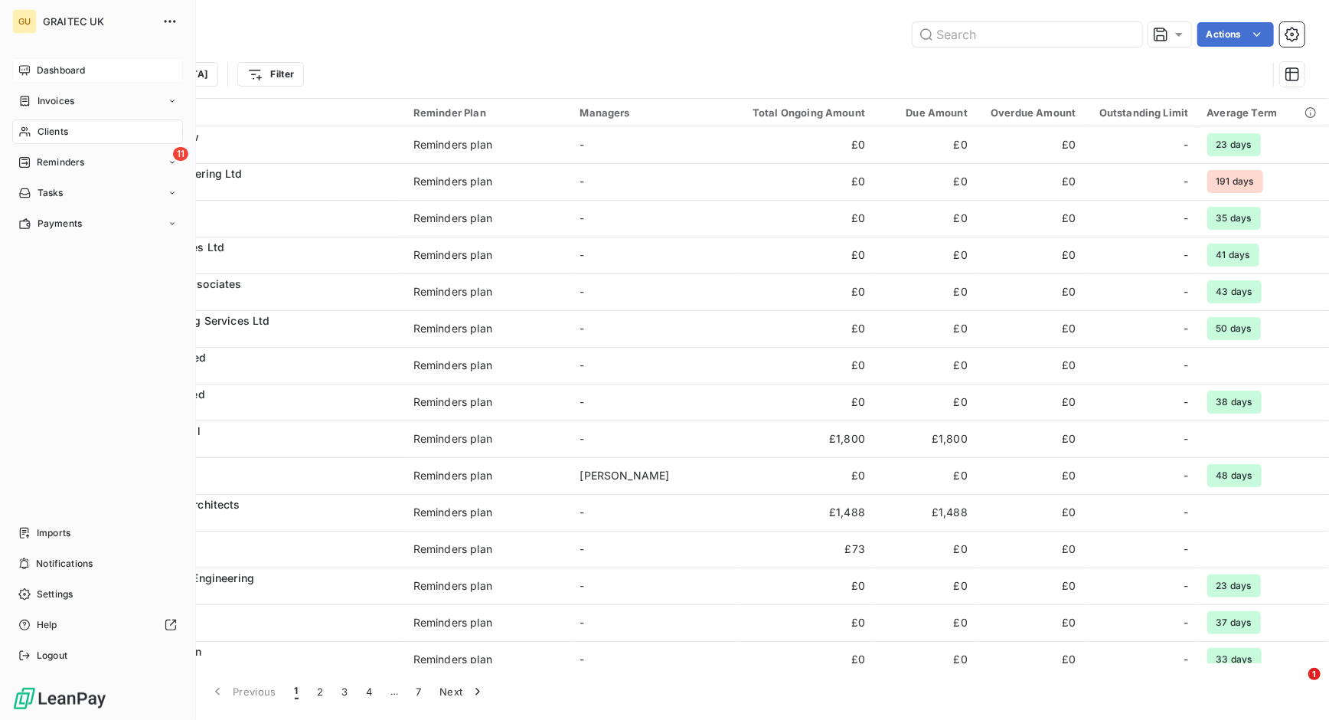
click at [82, 71] on span "Dashboard" at bounding box center [61, 71] width 48 height 14
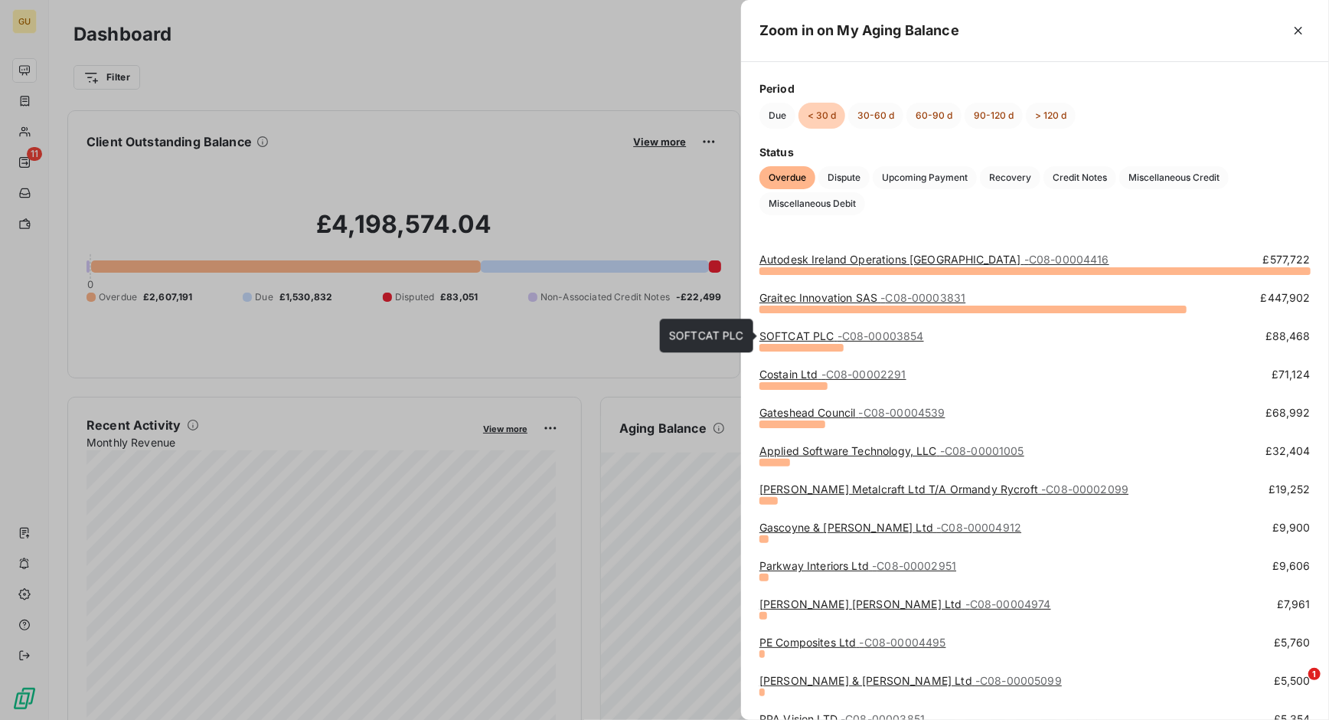
click at [826, 338] on link "SOFTCAT PLC - C08-00003854" at bounding box center [842, 335] width 165 height 13
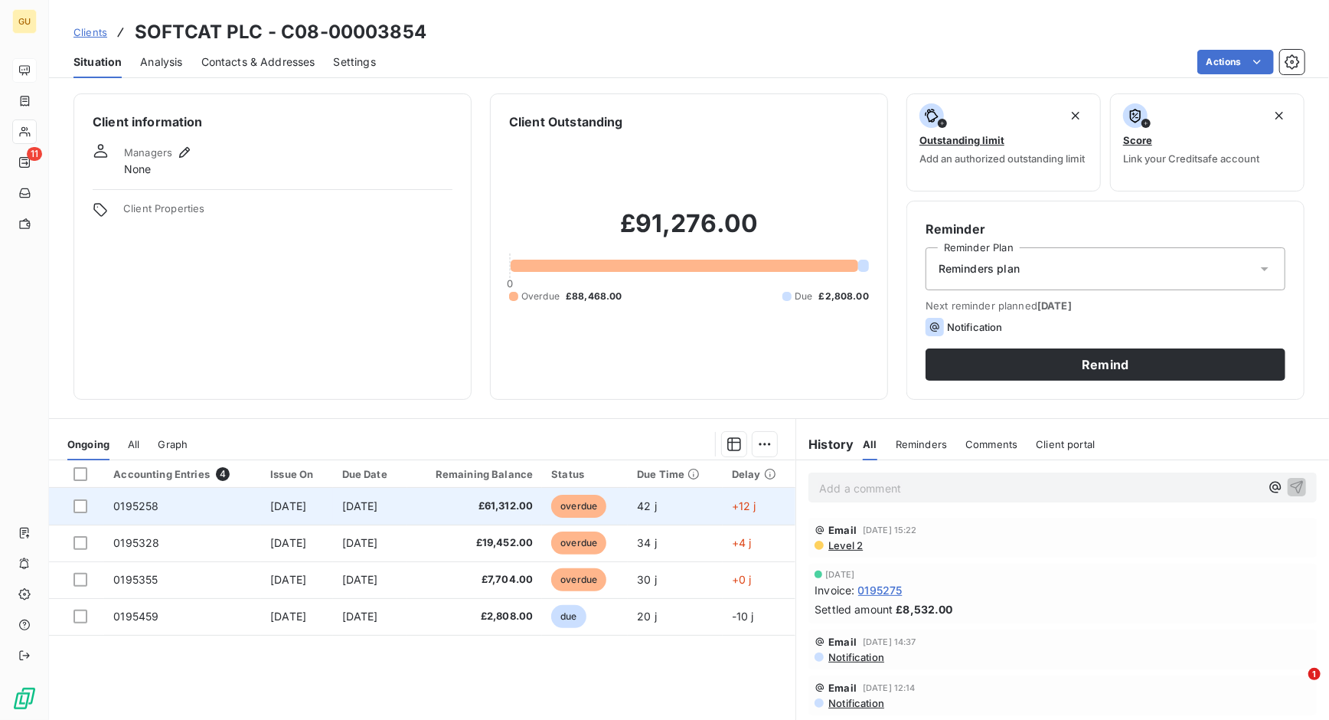
click at [443, 511] on span "£61,312.00" at bounding box center [475, 506] width 117 height 15
click at [711, 504] on td "42 j" at bounding box center [675, 506] width 95 height 37
click at [130, 507] on span "0195258" at bounding box center [135, 505] width 45 height 13
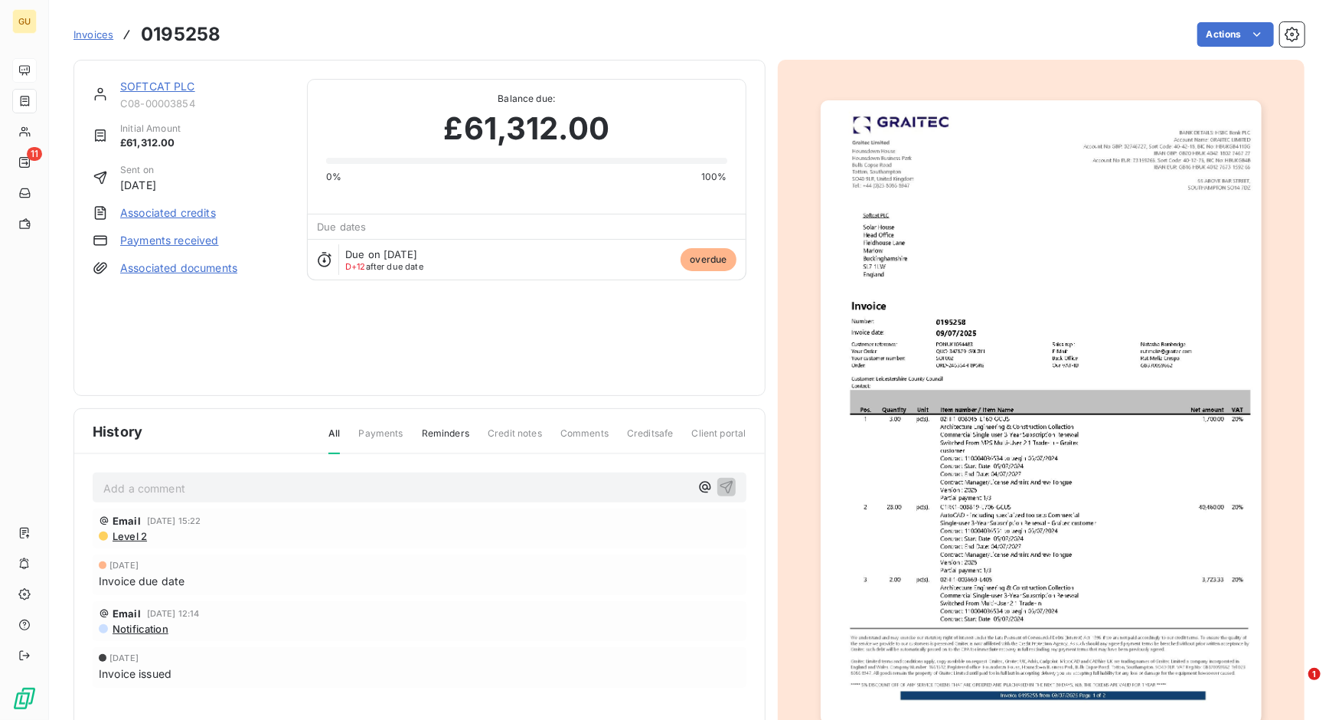
click at [152, 82] on link "SOFTCAT PLC" at bounding box center [157, 86] width 75 height 13
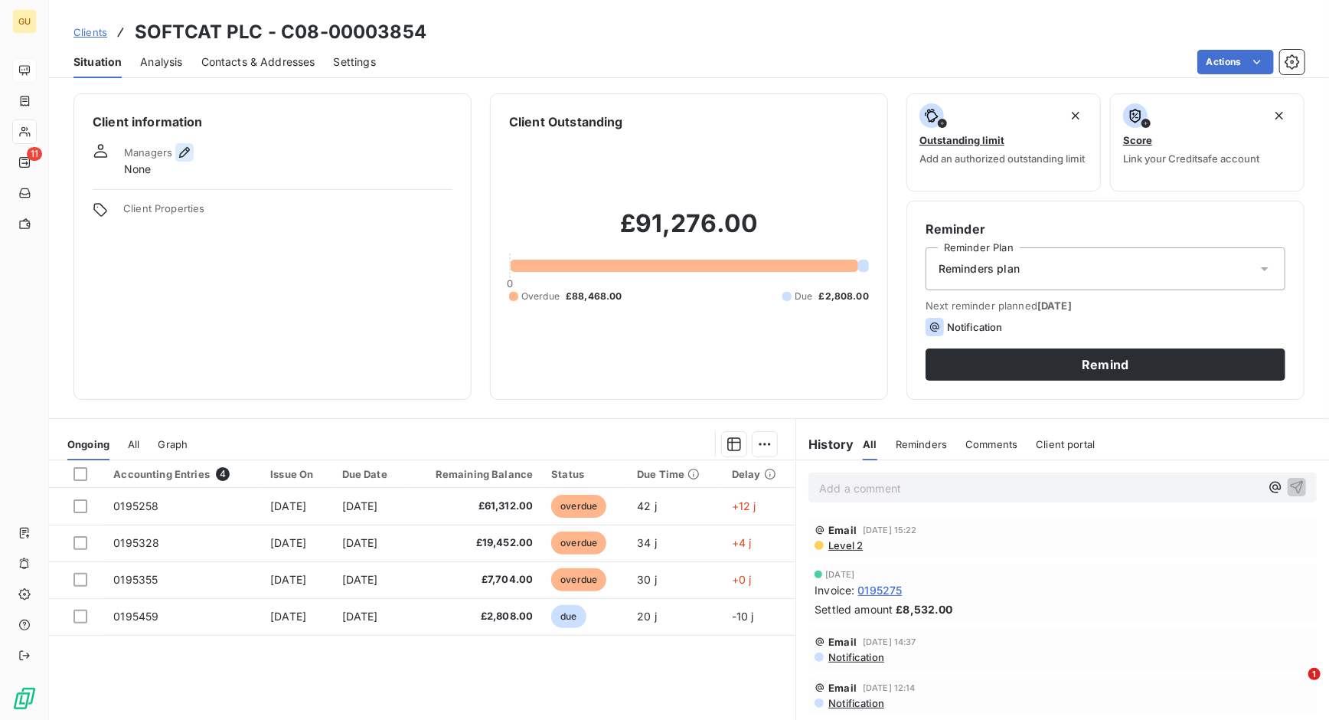
click at [181, 153] on icon "button" at bounding box center [184, 152] width 15 height 15
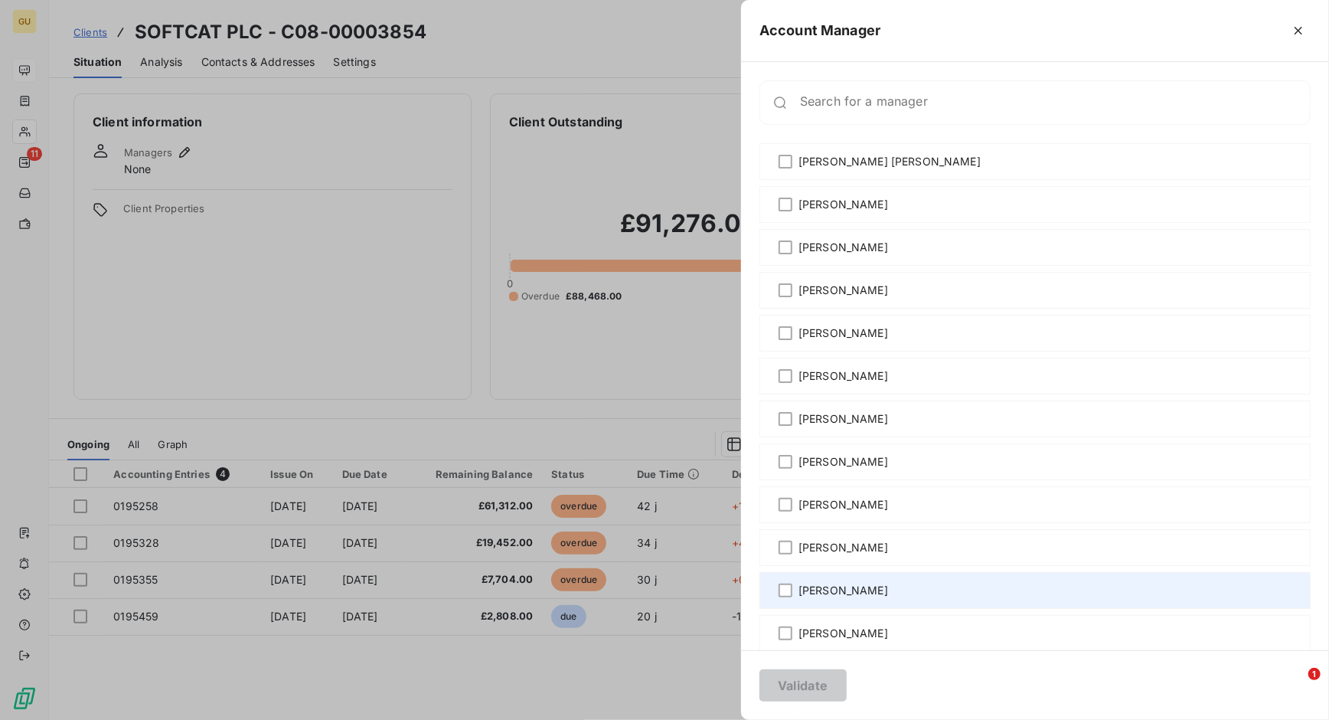
click at [833, 590] on span "[PERSON_NAME]" at bounding box center [844, 590] width 90 height 15
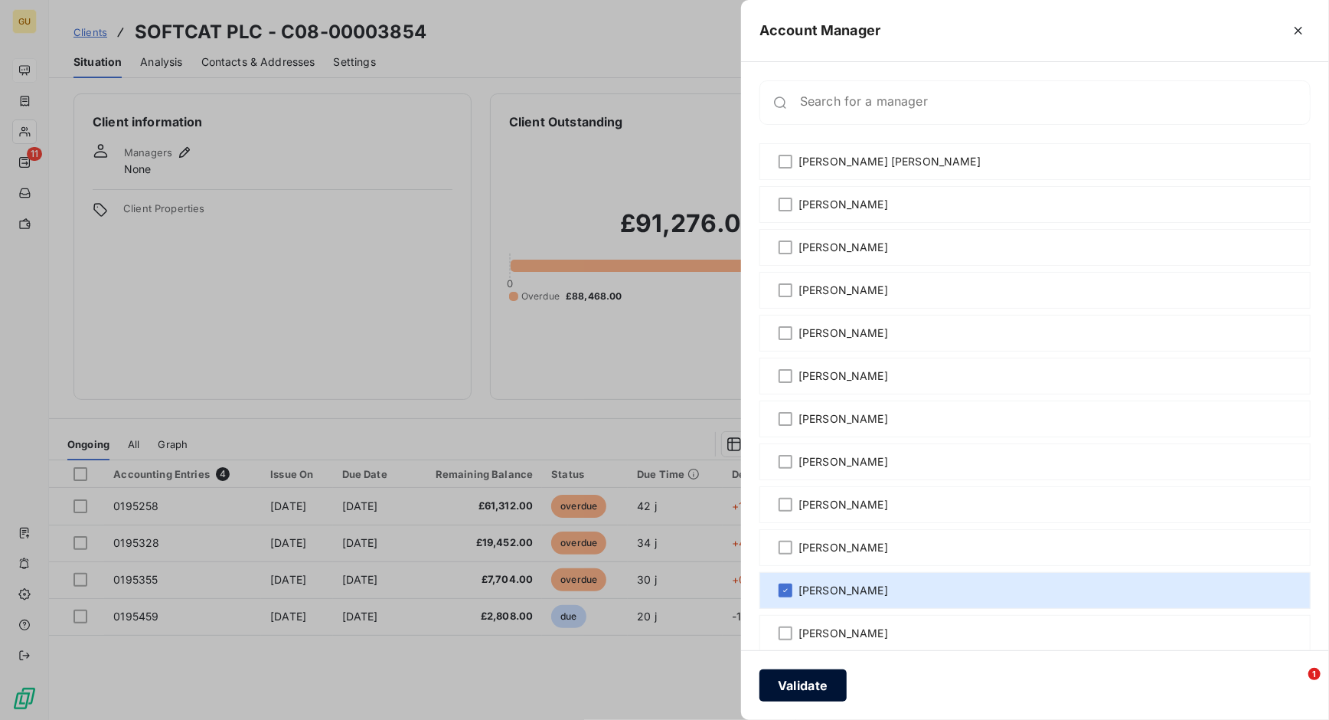
click at [804, 678] on button "Validate" at bounding box center [803, 685] width 87 height 32
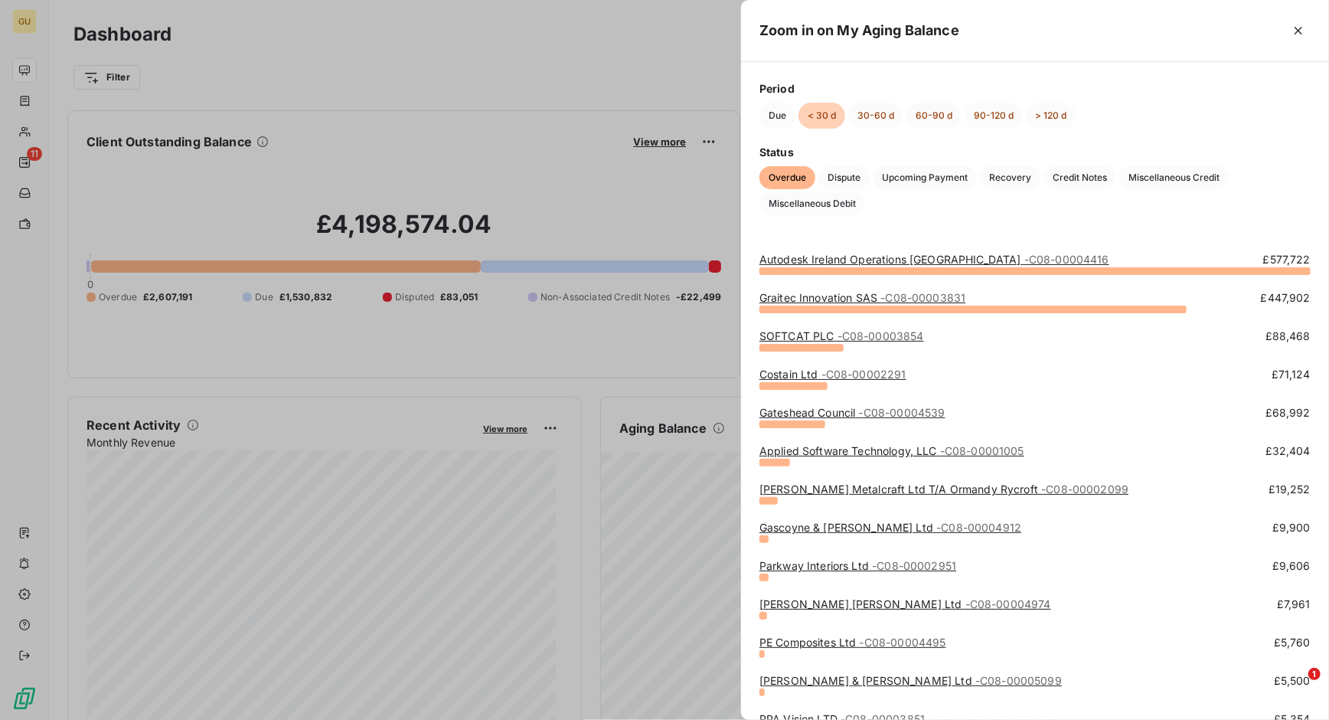
click at [599, 496] on div at bounding box center [664, 360] width 1329 height 720
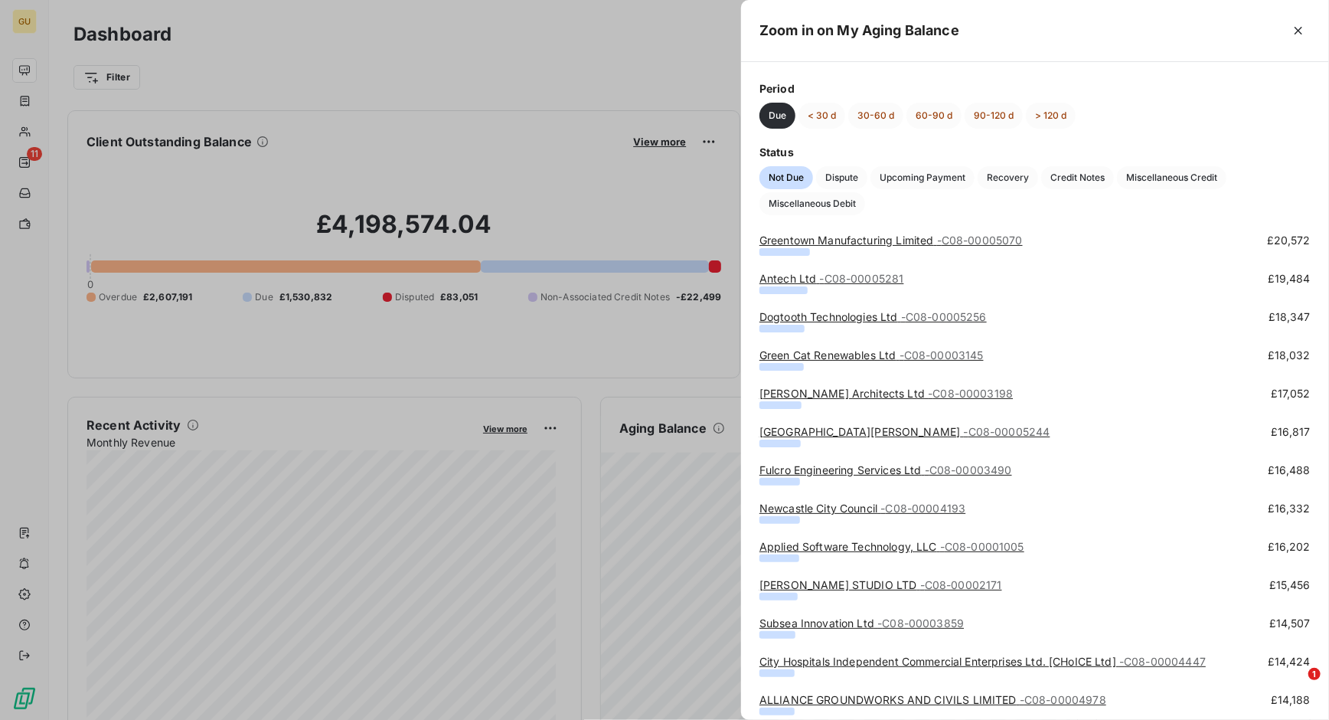
scroll to position [383, 0]
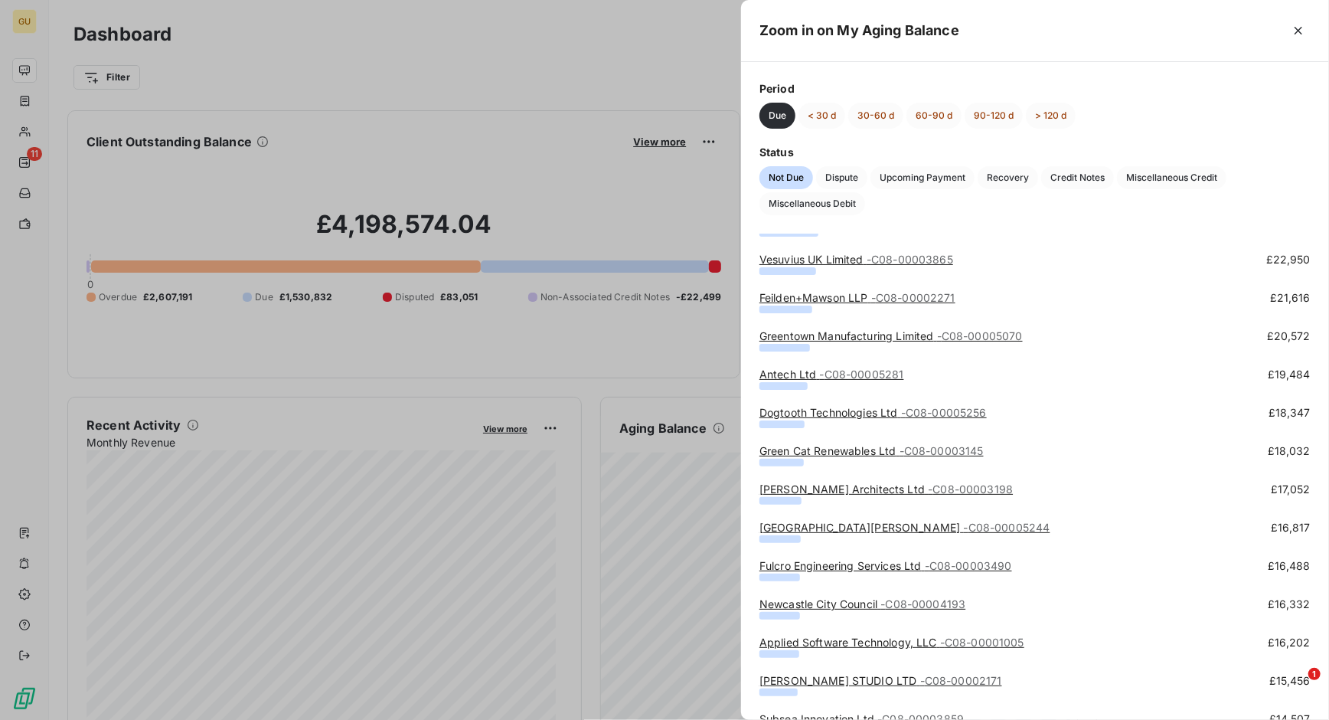
click at [540, 147] on div at bounding box center [664, 360] width 1329 height 720
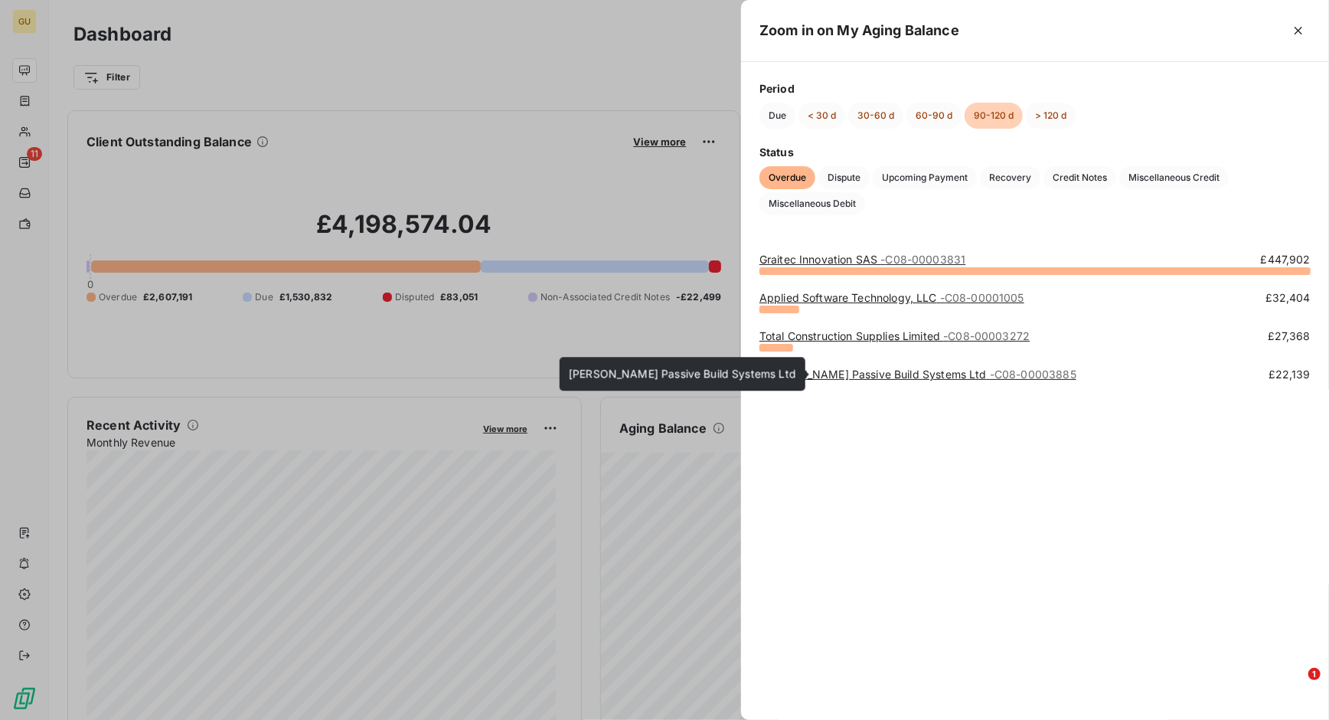
click at [827, 376] on link "[PERSON_NAME] Passive Build Systems Ltd - C08-00003885" at bounding box center [918, 374] width 317 height 13
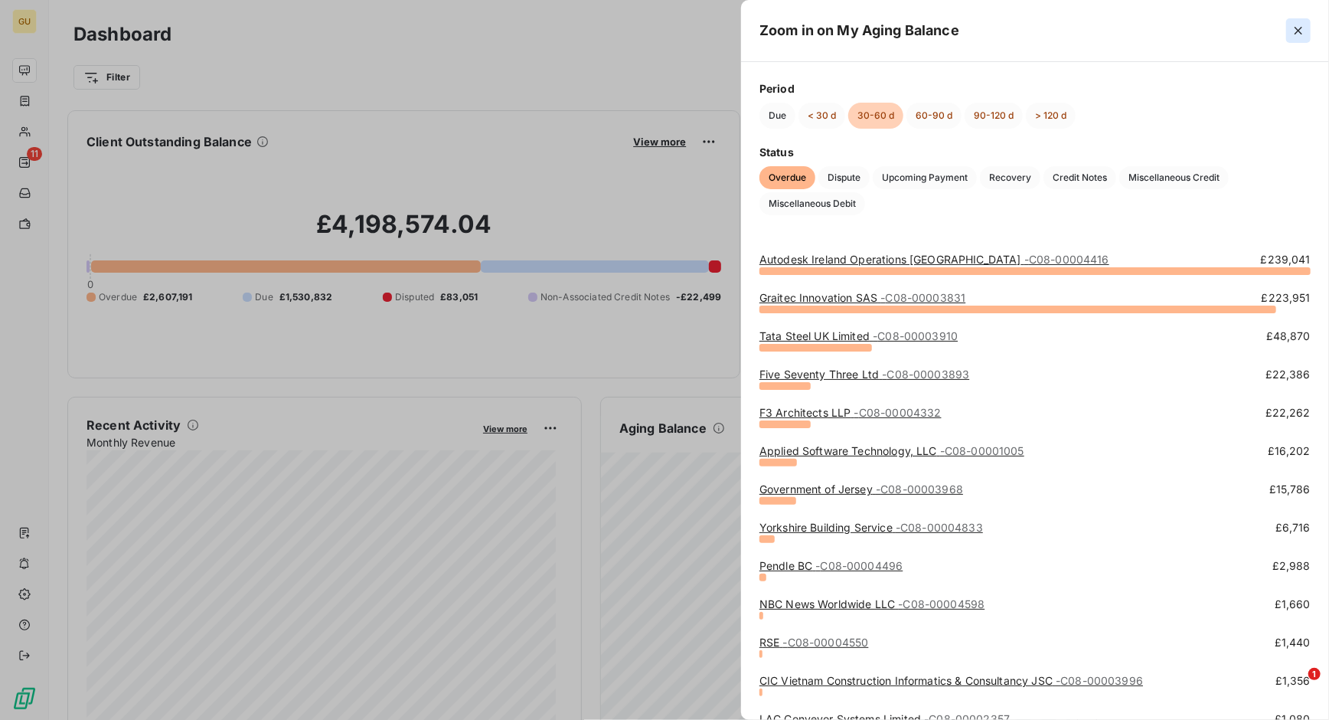
click at [1299, 32] on icon "button" at bounding box center [1298, 30] width 15 height 15
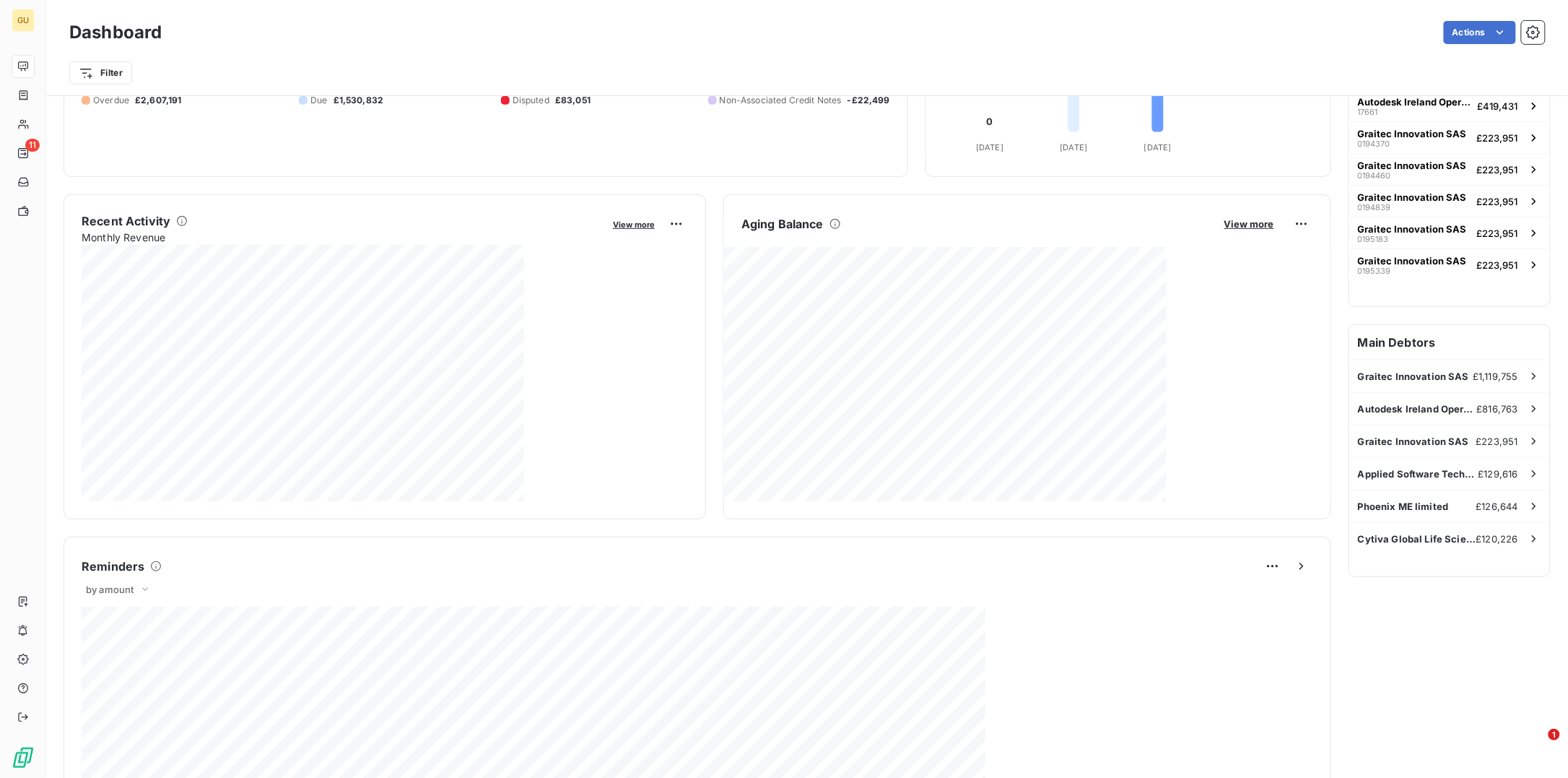
scroll to position [181, 0]
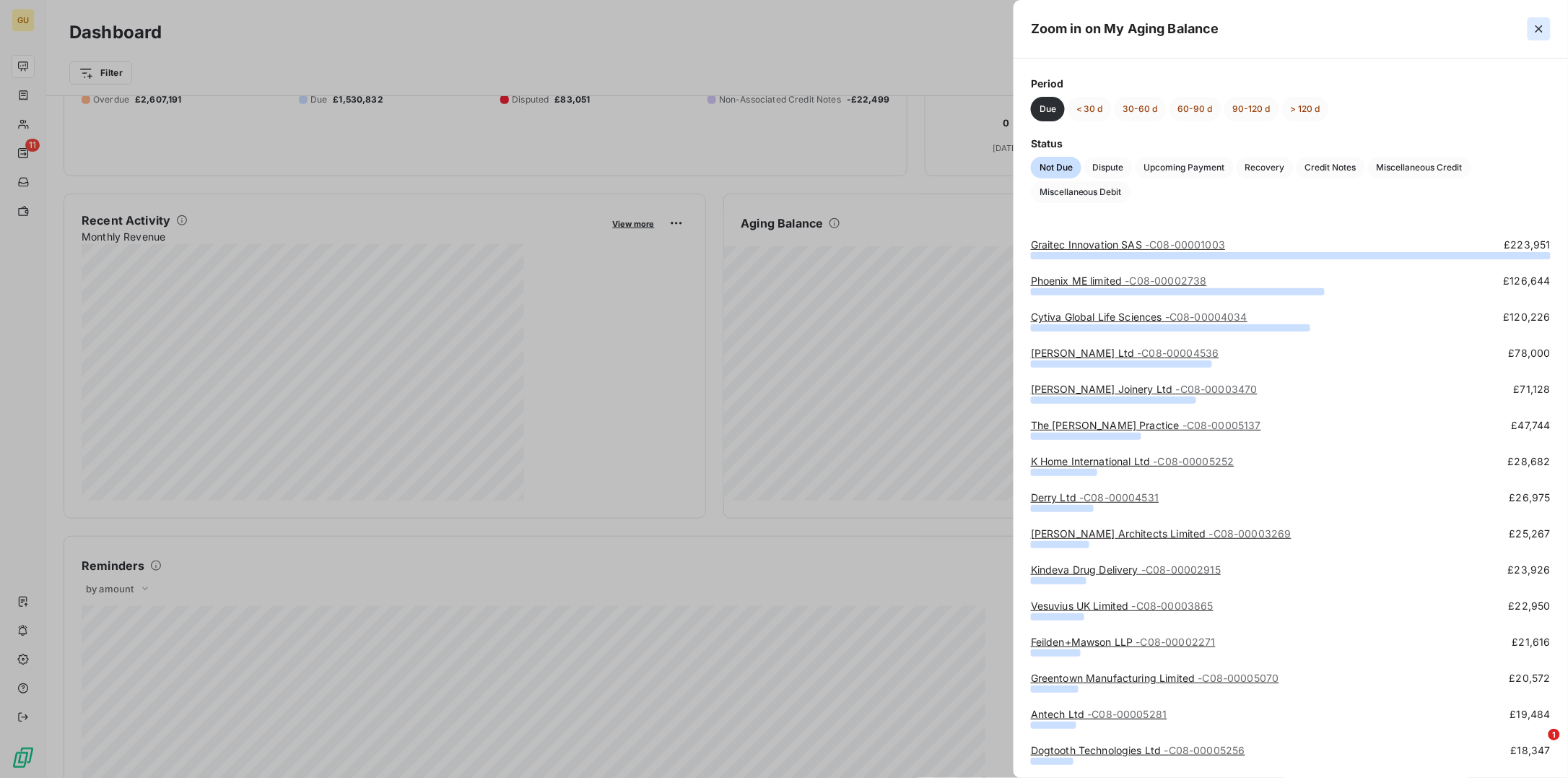
click at [1253, 29] on icon "button" at bounding box center [1539, 28] width 14 height 14
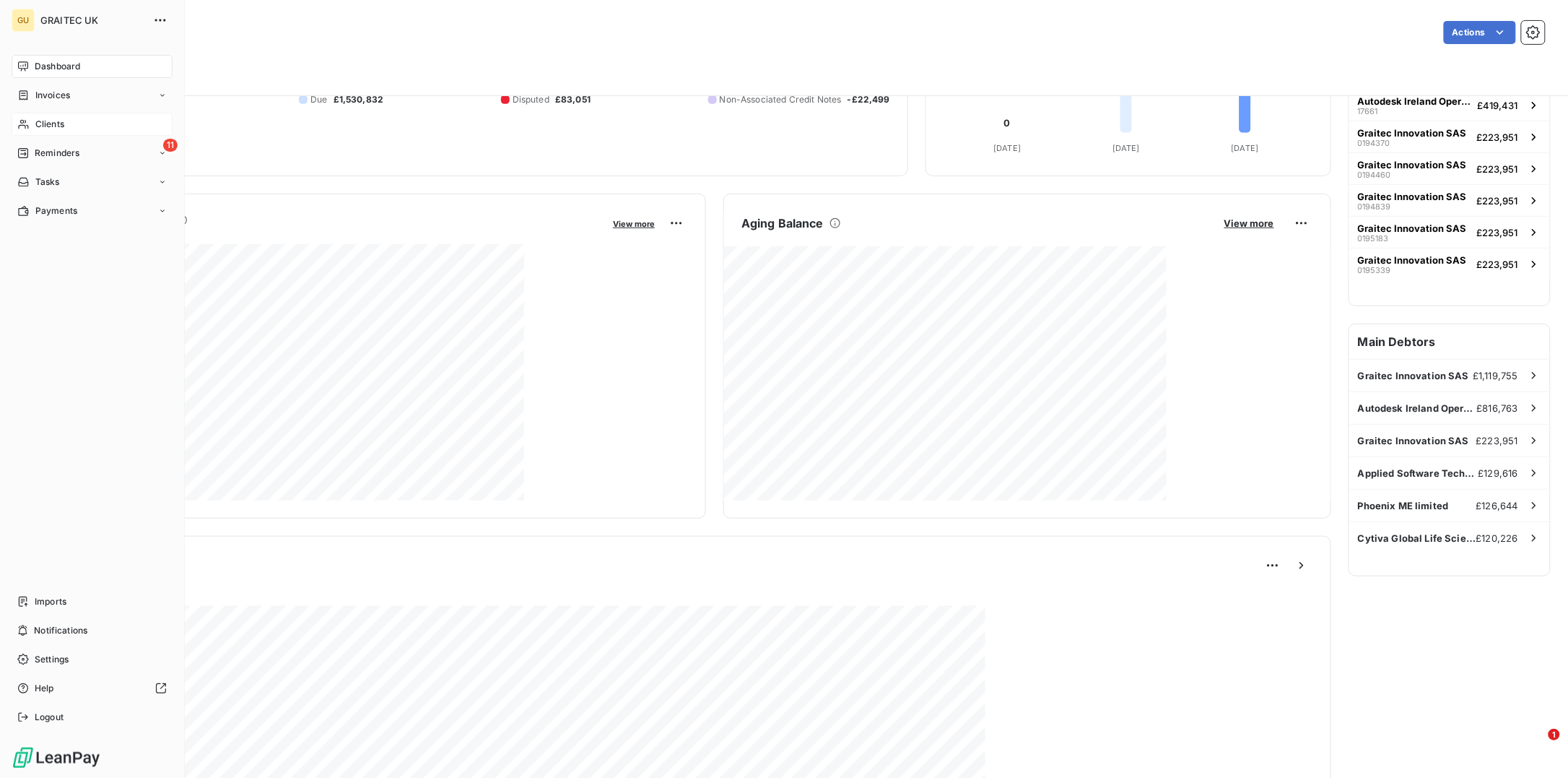
click at [50, 120] on span "Clients" at bounding box center [50, 124] width 29 height 13
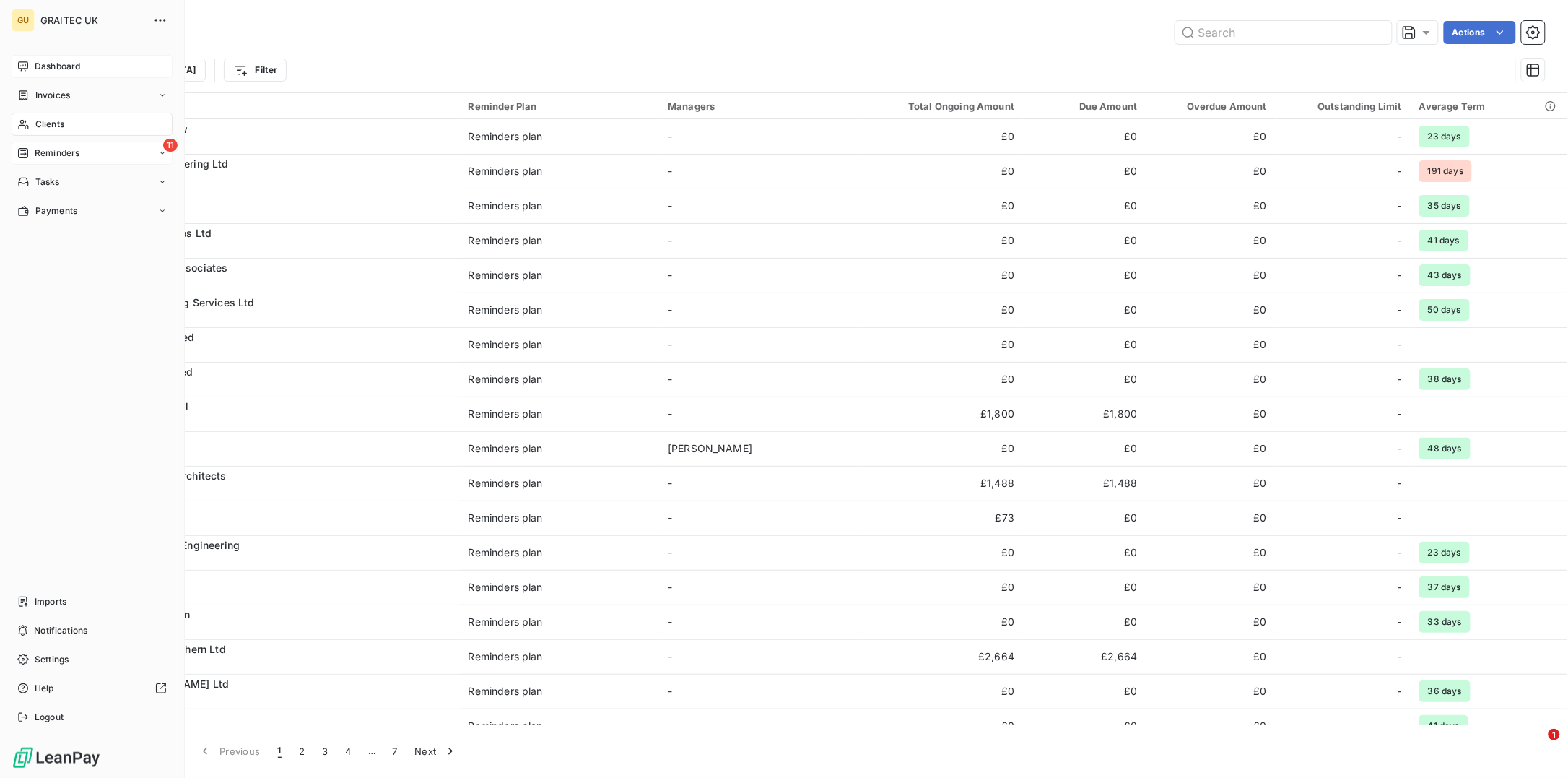
click at [78, 153] on span "Reminders" at bounding box center [57, 153] width 44 height 13
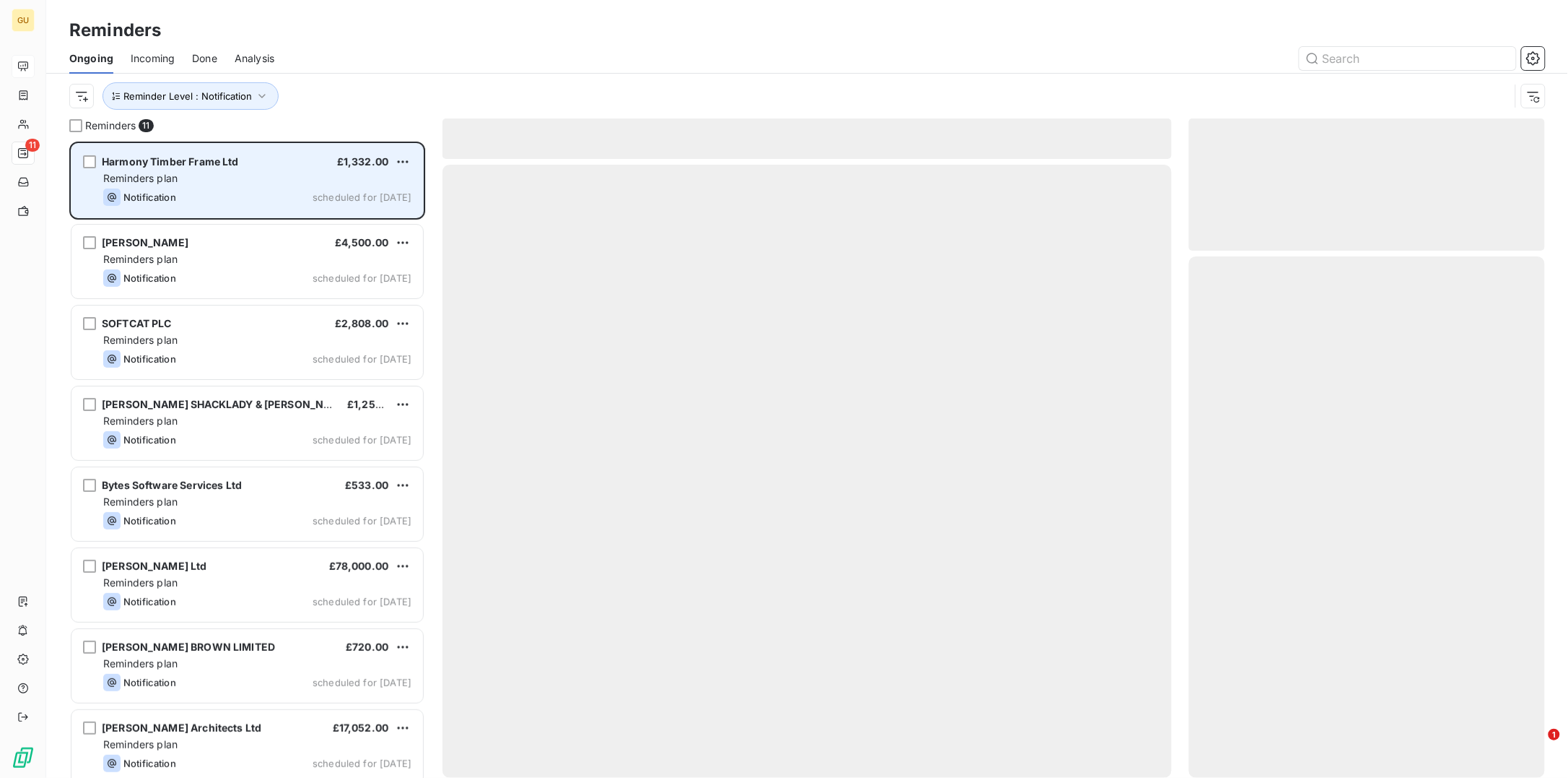
scroll to position [622, 341]
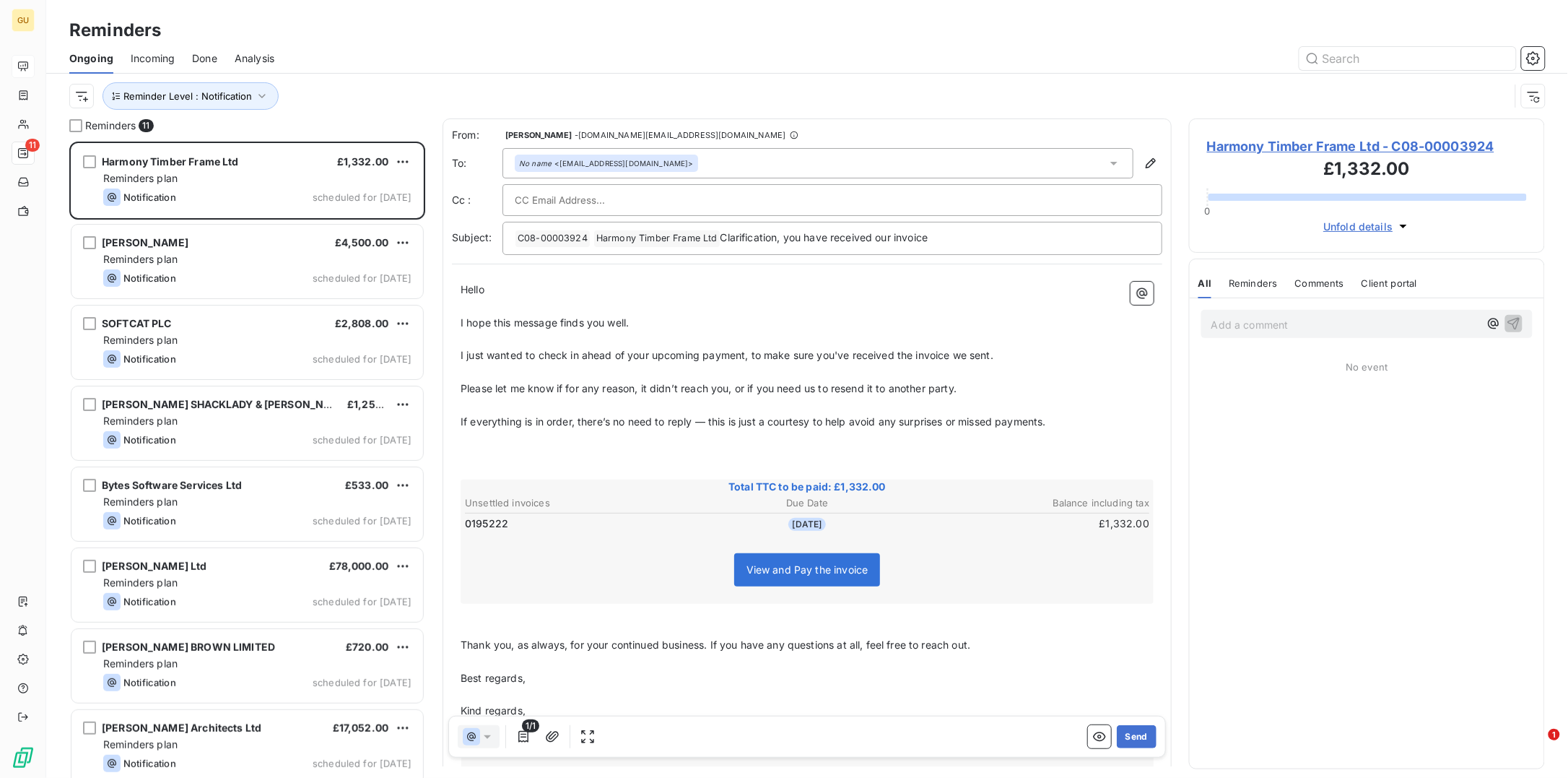
click at [671, 161] on div "No name <[EMAIL_ADDRESS][DOMAIN_NAME]>" at bounding box center [817, 163] width 631 height 30
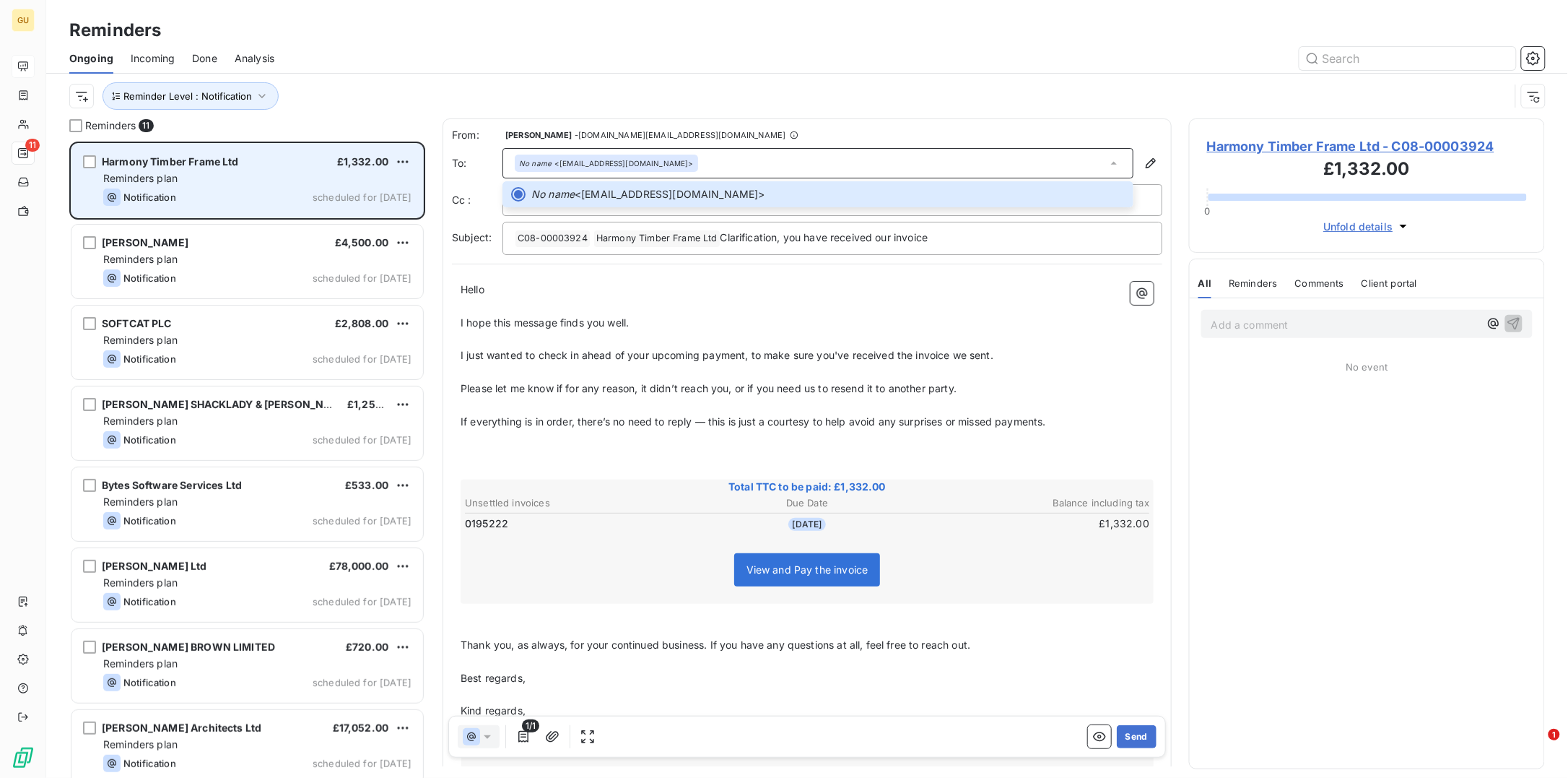
click at [272, 162] on div "Harmony Timber Frame Ltd £1,332.00" at bounding box center [257, 162] width 308 height 13
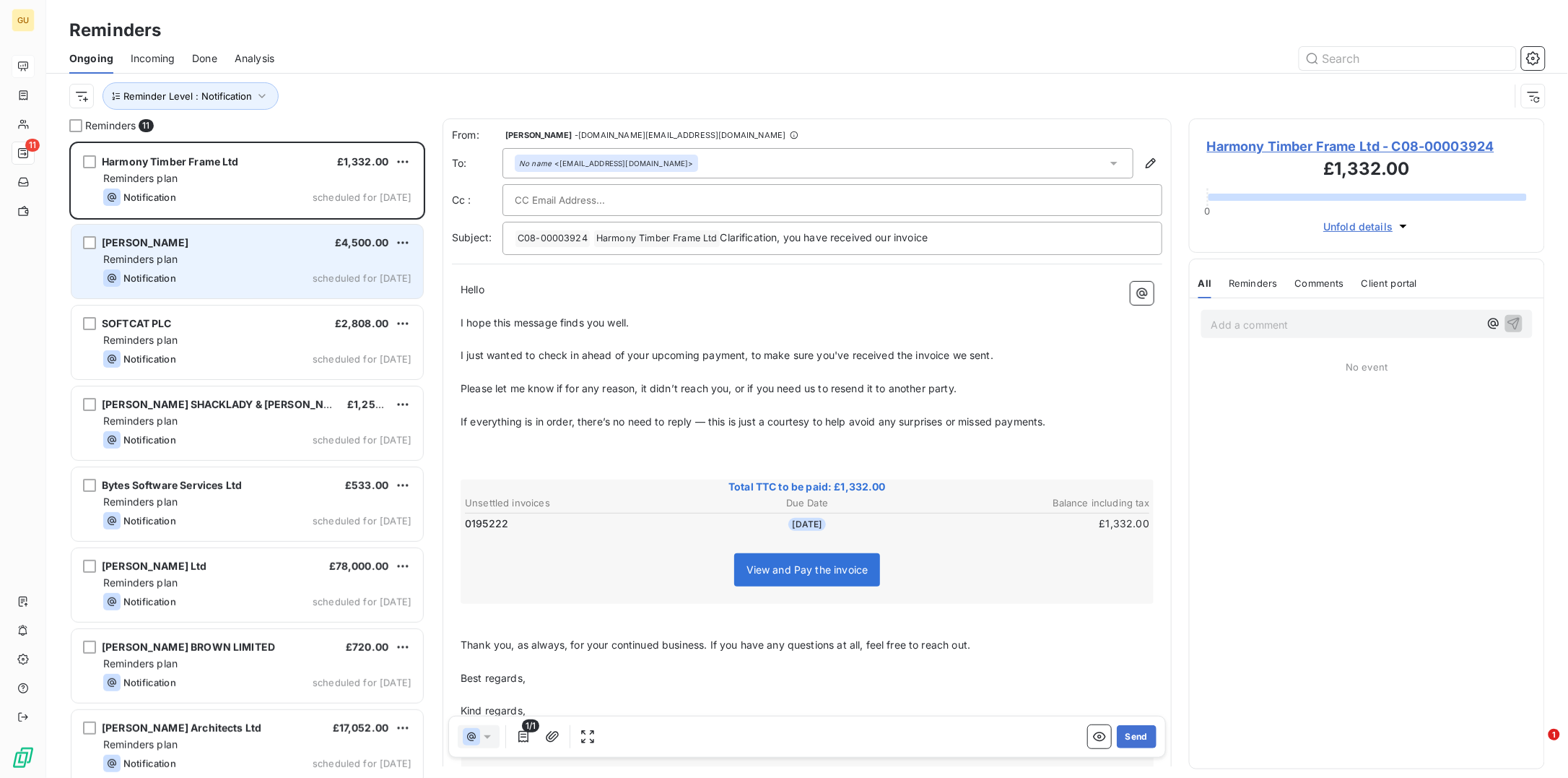
click at [218, 253] on div "Reminders plan" at bounding box center [257, 258] width 308 height 14
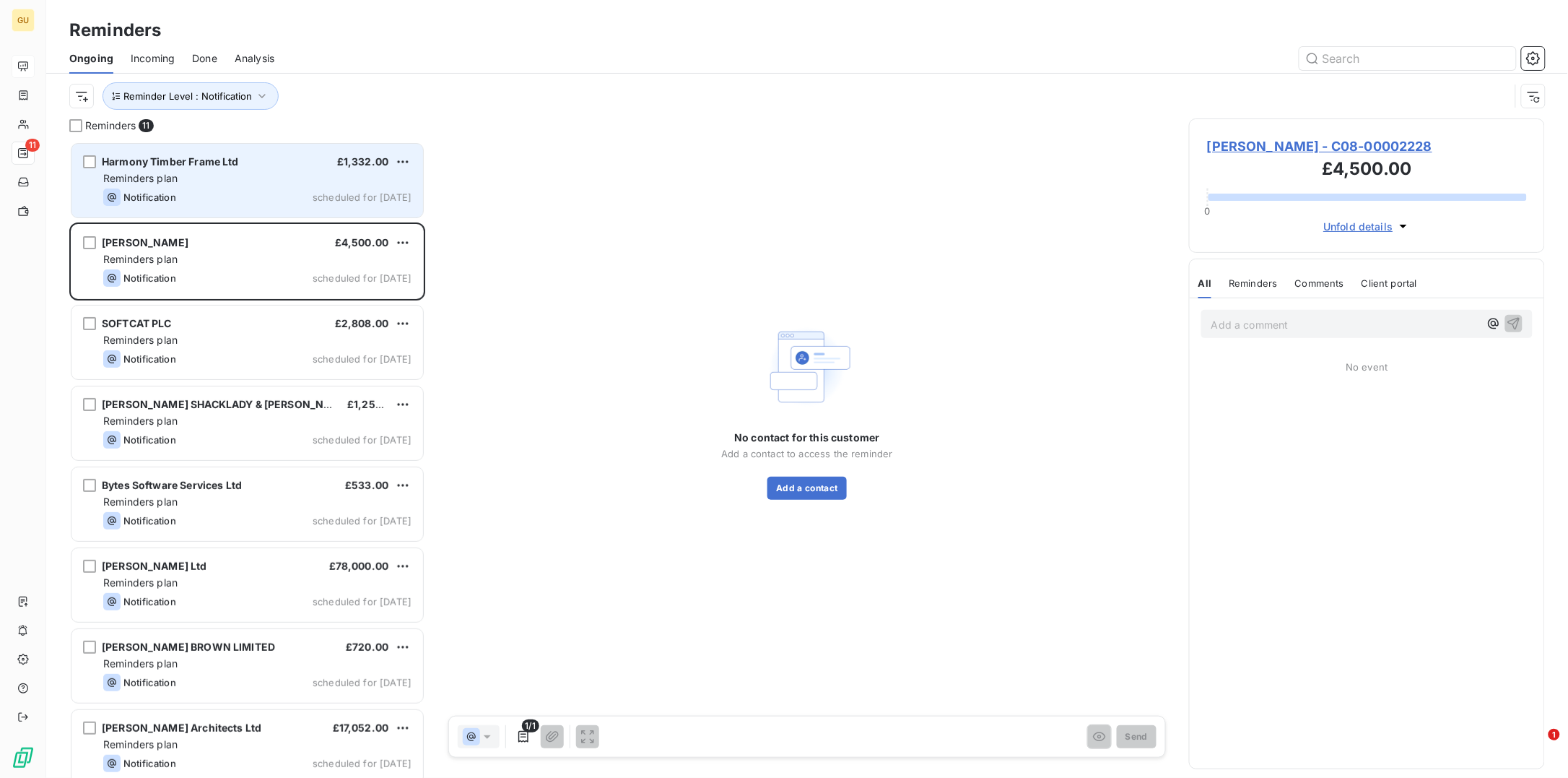
click at [182, 179] on div "Reminders plan" at bounding box center [257, 177] width 308 height 14
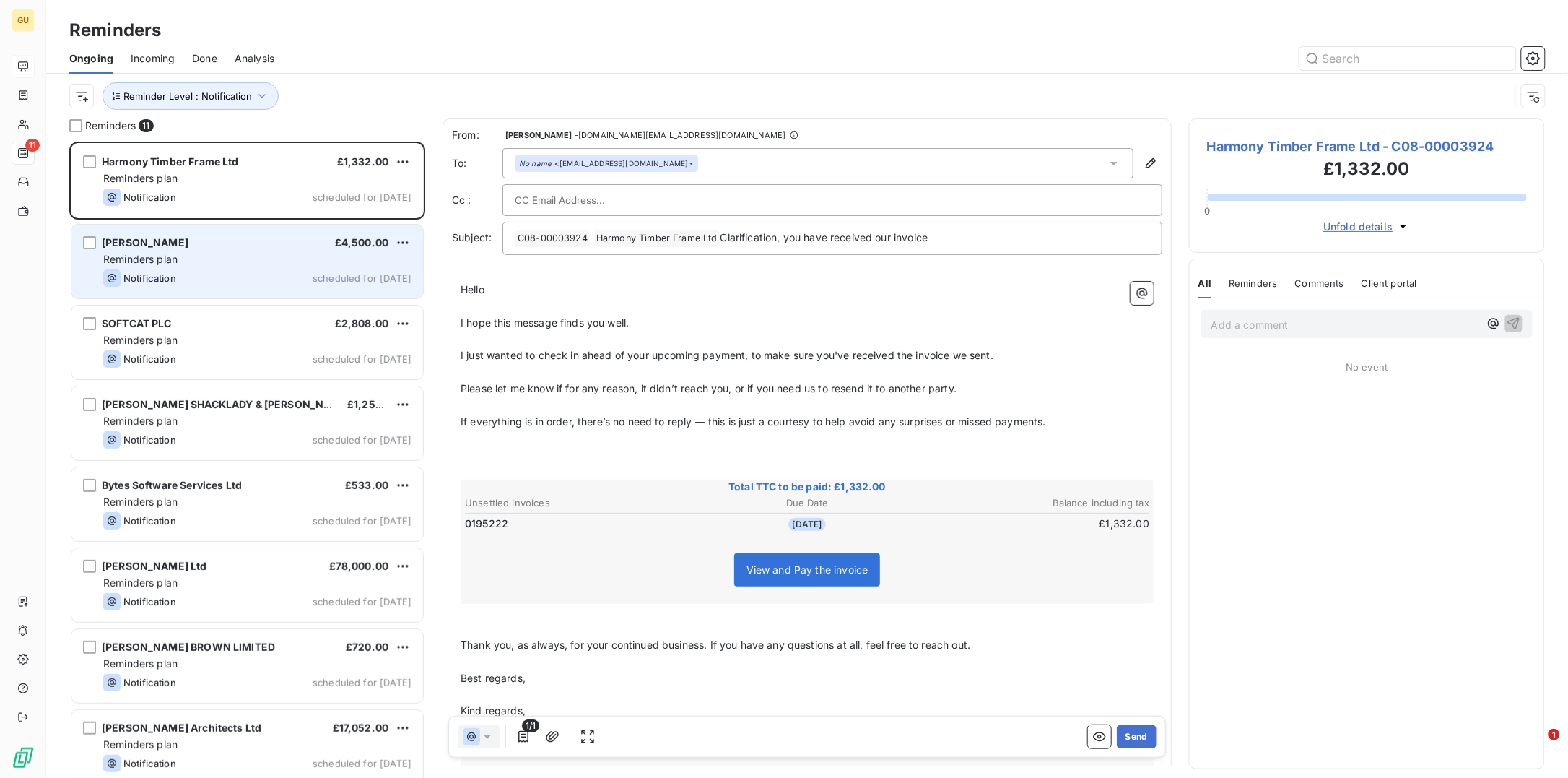
click at [263, 266] on div "Reminders plan" at bounding box center [257, 258] width 308 height 14
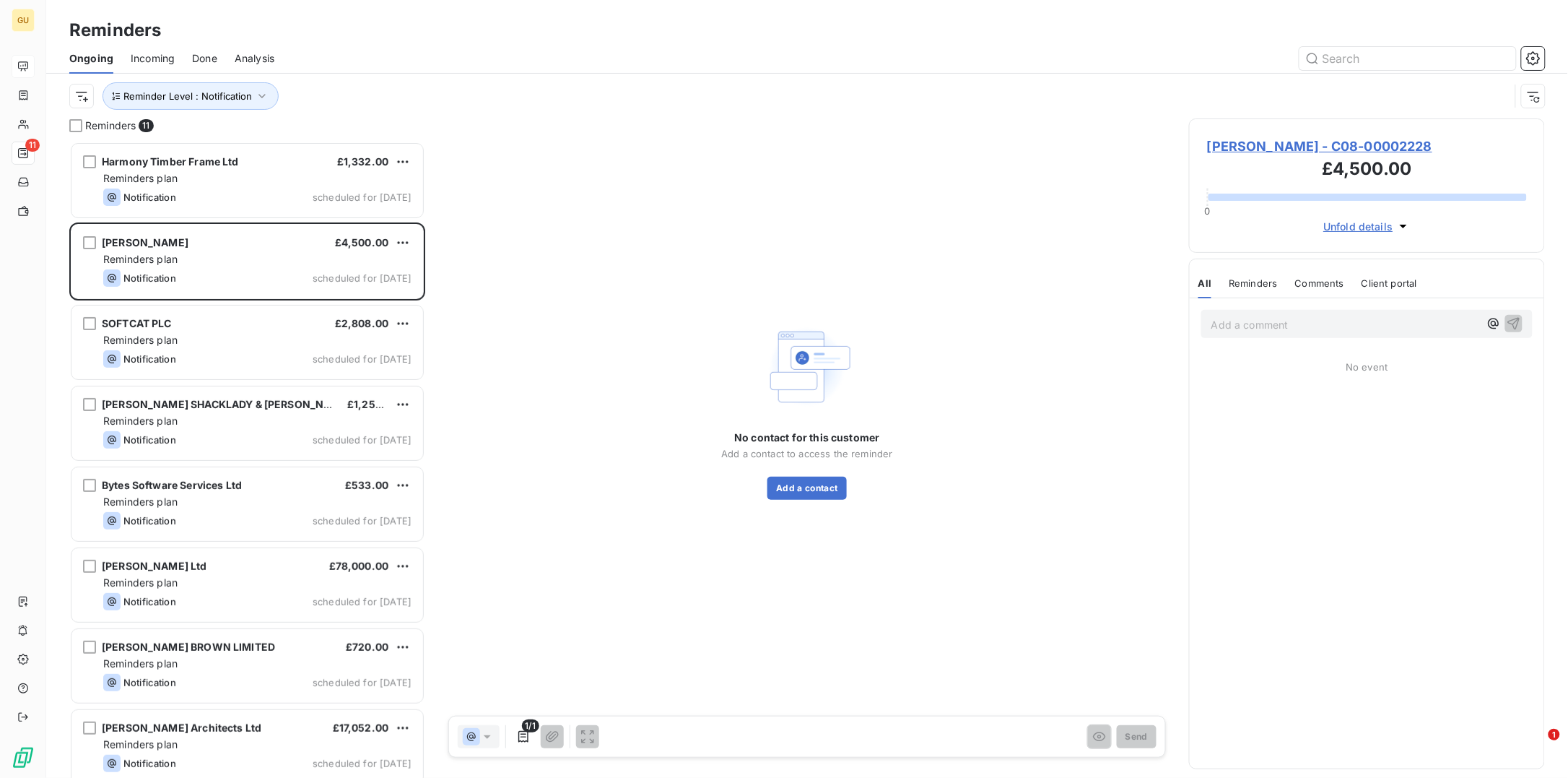
click at [1223, 142] on span "[PERSON_NAME] - C08-00002228" at bounding box center [1366, 146] width 320 height 20
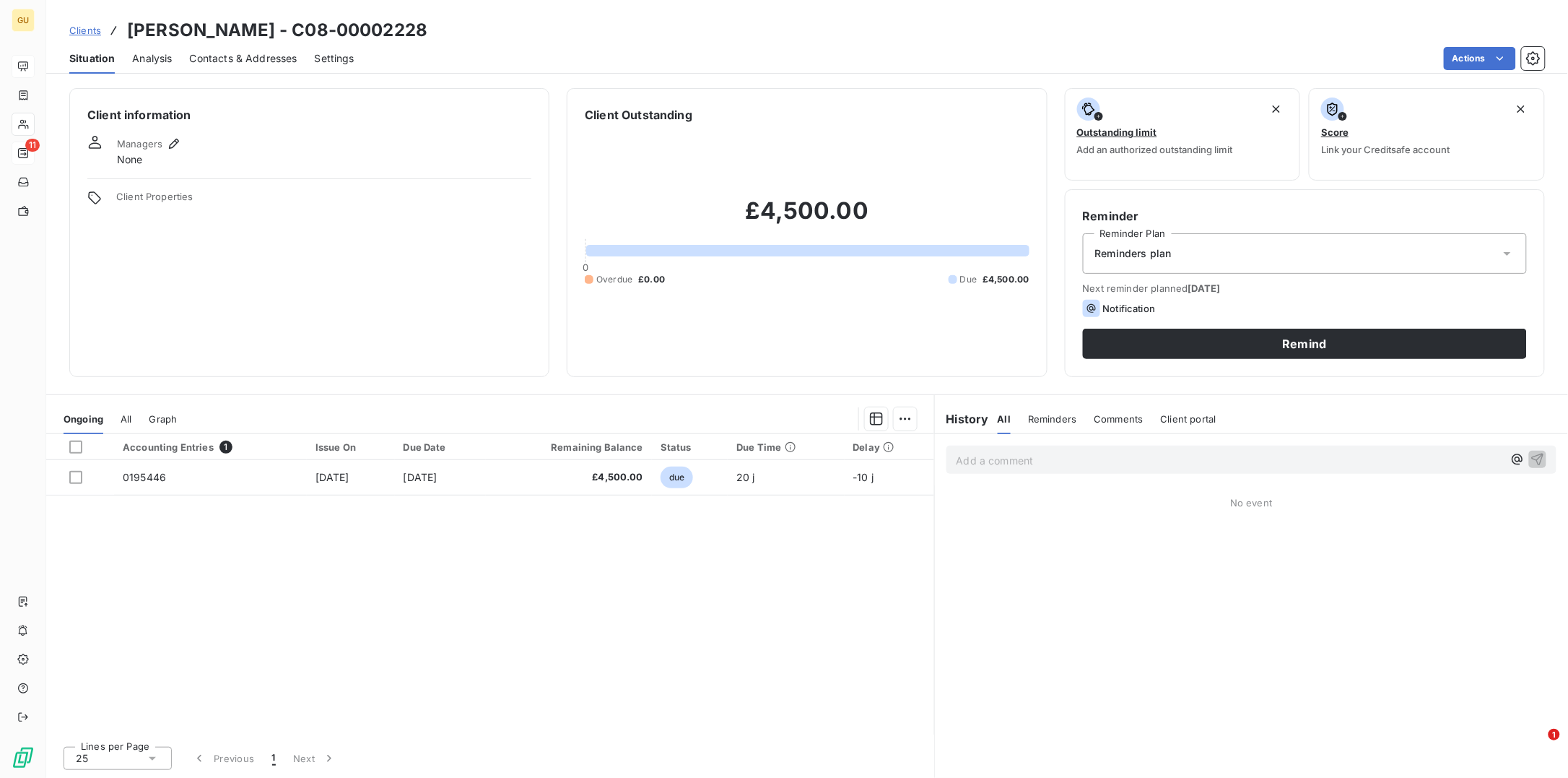
click at [251, 55] on span "Contacts & Addresses" at bounding box center [243, 58] width 107 height 14
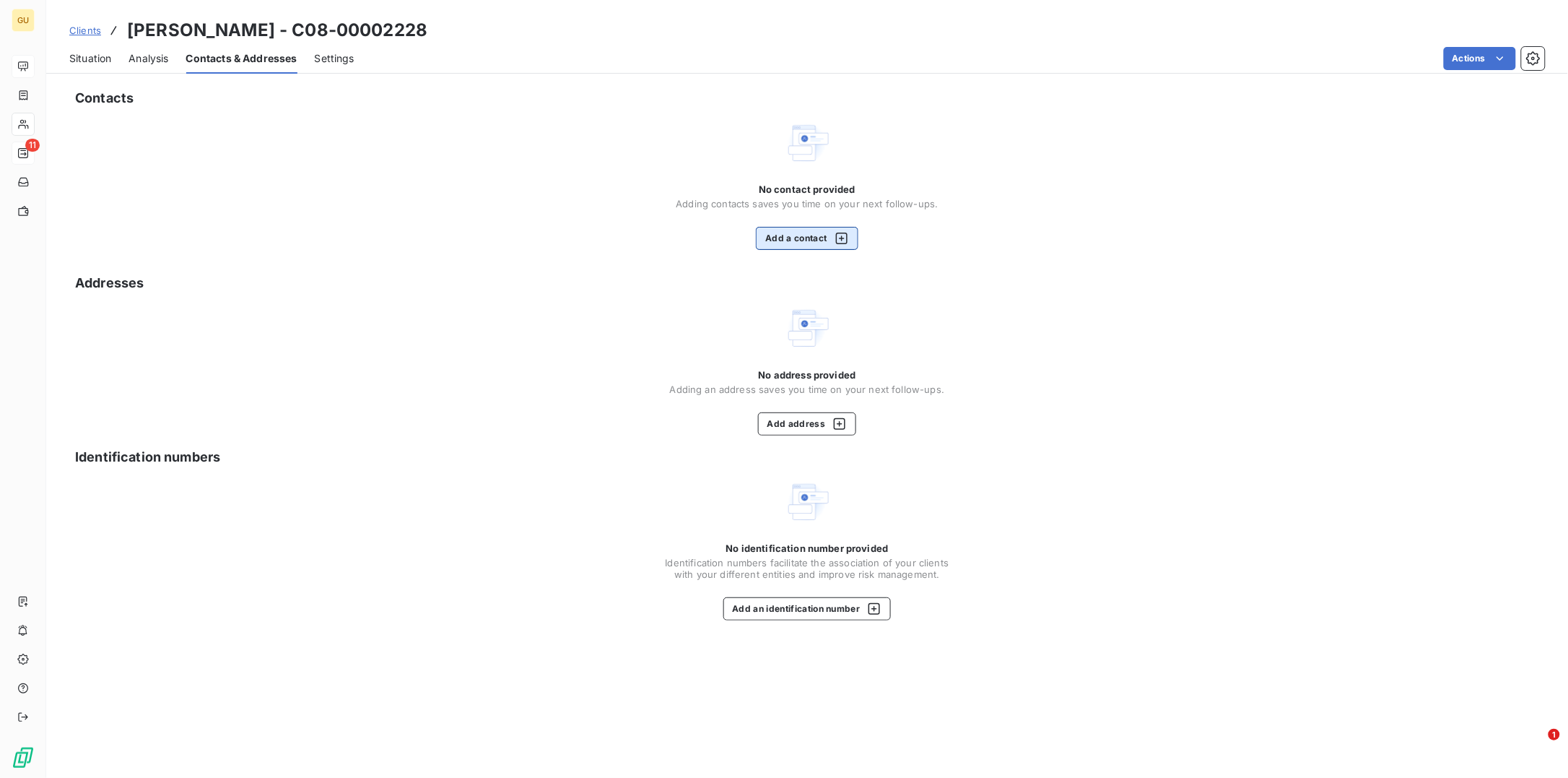
click at [800, 243] on button "Add a contact" at bounding box center [807, 238] width 102 height 24
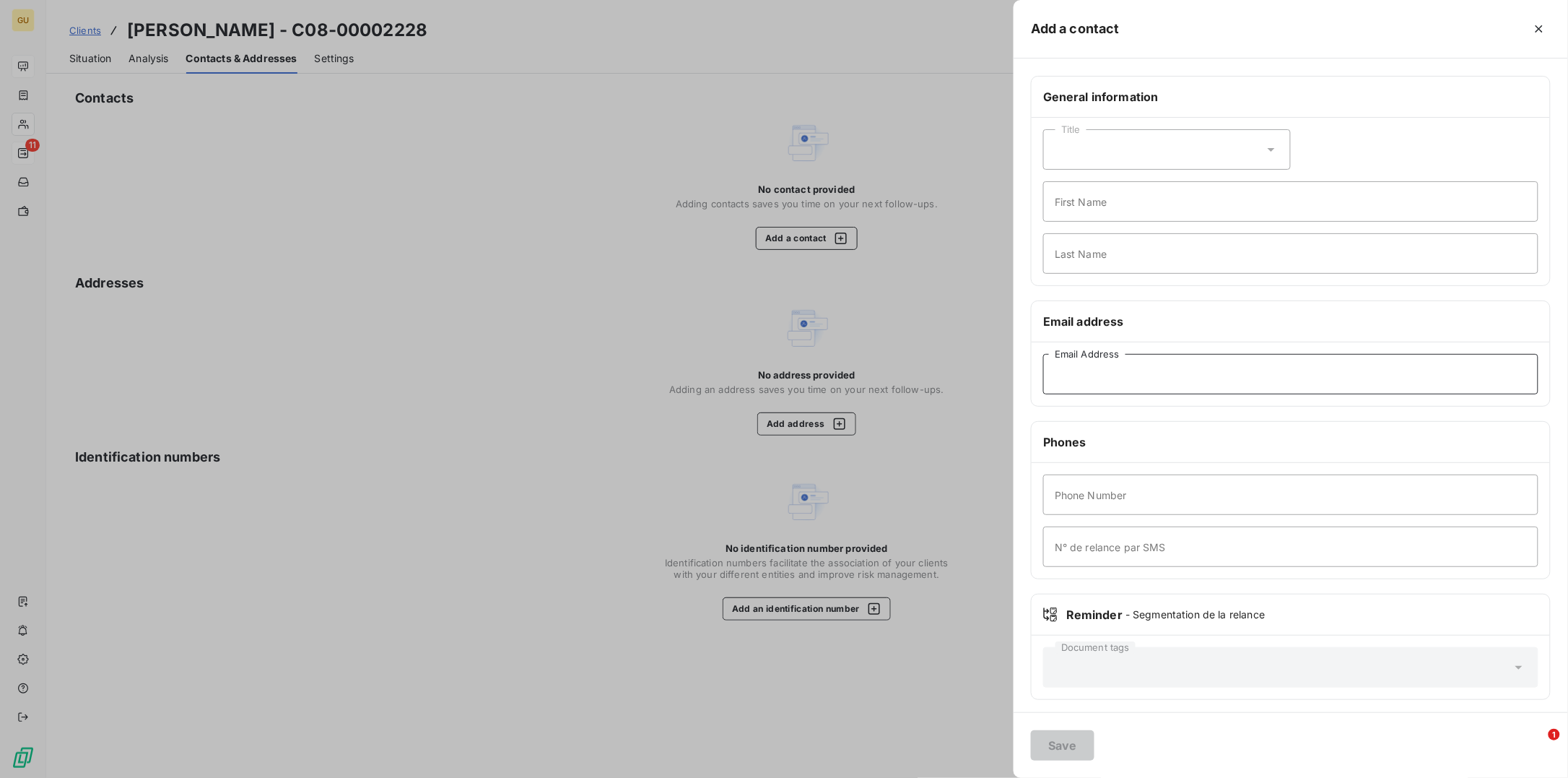
click at [1094, 373] on input "Email Address" at bounding box center [1291, 373] width 495 height 41
paste input "[PERSON_NAME][EMAIL_ADDRESS][PERSON_NAME][DOMAIN_NAME]"
type input "[PERSON_NAME][EMAIL_ADDRESS][PERSON_NAME][DOMAIN_NAME]"
click at [1082, 217] on input "First Name" at bounding box center [1291, 201] width 495 height 41
type input "Invoices"
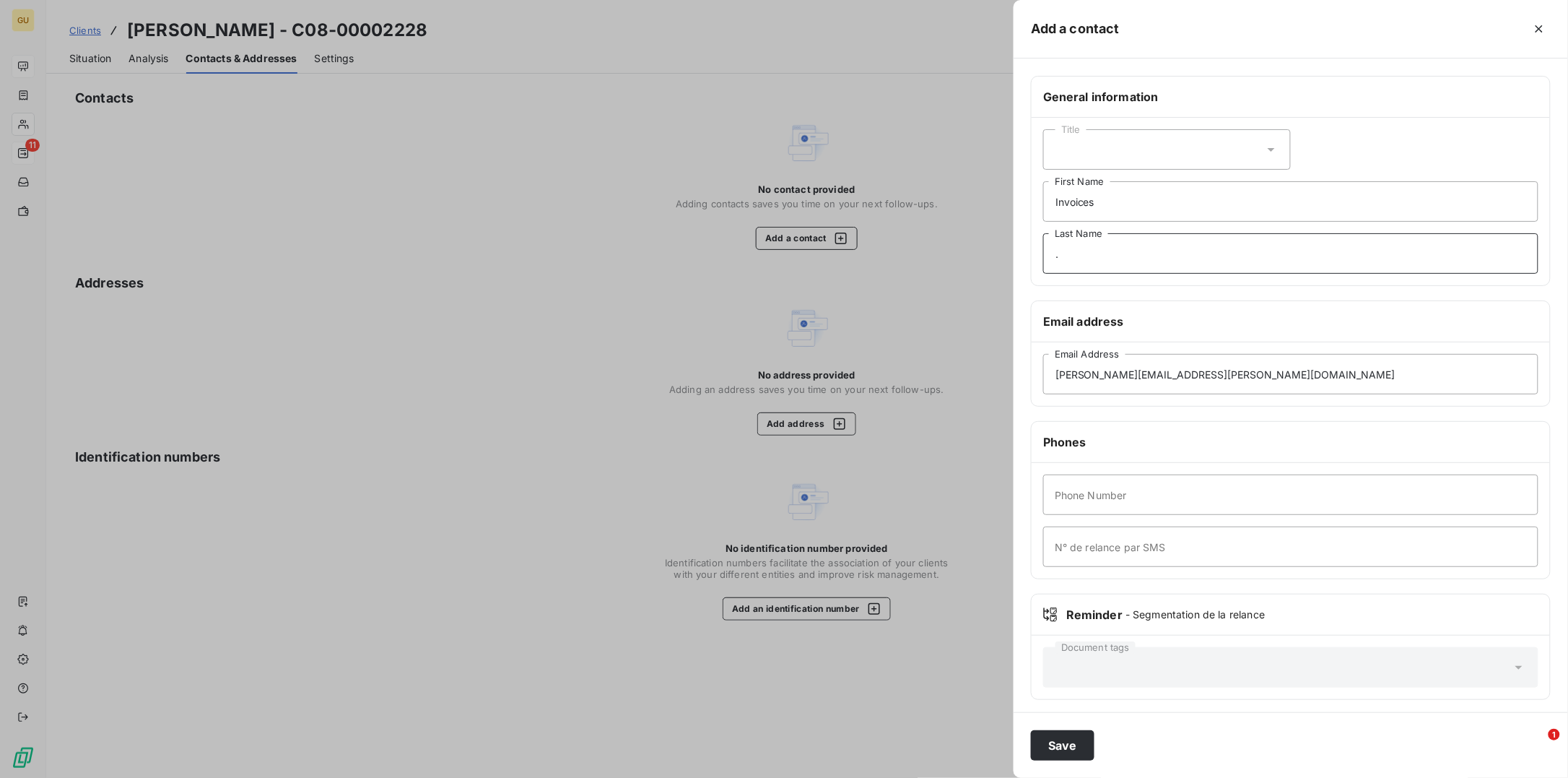
type input "."
type input "00"
click at [1070, 678] on button "Save" at bounding box center [1062, 745] width 63 height 30
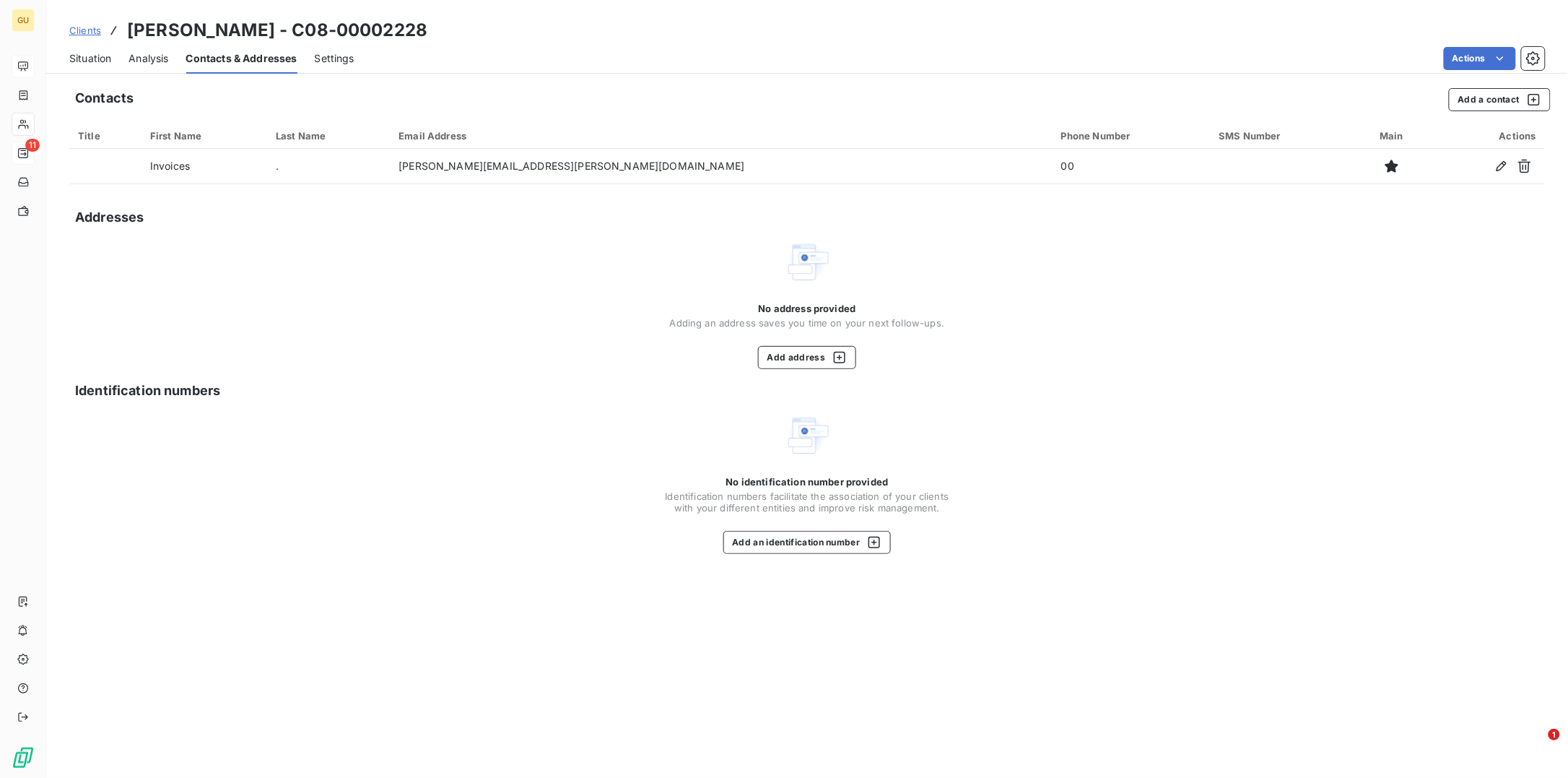
click at [75, 51] on span "Situation" at bounding box center [91, 58] width 41 height 14
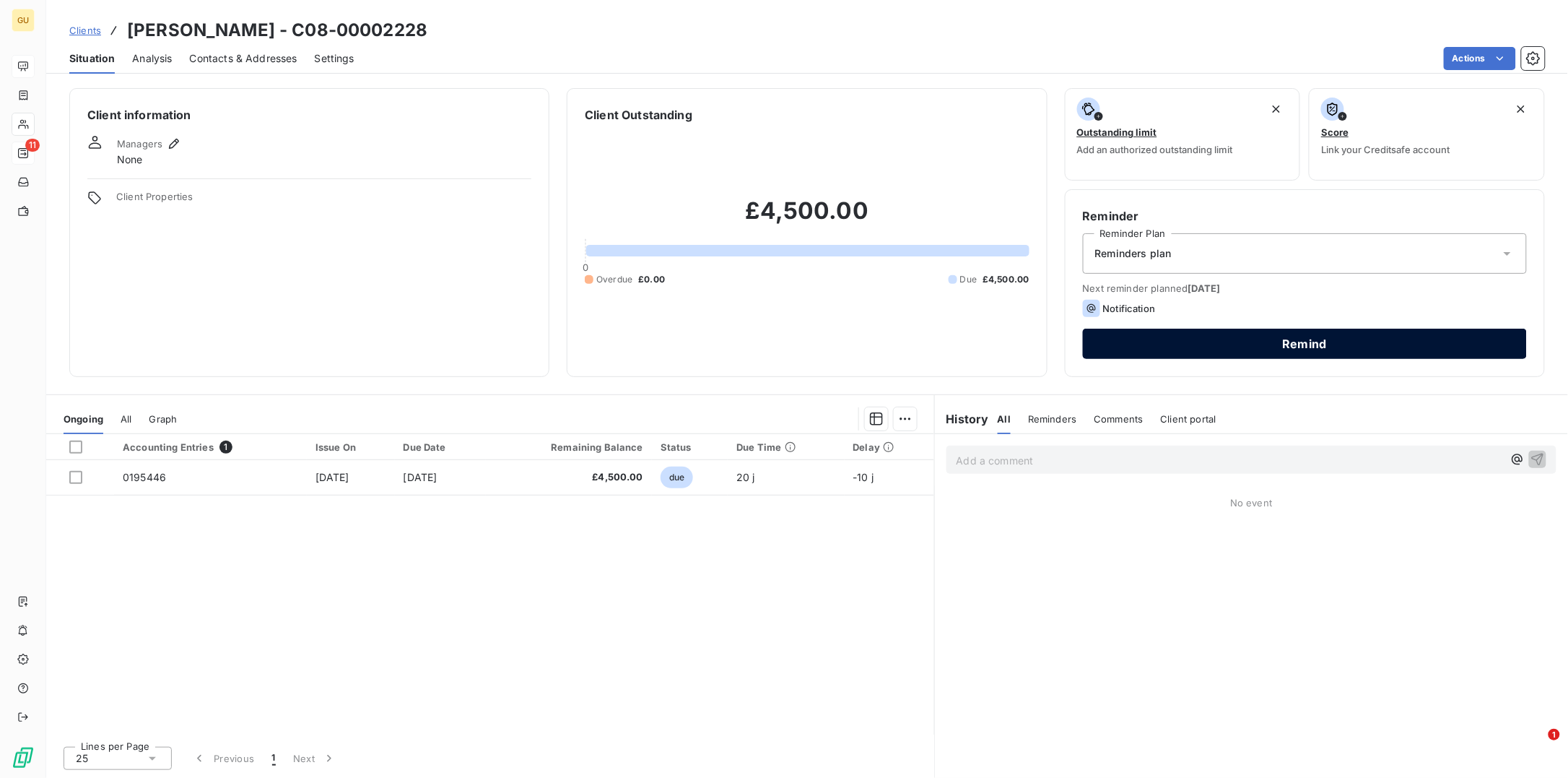
click at [1237, 339] on button "Remind" at bounding box center [1305, 343] width 444 height 30
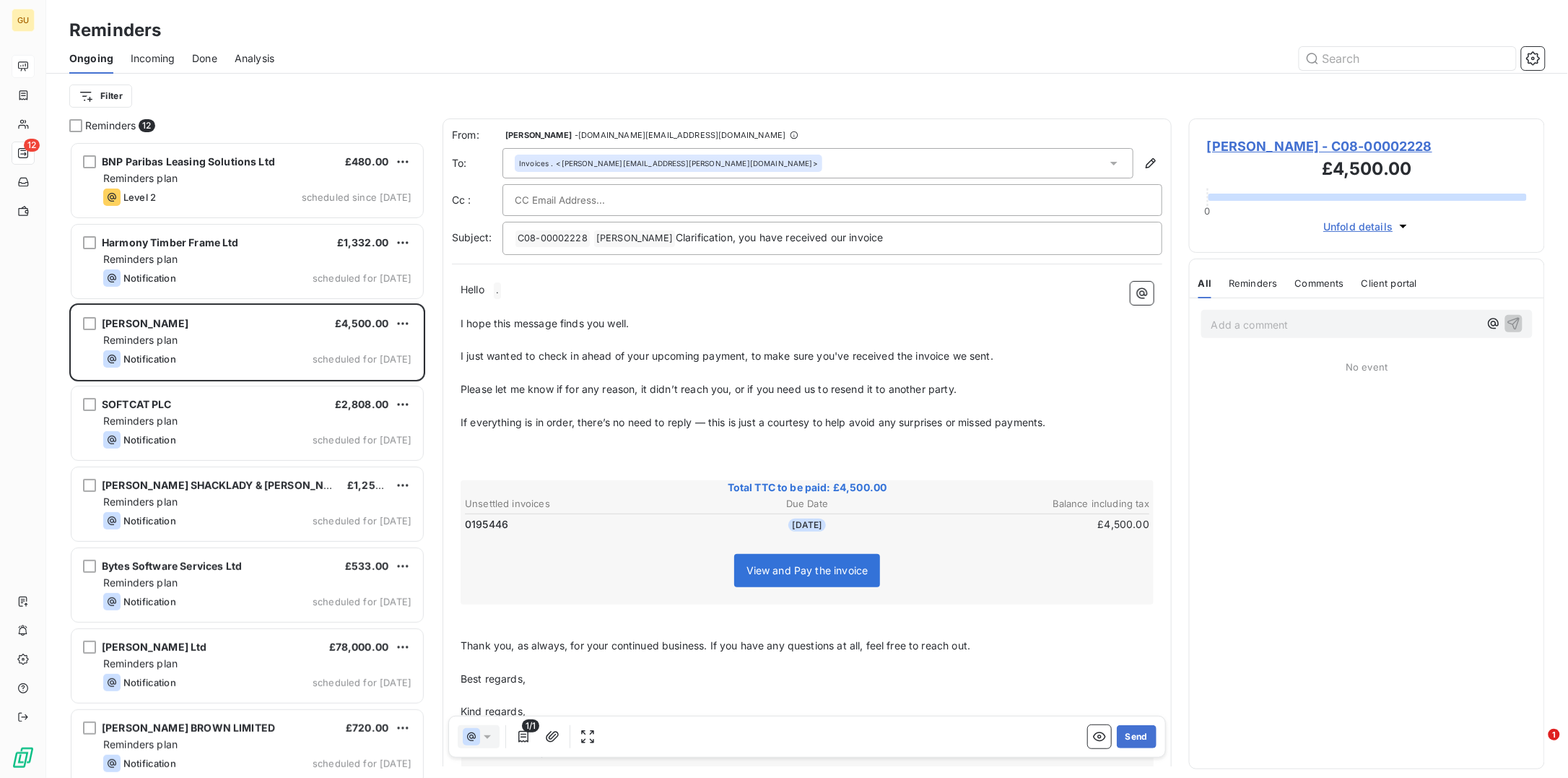
scroll to position [621, 341]
click at [1132, 678] on button "Send" at bounding box center [1137, 737] width 40 height 24
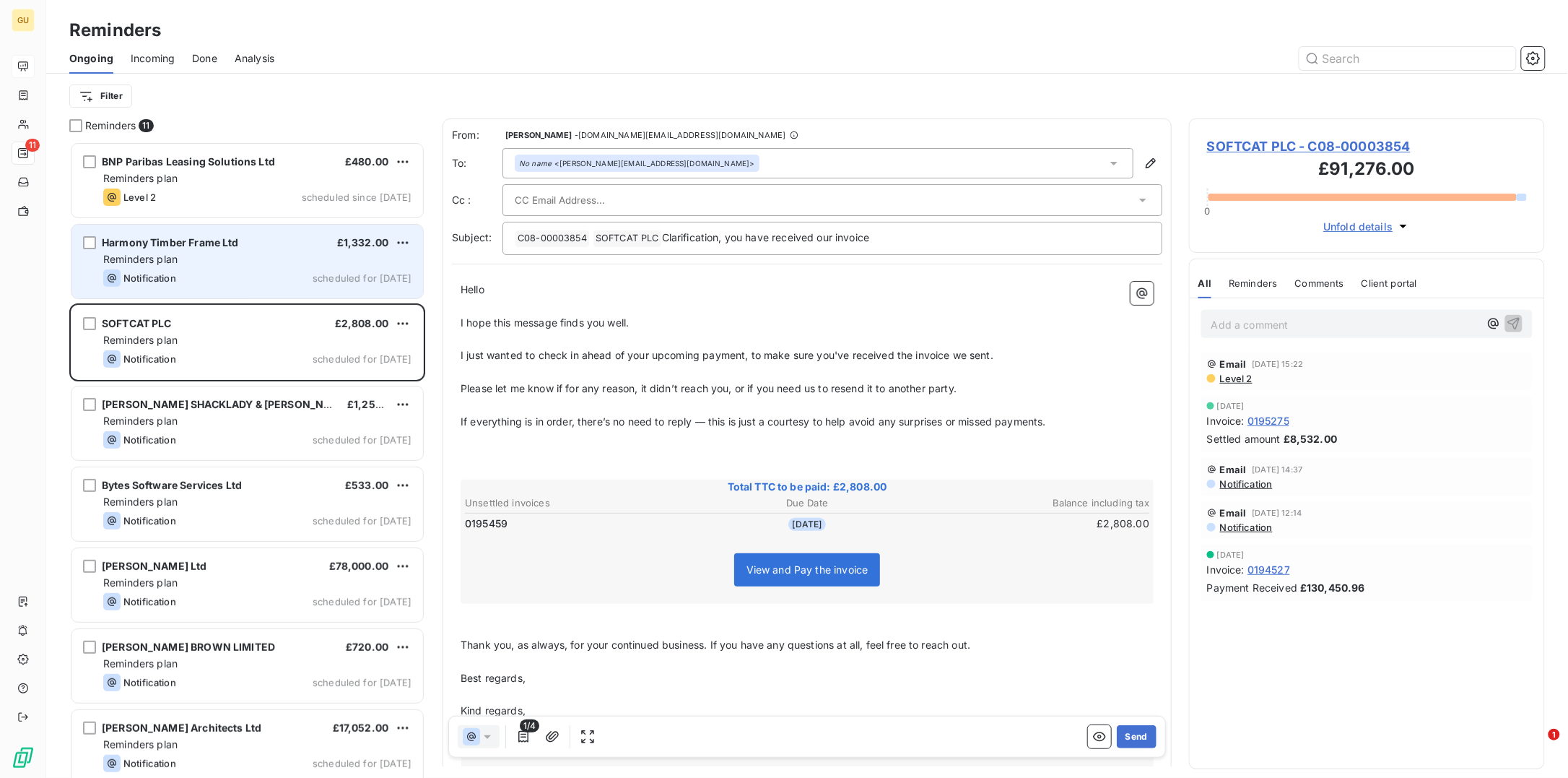
click at [159, 270] on div "Notification" at bounding box center [140, 278] width 73 height 17
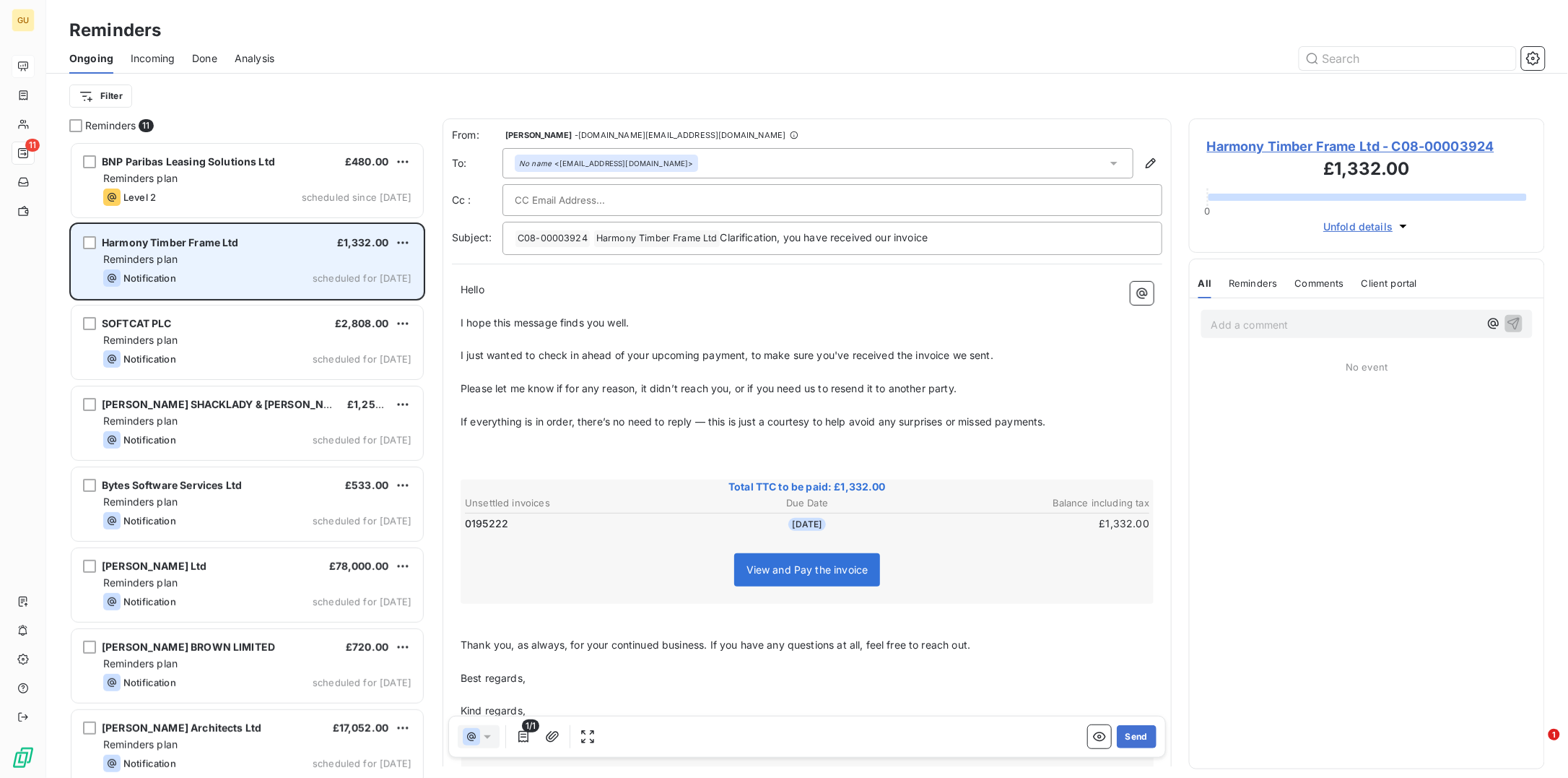
click at [164, 270] on div "Notification" at bounding box center [140, 278] width 73 height 17
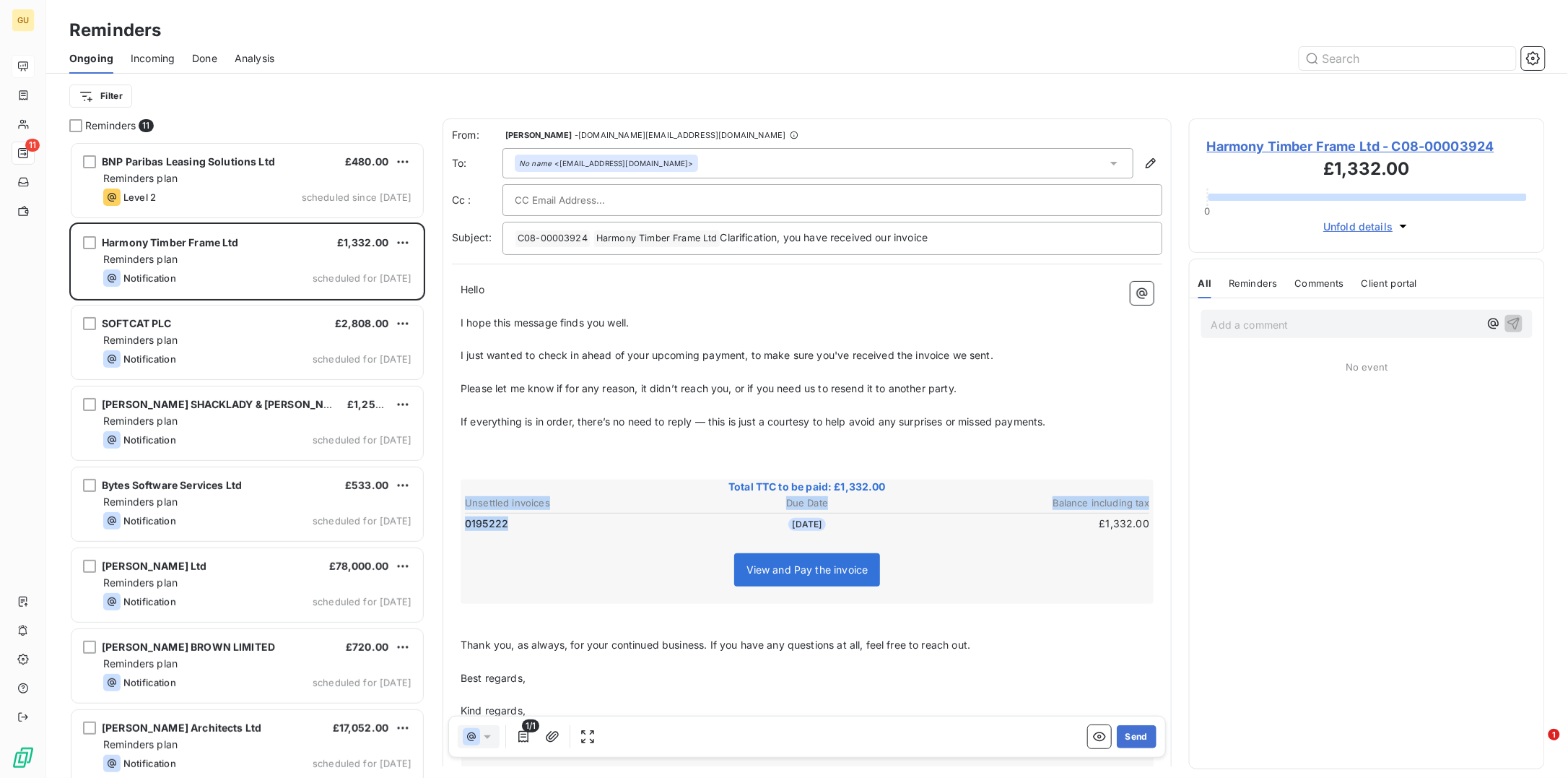
drag, startPoint x: 517, startPoint y: 526, endPoint x: 463, endPoint y: 525, distance: 54.0
click at [464, 525] on td "0195222" at bounding box center [577, 523] width 227 height 16
click at [1253, 150] on span "Harmony Timber Frame Ltd - C08-00003924" at bounding box center [1366, 146] width 320 height 20
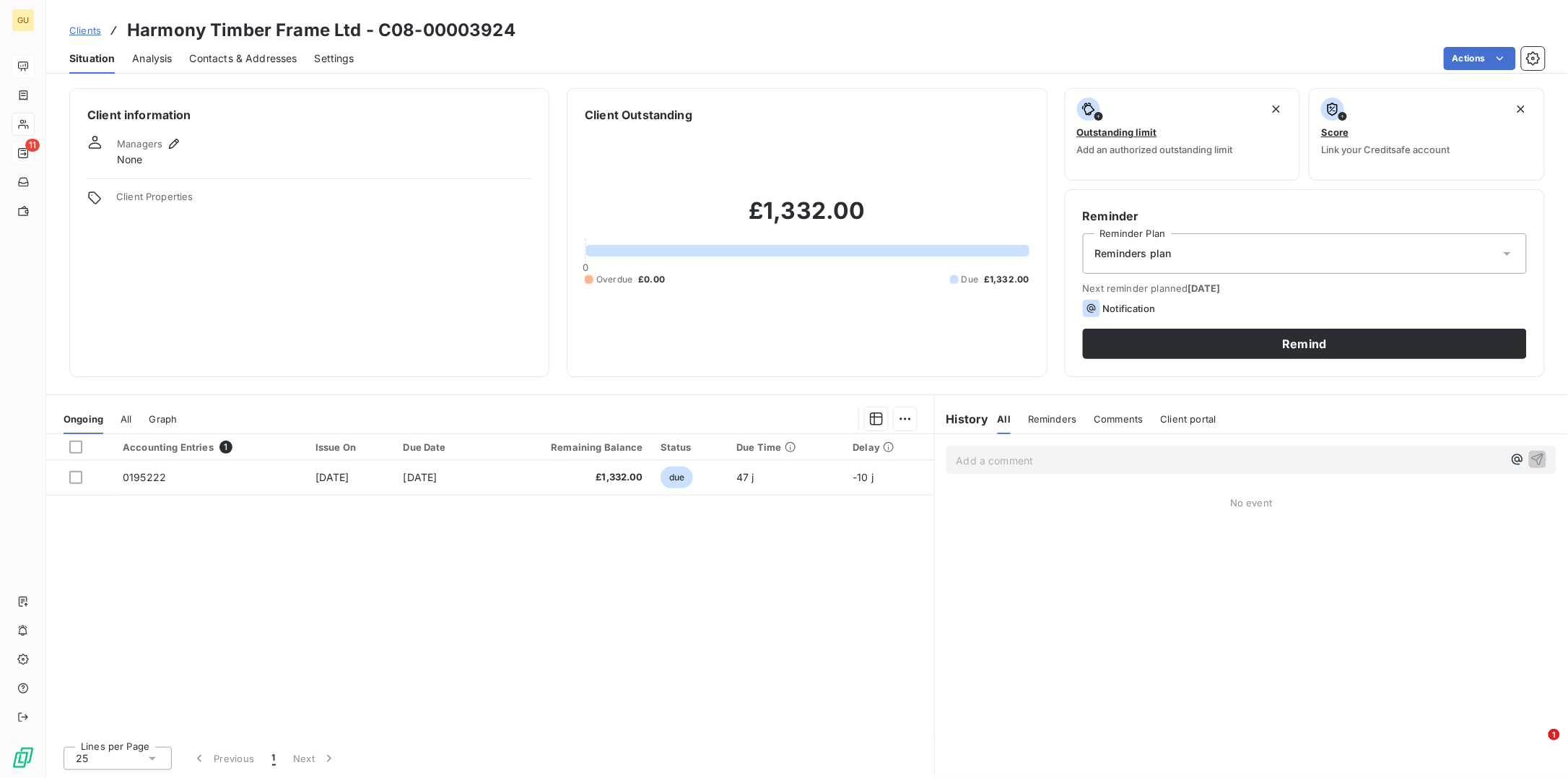
click at [261, 55] on span "Contacts & Addresses" at bounding box center [243, 58] width 107 height 14
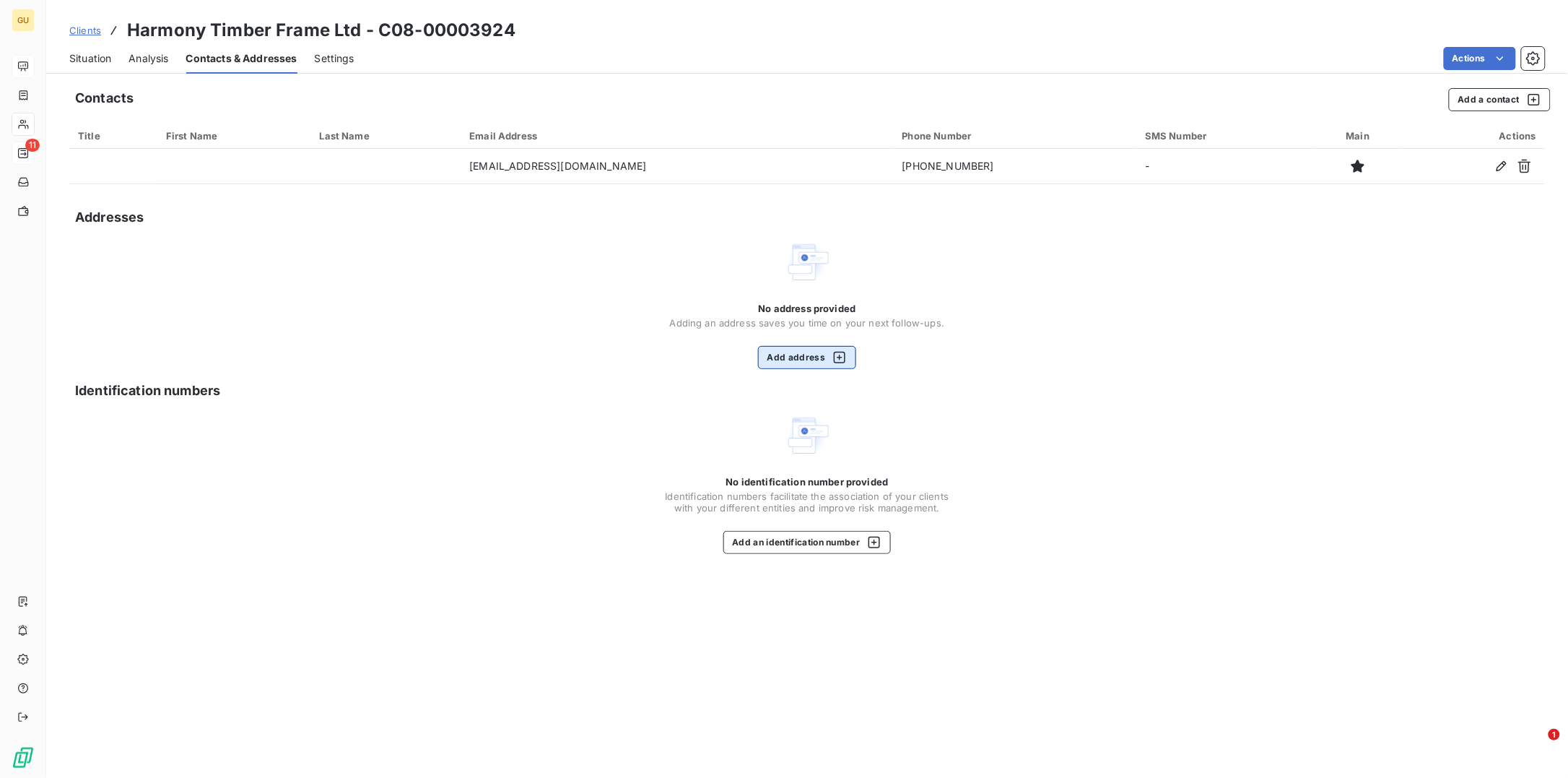
click at [807, 354] on button "Add address" at bounding box center [807, 357] width 99 height 24
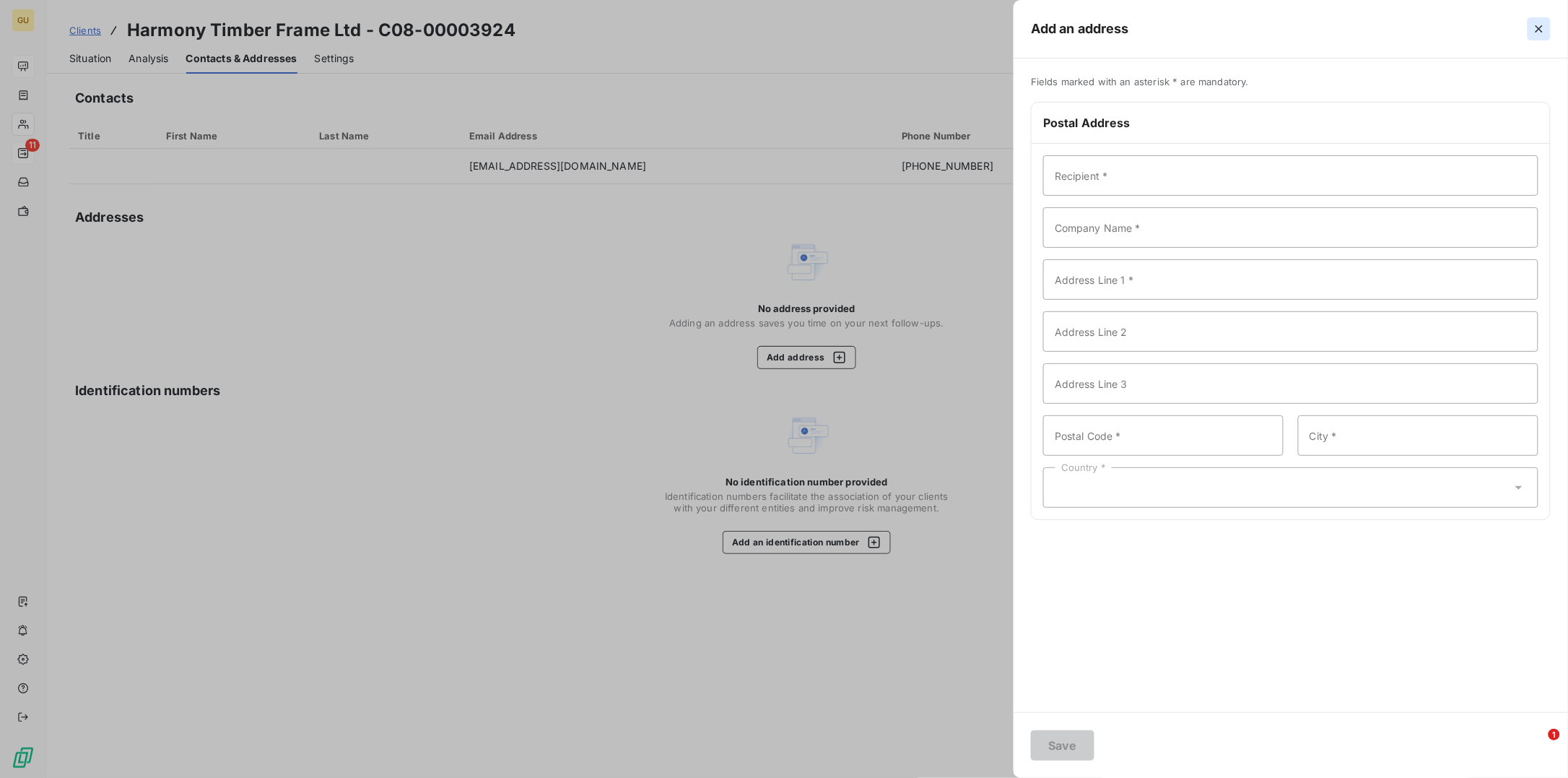
click at [1253, 30] on icon "button" at bounding box center [1539, 28] width 14 height 14
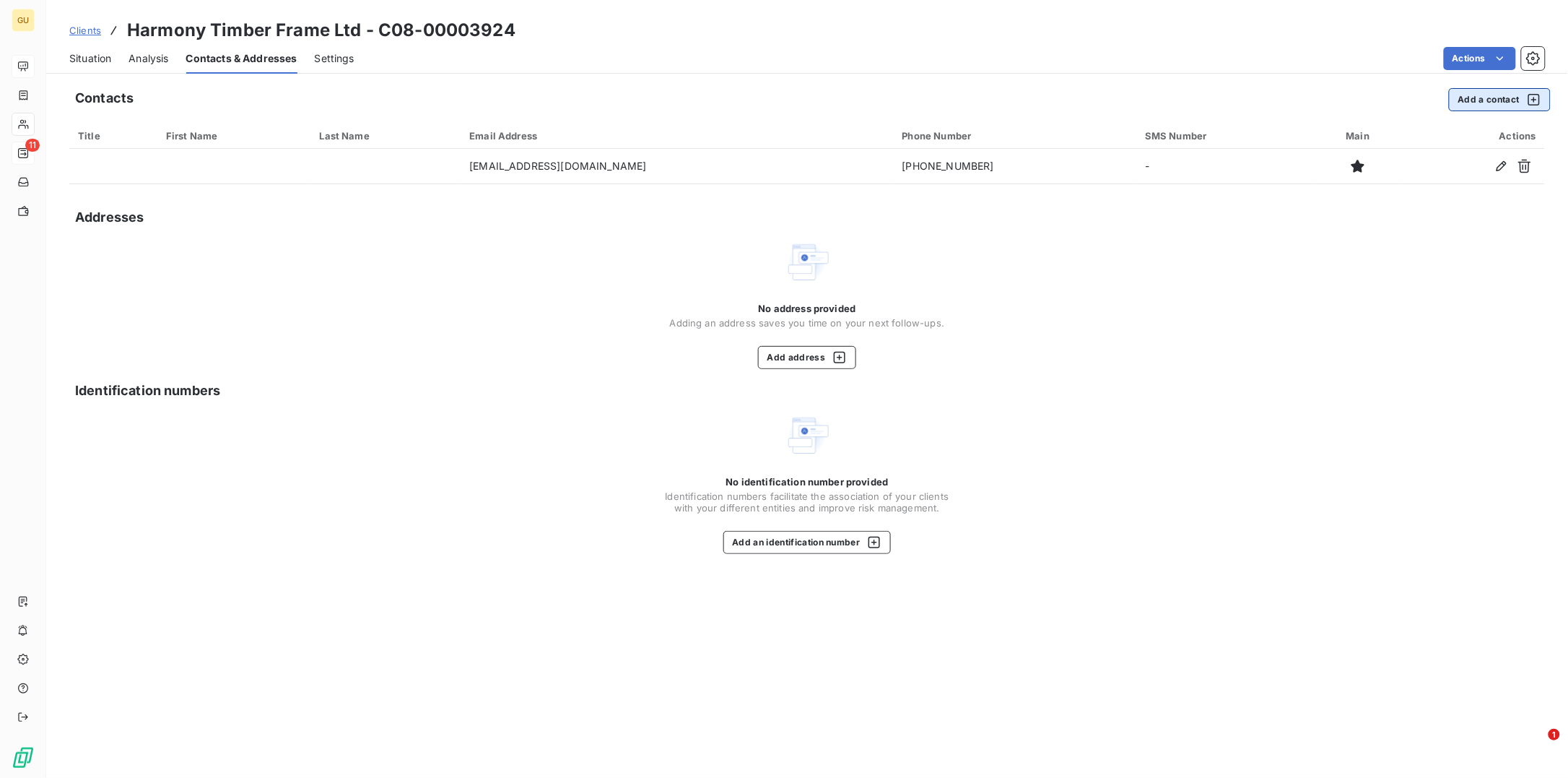
click at [1253, 99] on button "Add a contact" at bounding box center [1500, 99] width 102 height 24
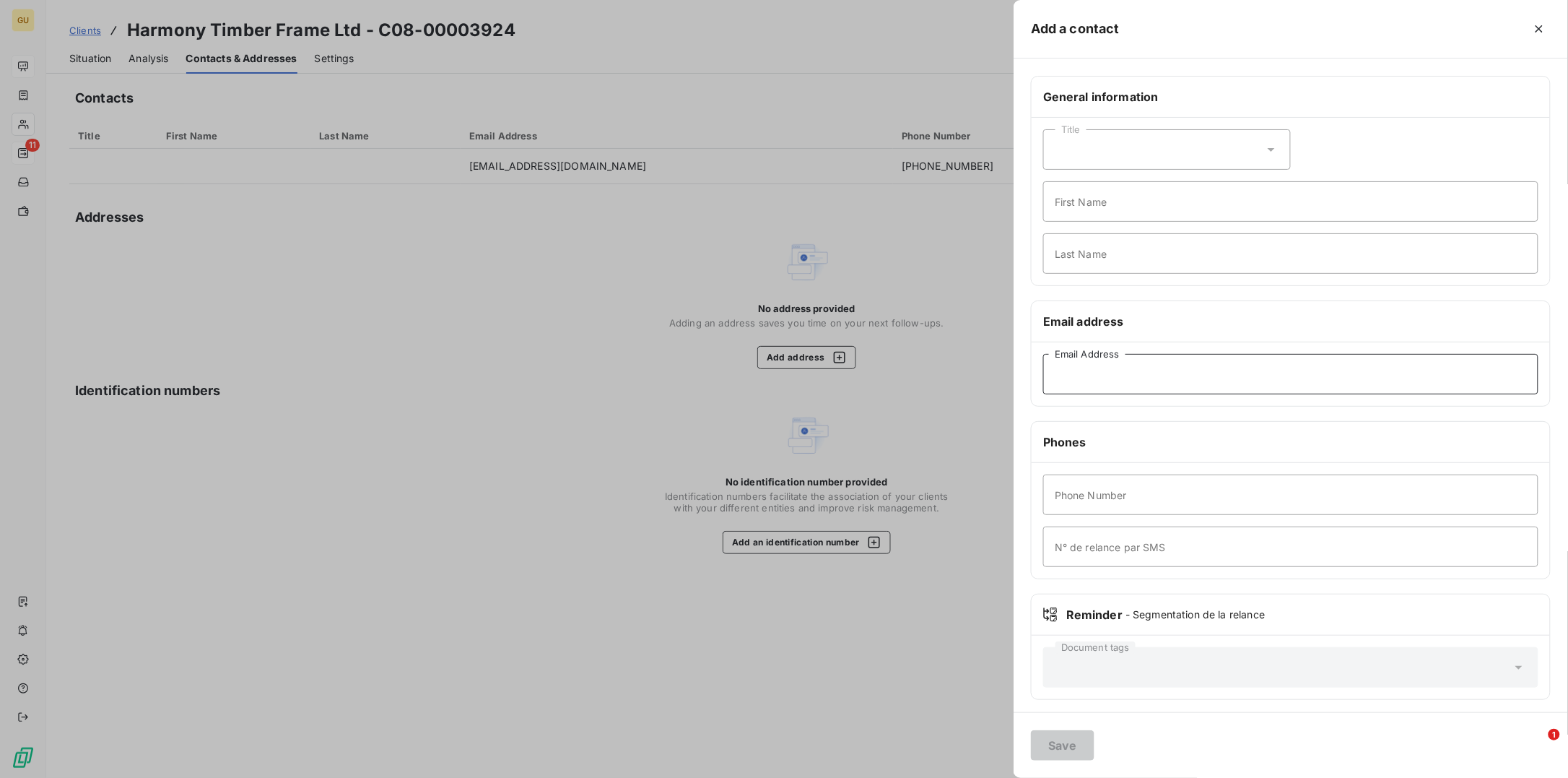
click at [1102, 372] on input "Email Address" at bounding box center [1291, 373] width 495 height 41
paste input "[EMAIL_ADDRESS][DOMAIN_NAME]"
type input "[EMAIL_ADDRESS][DOMAIN_NAME]"
click at [1081, 207] on input "First Name" at bounding box center [1291, 201] width 495 height 41
type input "Invoices"
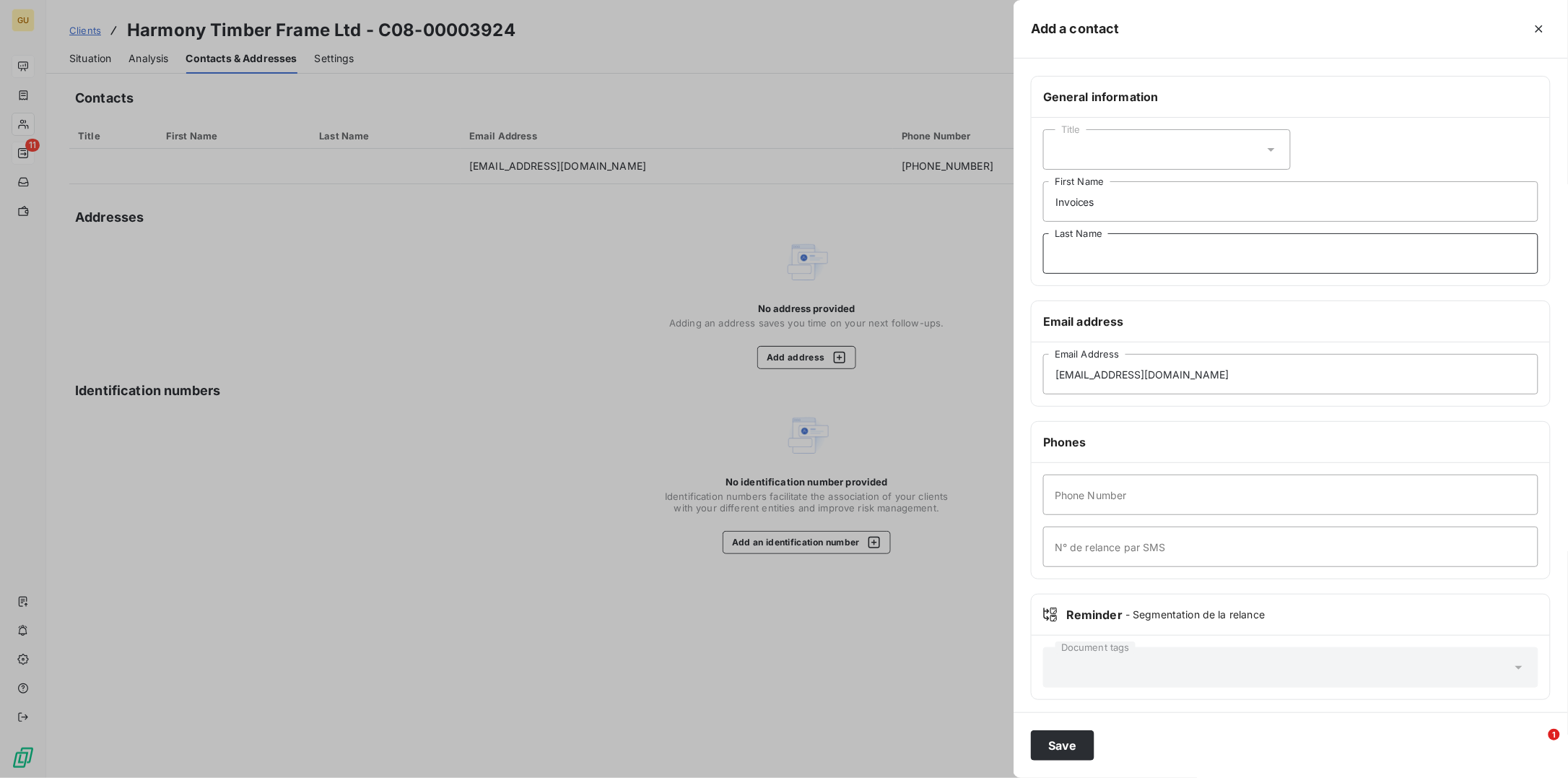
type input "."
type input ","
click at [1069, 504] on input "Phone Number" at bounding box center [1291, 494] width 495 height 41
type input "0000"
drag, startPoint x: 1059, startPoint y: 740, endPoint x: 938, endPoint y: 708, distance: 125.2
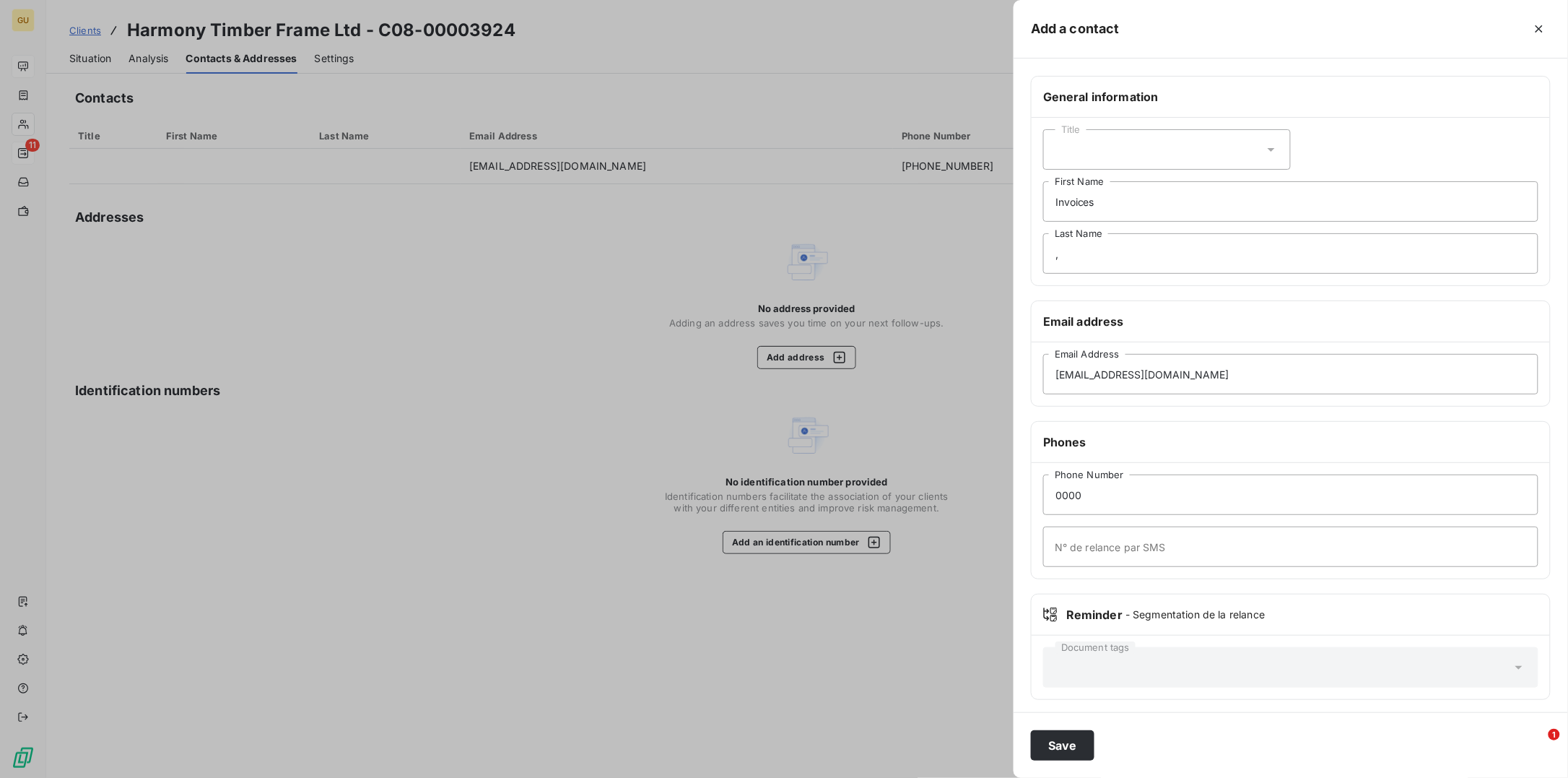
click at [1059, 678] on button "Save" at bounding box center [1062, 745] width 63 height 30
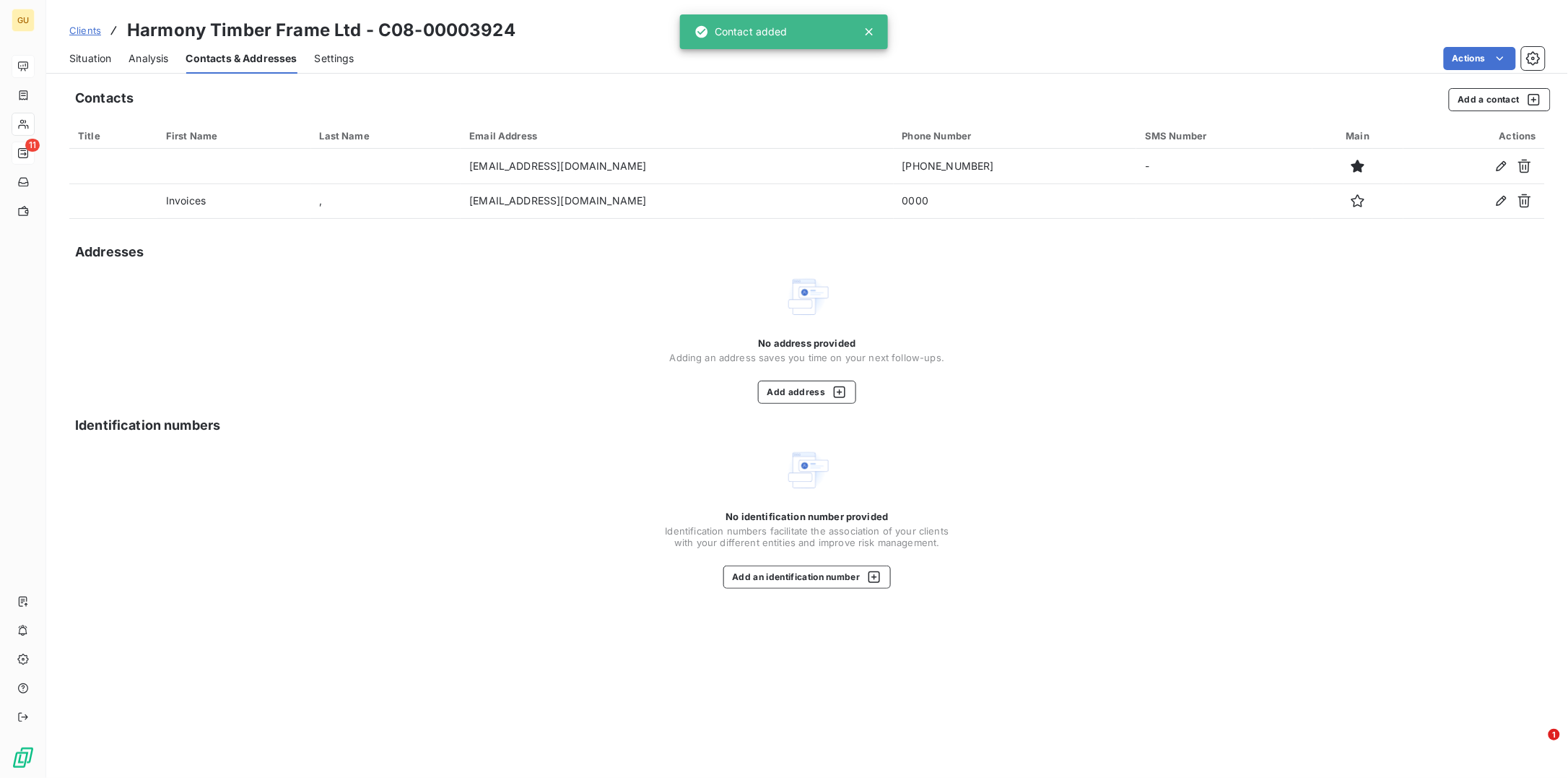
click at [91, 57] on span "Situation" at bounding box center [91, 58] width 41 height 14
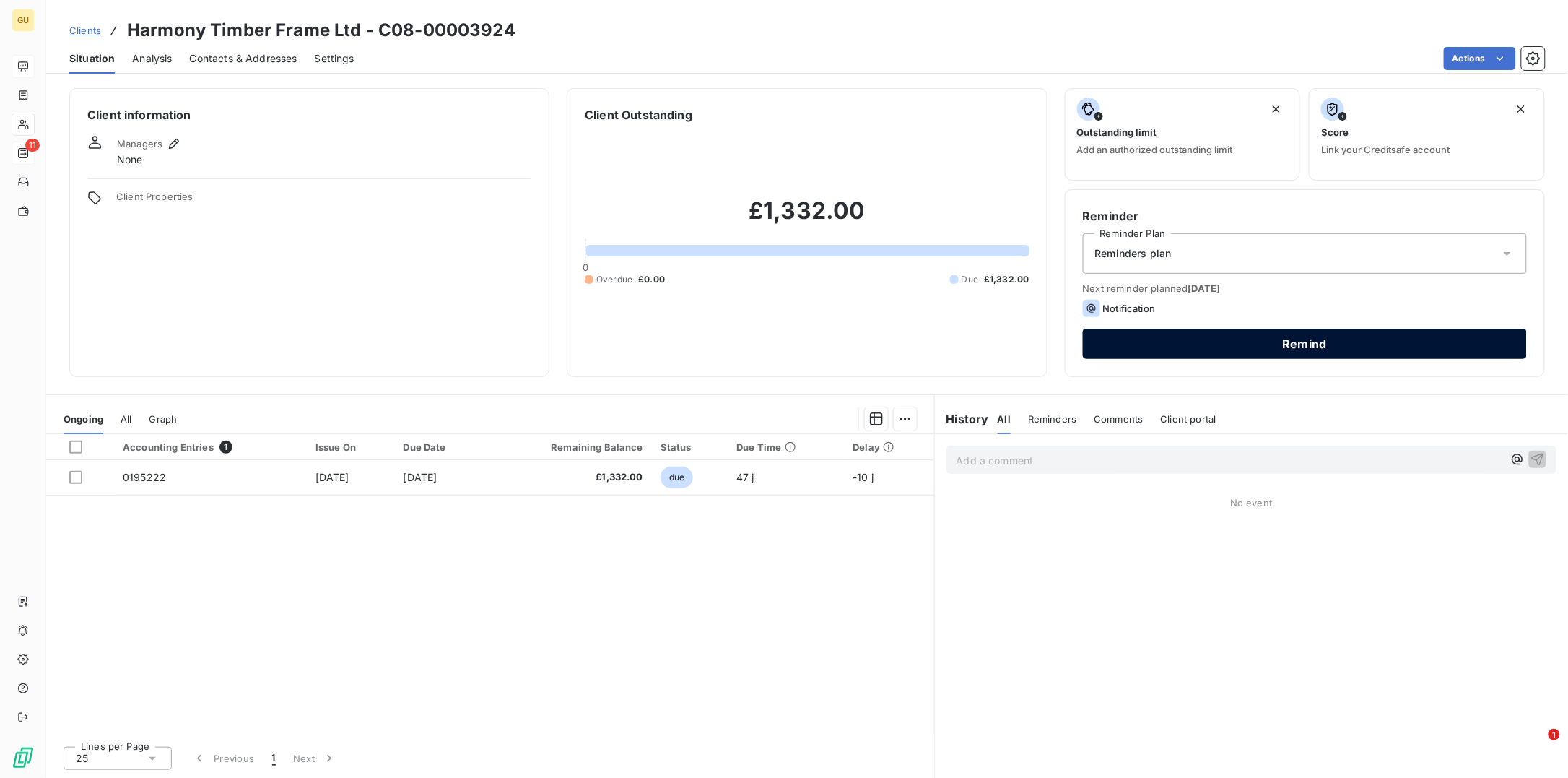
click at [1204, 339] on button "Remind" at bounding box center [1305, 343] width 444 height 30
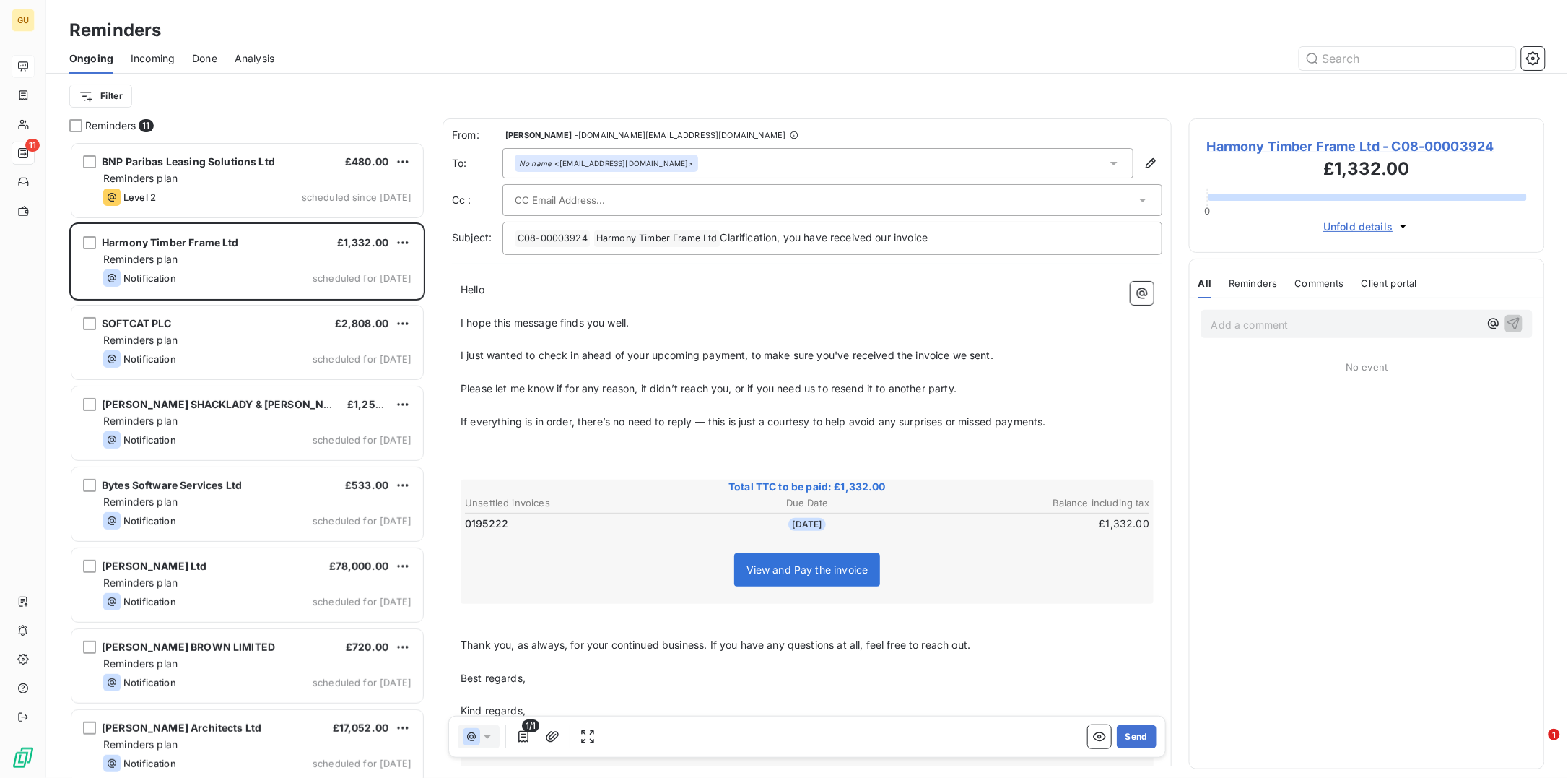
scroll to position [621, 341]
click at [615, 168] on div "No name <[EMAIL_ADDRESS][DOMAIN_NAME]>" at bounding box center [606, 163] width 184 height 17
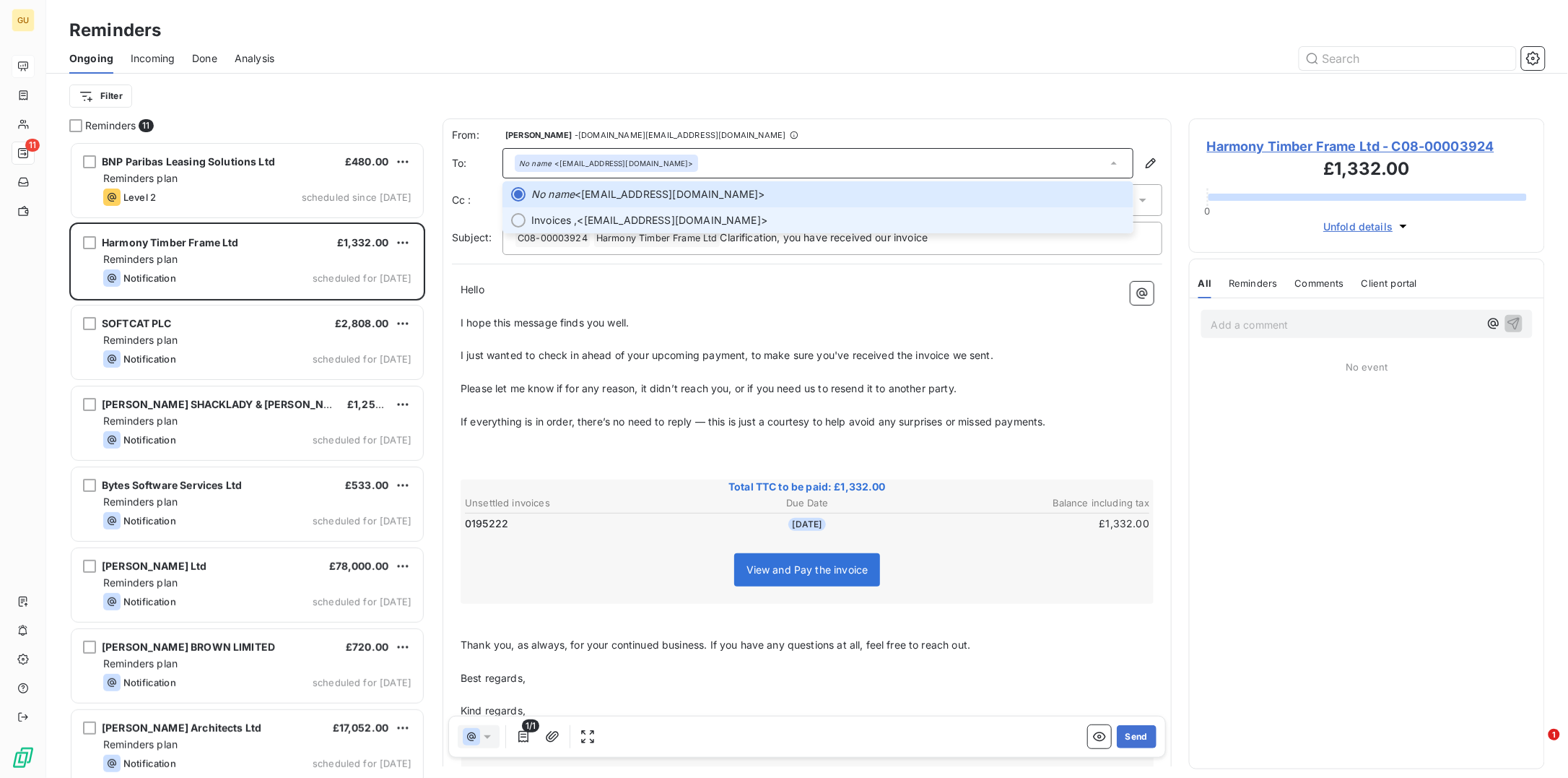
click at [590, 215] on span "Invoices , <[EMAIL_ADDRESS][DOMAIN_NAME]>" at bounding box center [828, 220] width 593 height 14
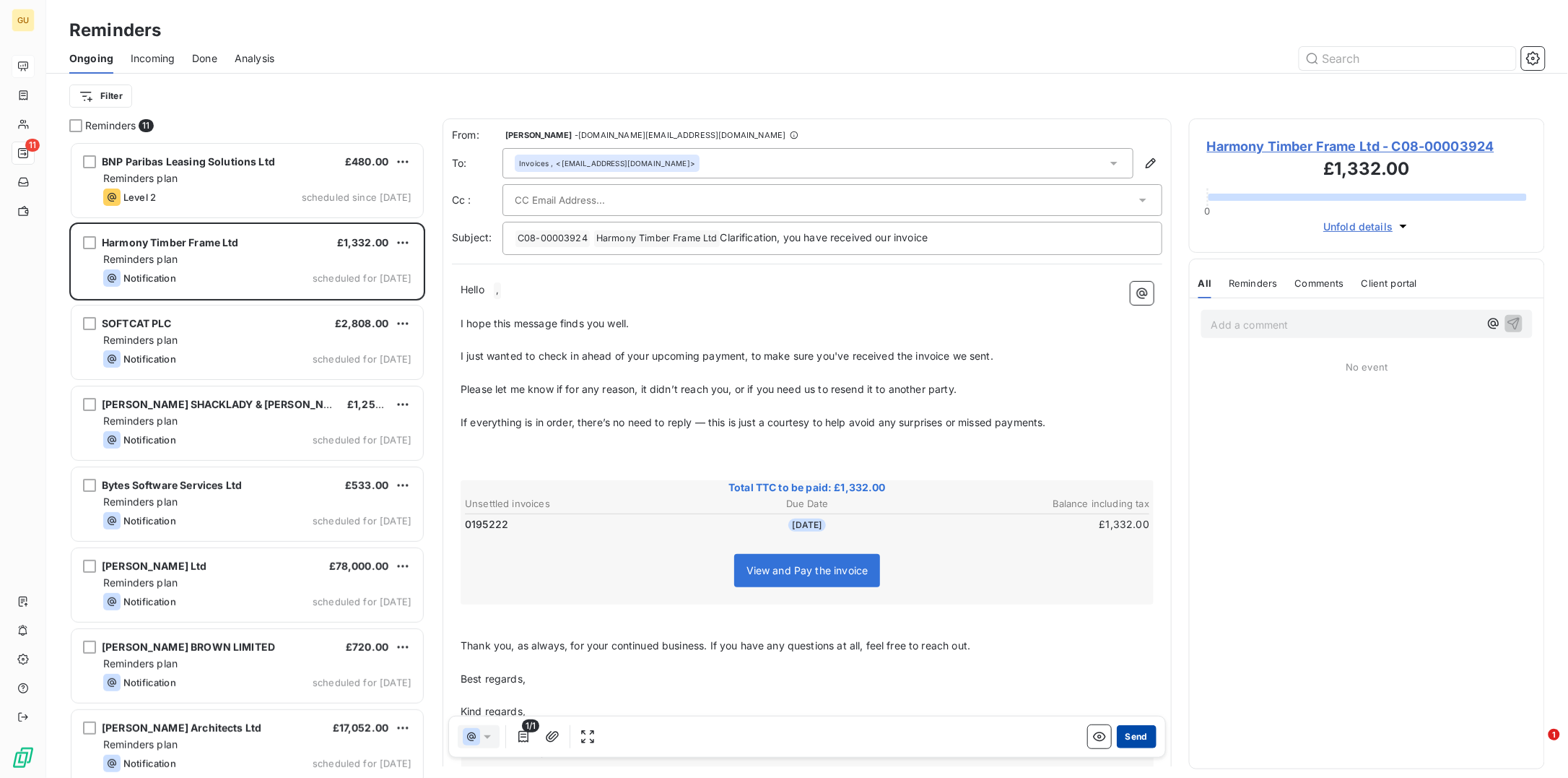
click at [1132, 678] on button "Send" at bounding box center [1137, 737] width 40 height 24
